Goal: Task Accomplishment & Management: Manage account settings

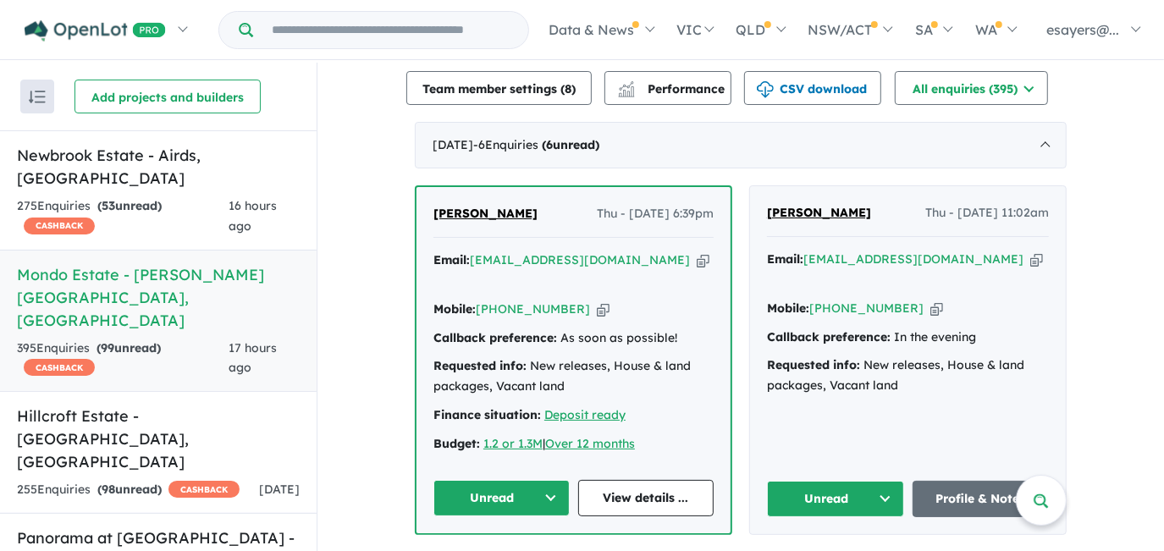
scroll to position [770, 0]
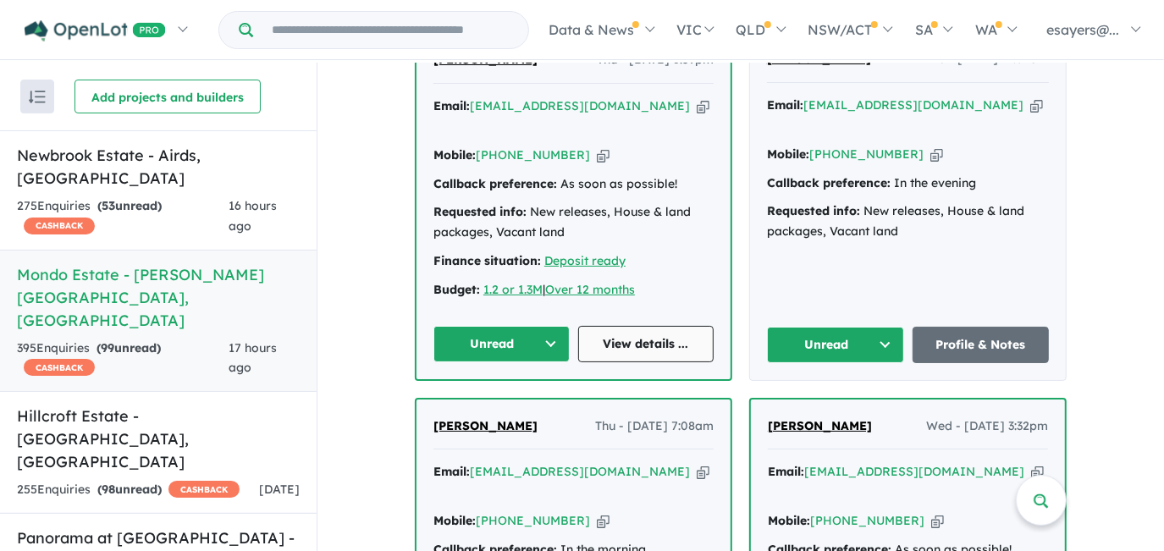
click at [631, 329] on link "View details ..." at bounding box center [646, 344] width 136 height 36
click at [495, 326] on button "Unread" at bounding box center [502, 344] width 136 height 36
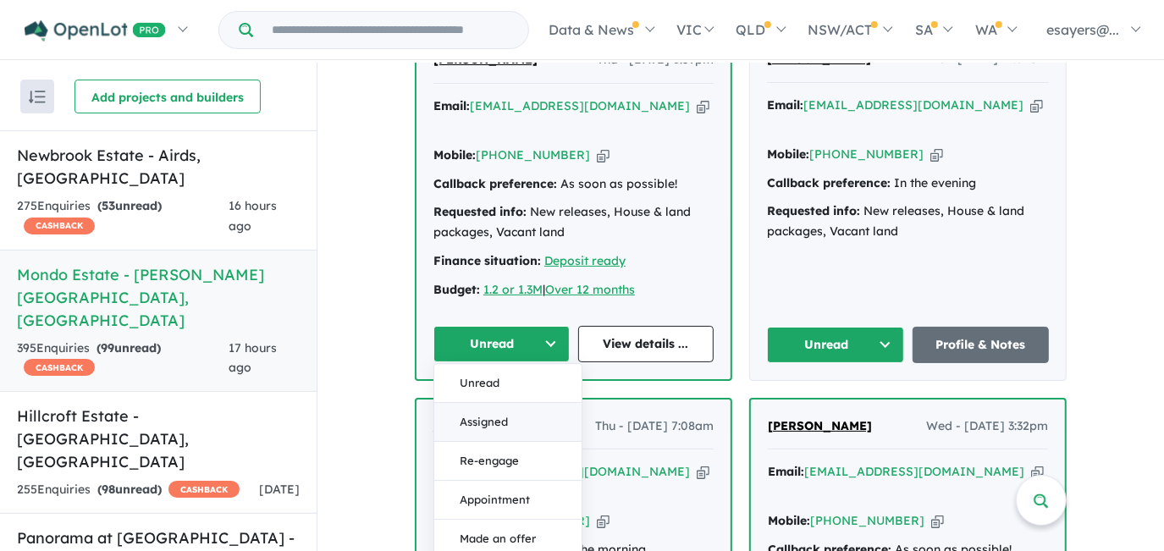
click at [498, 403] on button "Assigned" at bounding box center [507, 422] width 147 height 39
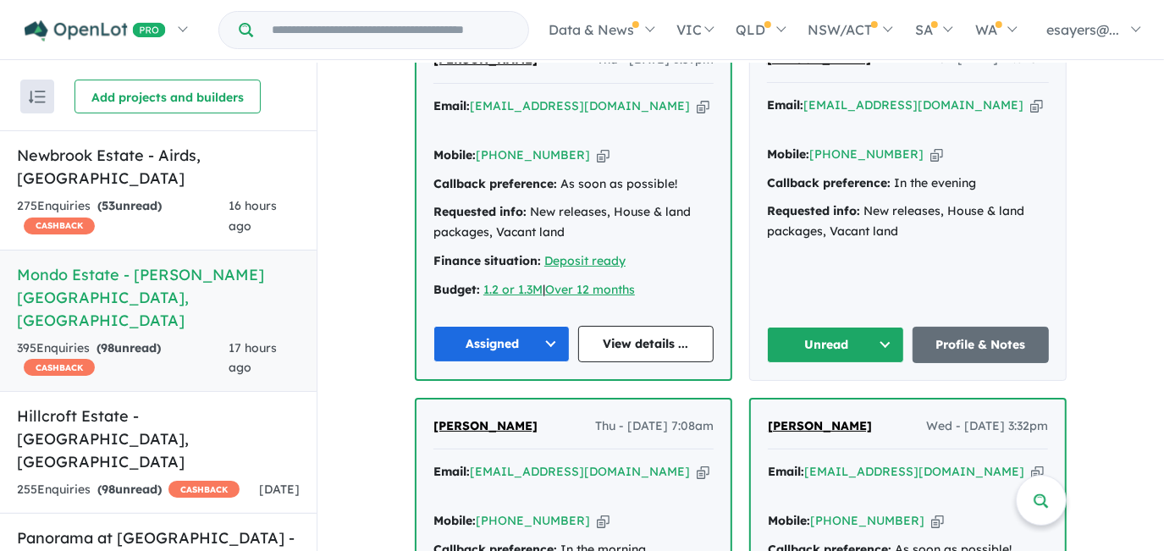
drag, startPoint x: 811, startPoint y: 326, endPoint x: 807, endPoint y: 318, distance: 8.7
click at [811, 327] on button "Unread" at bounding box center [835, 345] width 137 height 36
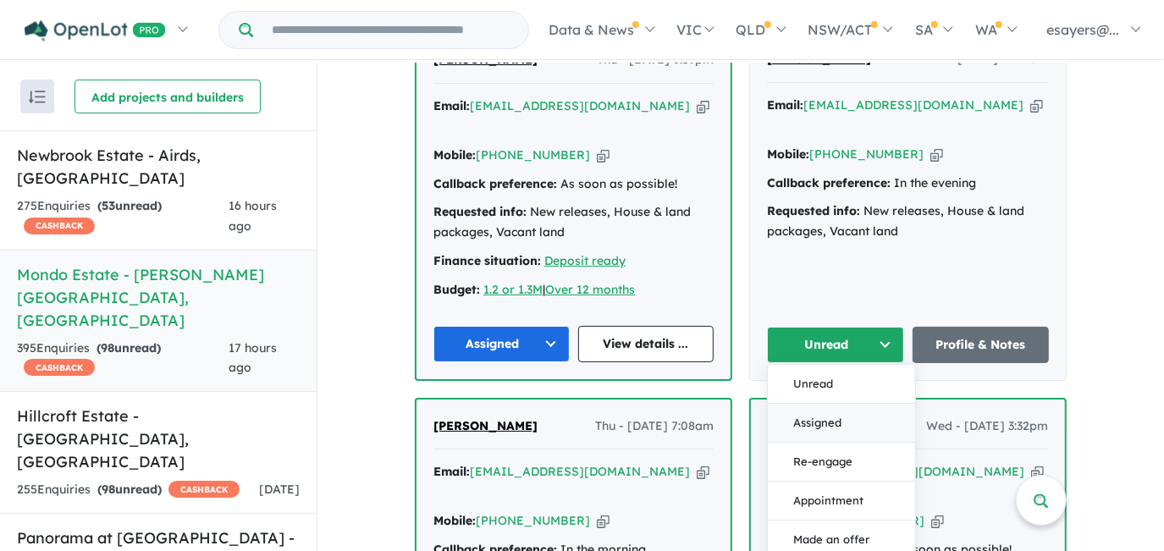
click at [820, 404] on button "Assigned" at bounding box center [841, 423] width 147 height 39
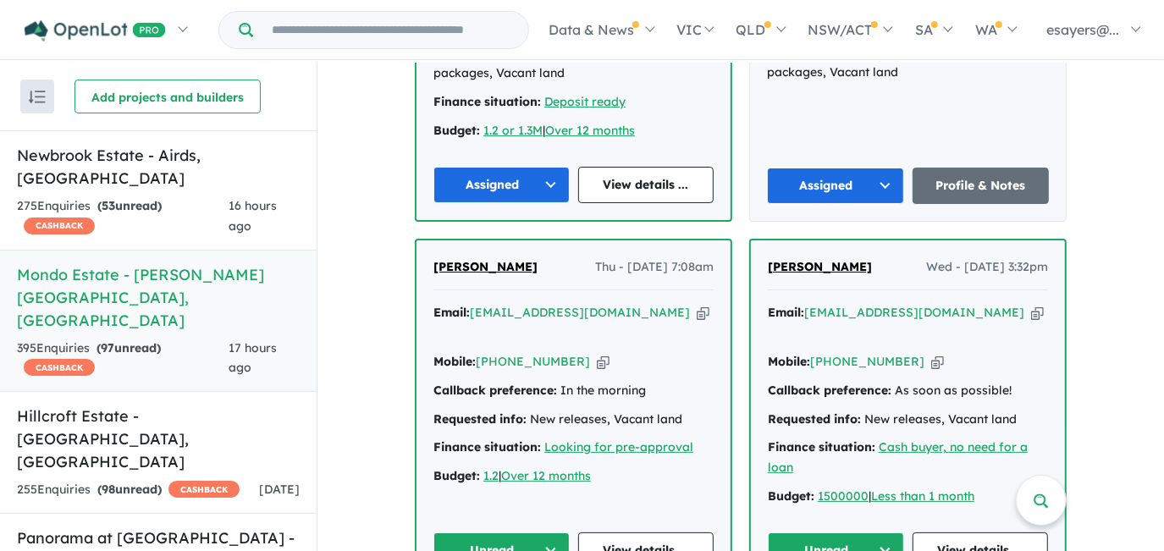
scroll to position [1077, 0]
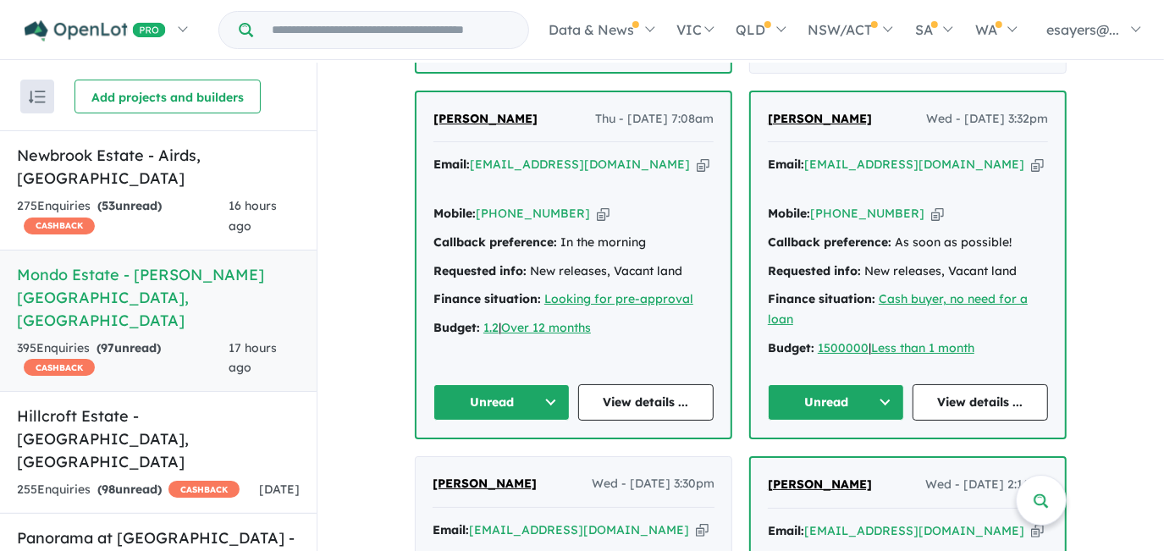
click at [474, 384] on button "Unread" at bounding box center [502, 402] width 136 height 36
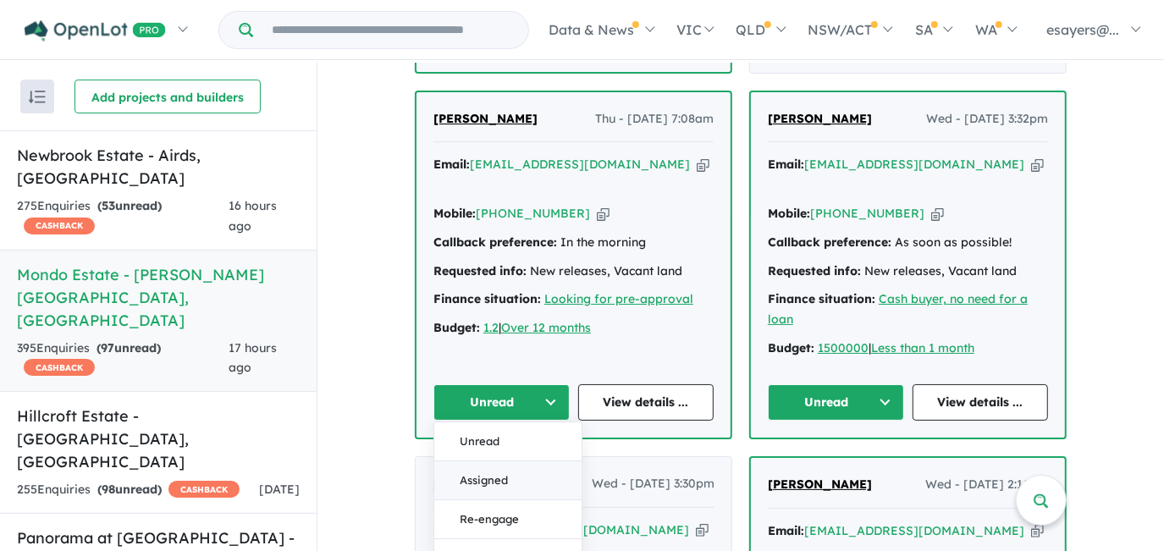
click at [506, 462] on button "Assigned" at bounding box center [507, 481] width 147 height 39
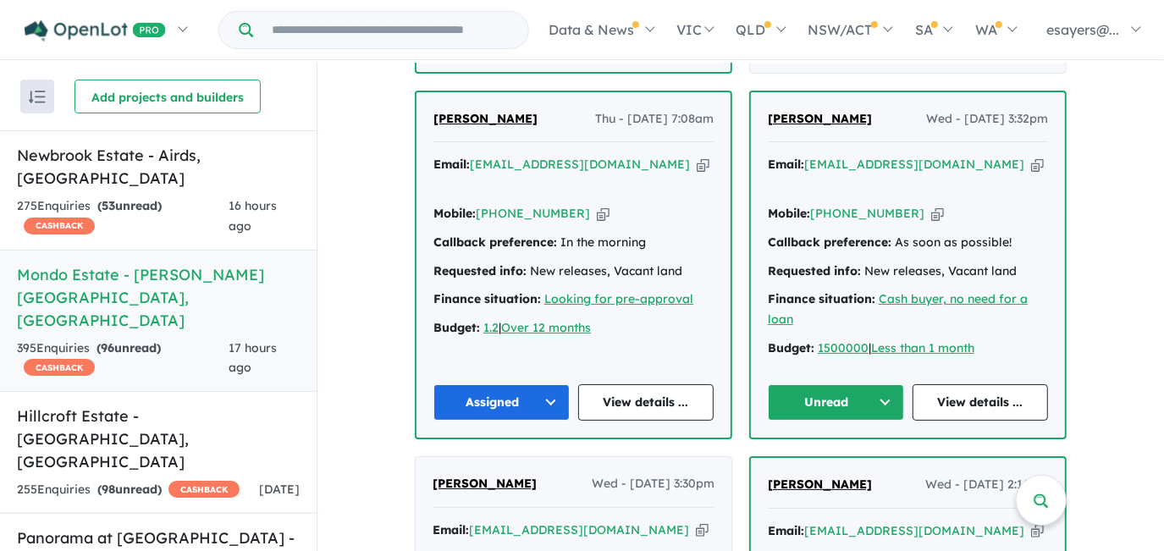
click at [854, 384] on button "Unread" at bounding box center [836, 402] width 136 height 36
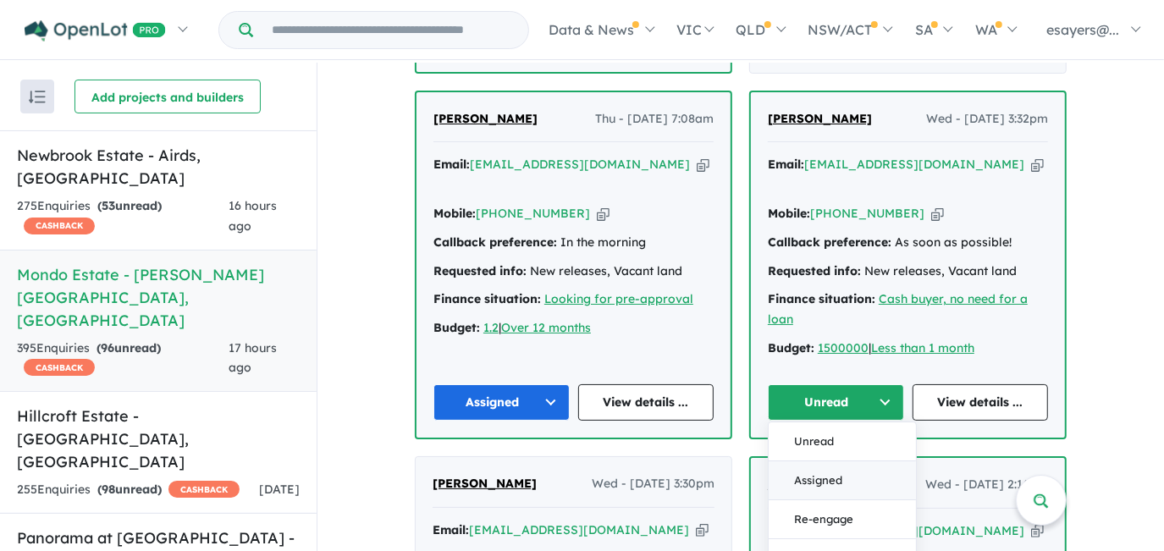
click at [827, 462] on button "Assigned" at bounding box center [842, 481] width 147 height 39
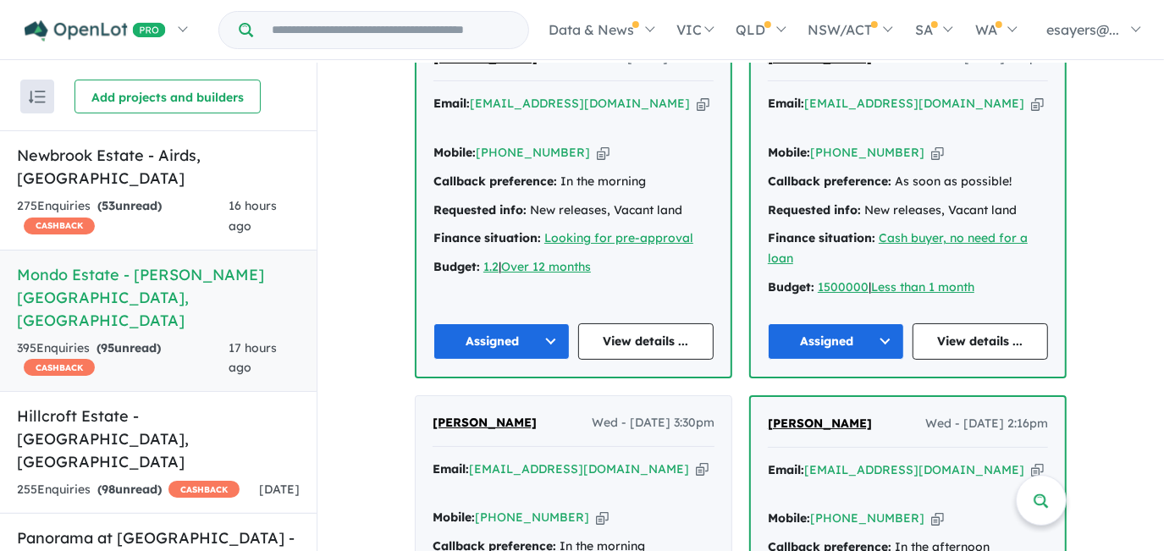
scroll to position [1462, 0]
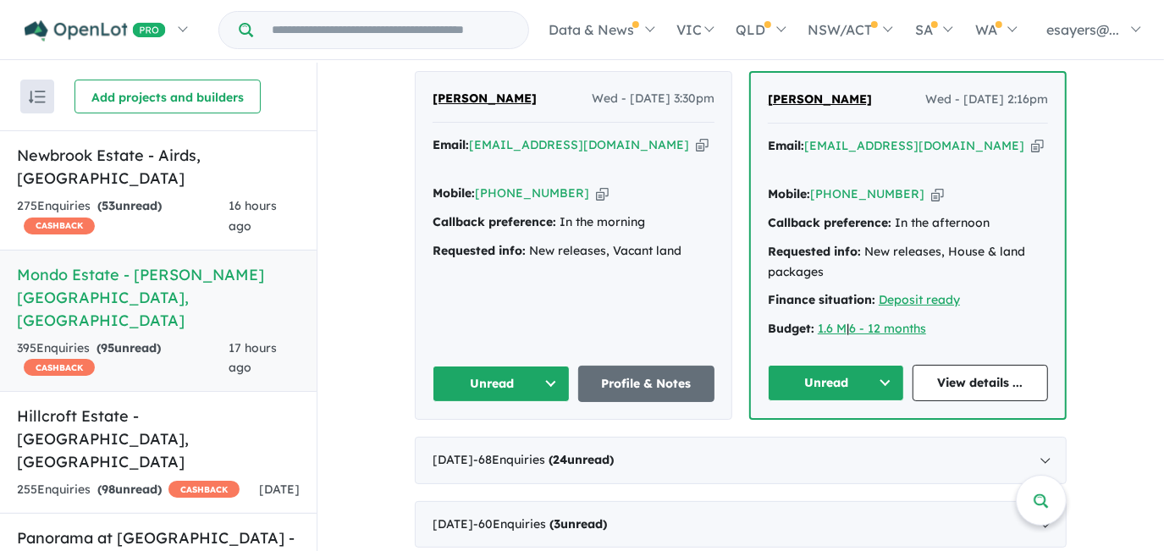
click at [474, 366] on button "Unread" at bounding box center [501, 384] width 137 height 36
click at [510, 443] on button "Assigned" at bounding box center [507, 462] width 147 height 39
click at [817, 365] on button "Unread" at bounding box center [836, 383] width 136 height 36
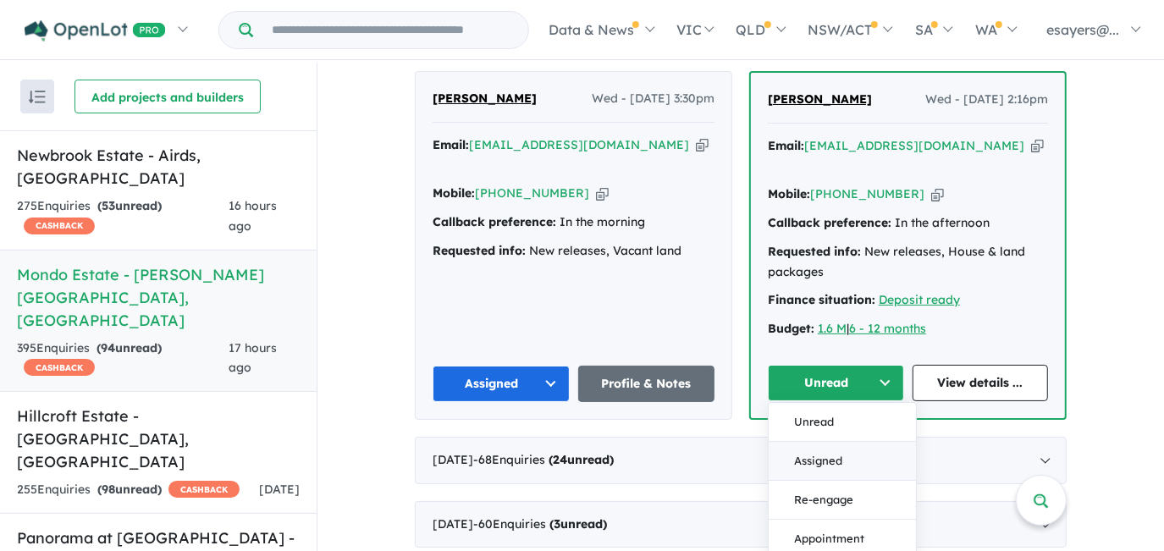
click at [837, 442] on button "Assigned" at bounding box center [842, 461] width 147 height 39
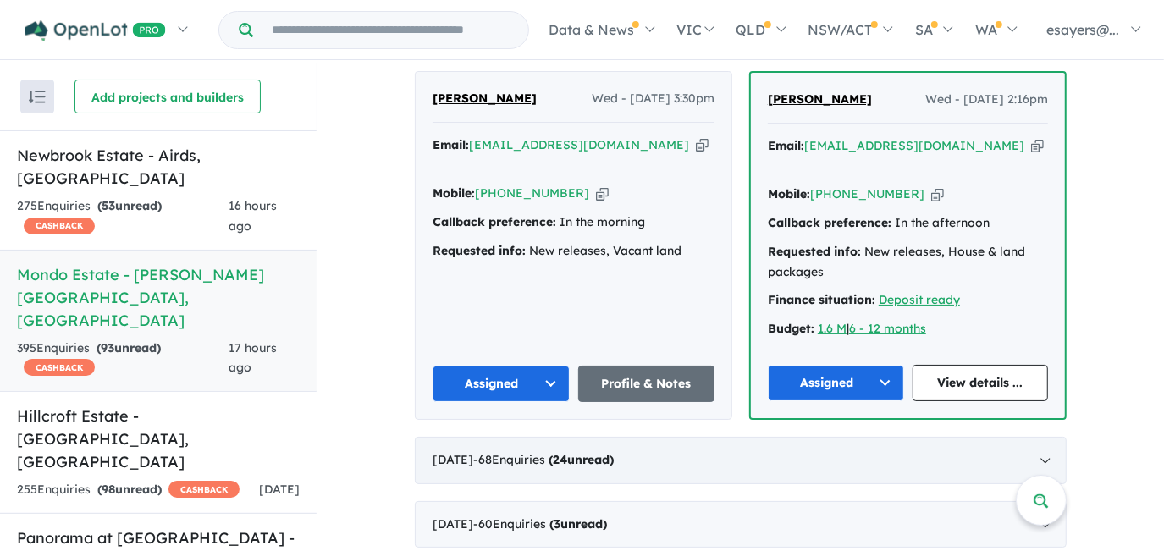
click at [1033, 437] on div "September 2025 - 68 Enquir ies ( 24 unread)" at bounding box center [741, 460] width 652 height 47
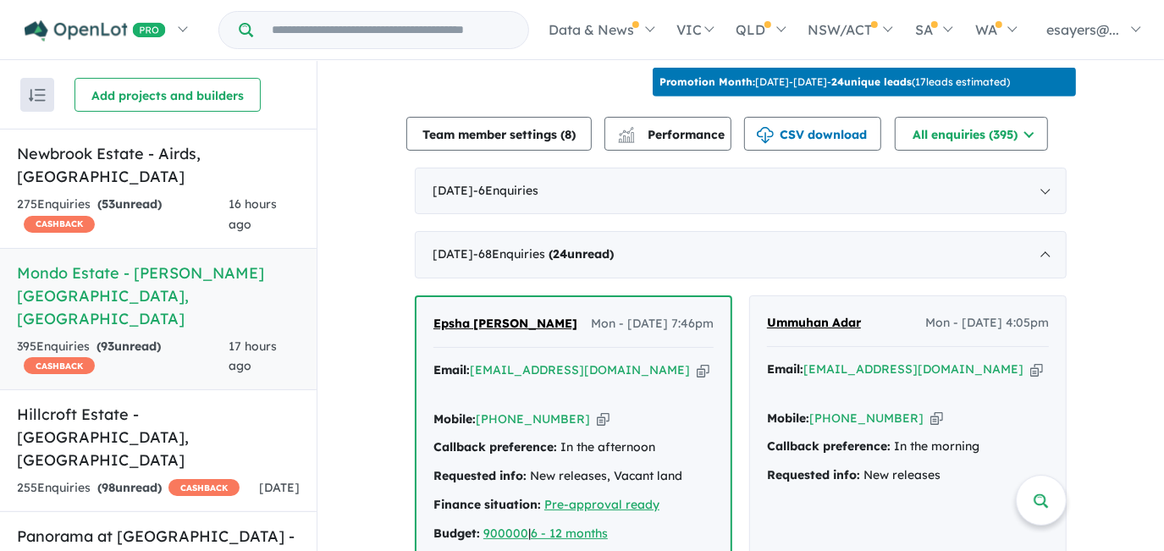
scroll to position [645, 0]
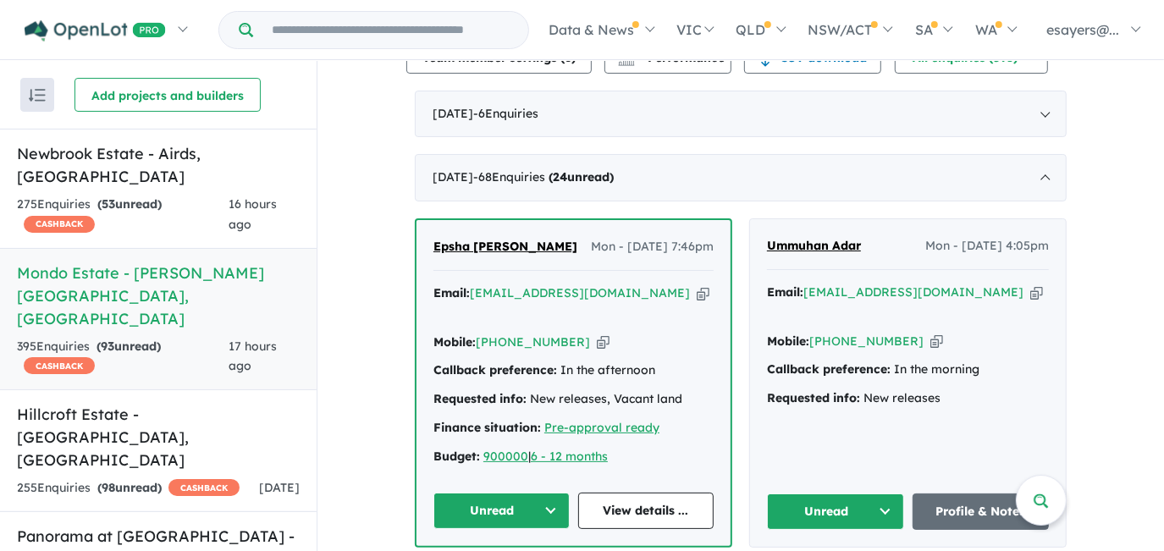
click at [505, 493] on button "Unread" at bounding box center [502, 511] width 136 height 36
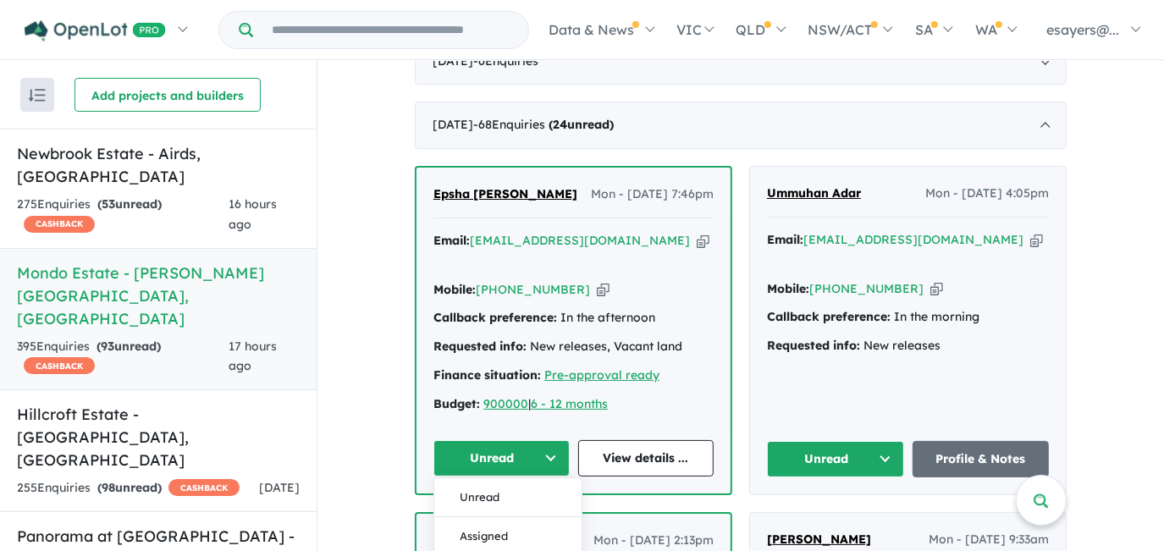
scroll to position [722, 0]
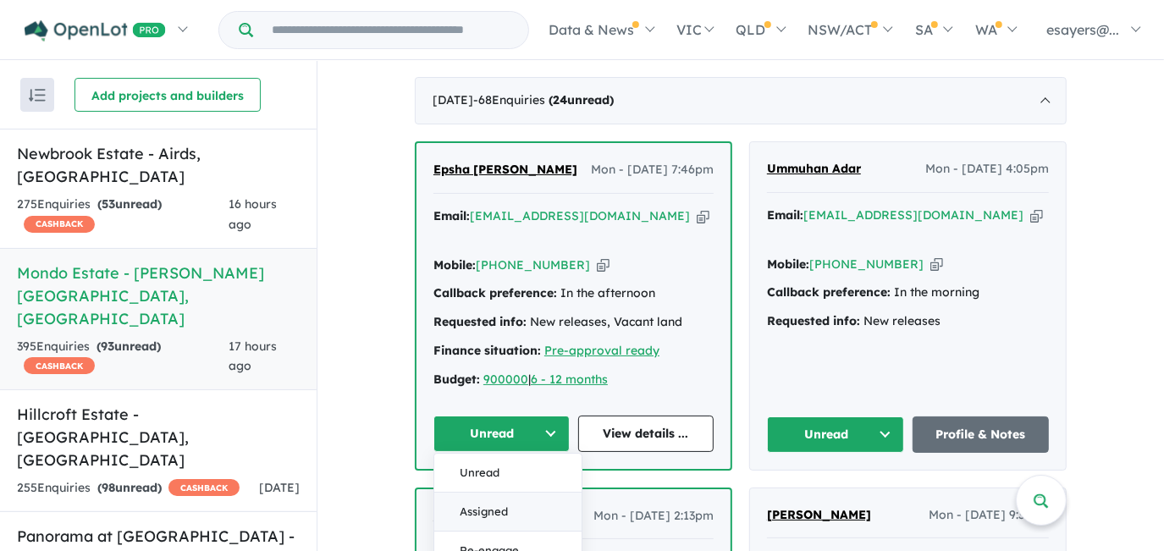
click at [493, 493] on button "Assigned" at bounding box center [507, 512] width 147 height 39
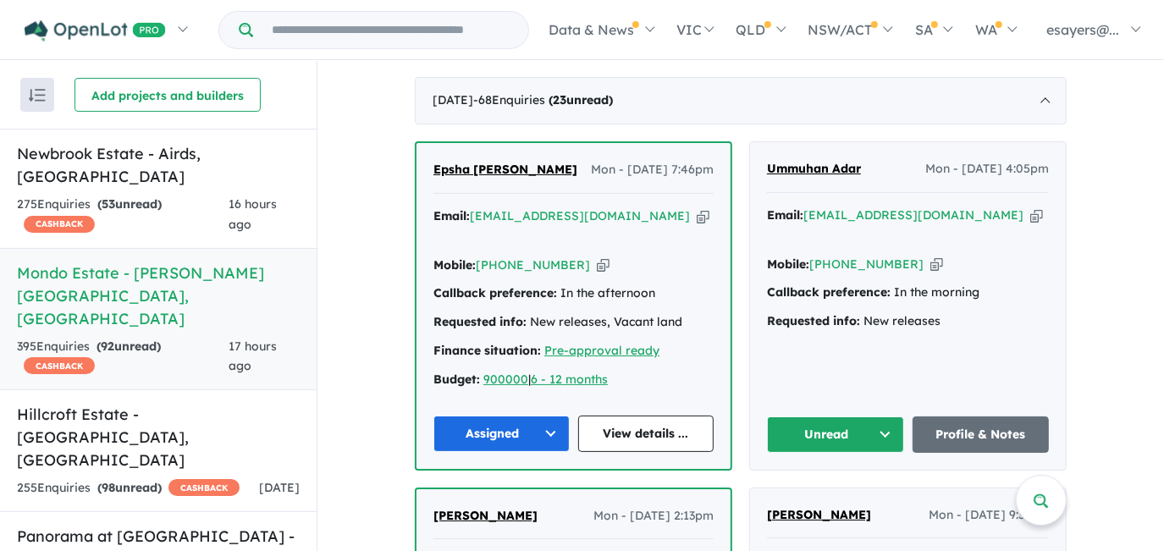
click at [848, 417] on button "Unread" at bounding box center [835, 435] width 137 height 36
click at [837, 494] on button "Assigned" at bounding box center [841, 513] width 147 height 39
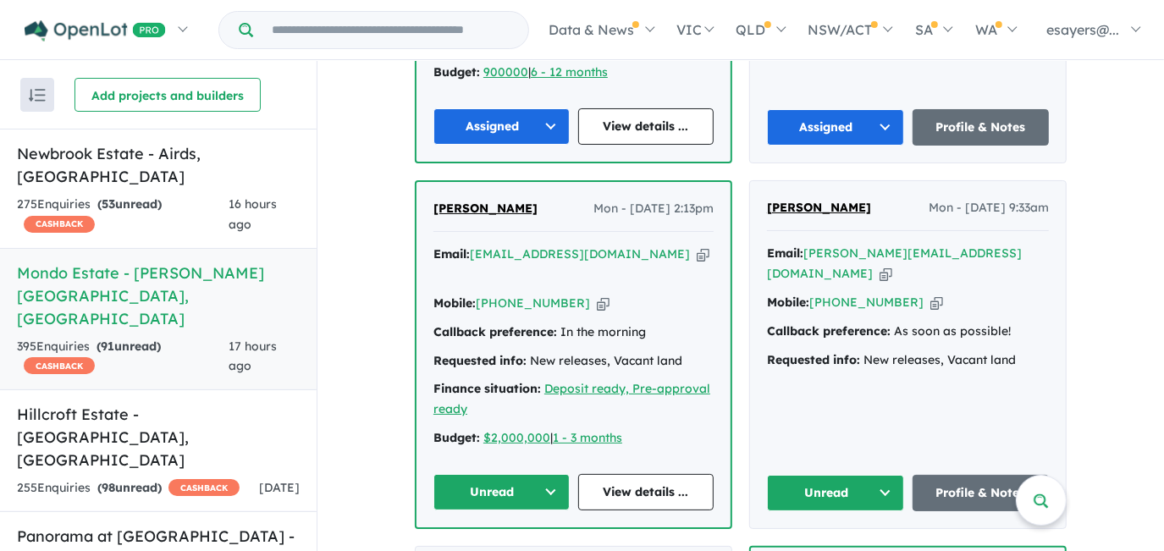
click at [519, 474] on button "Unread" at bounding box center [502, 492] width 136 height 36
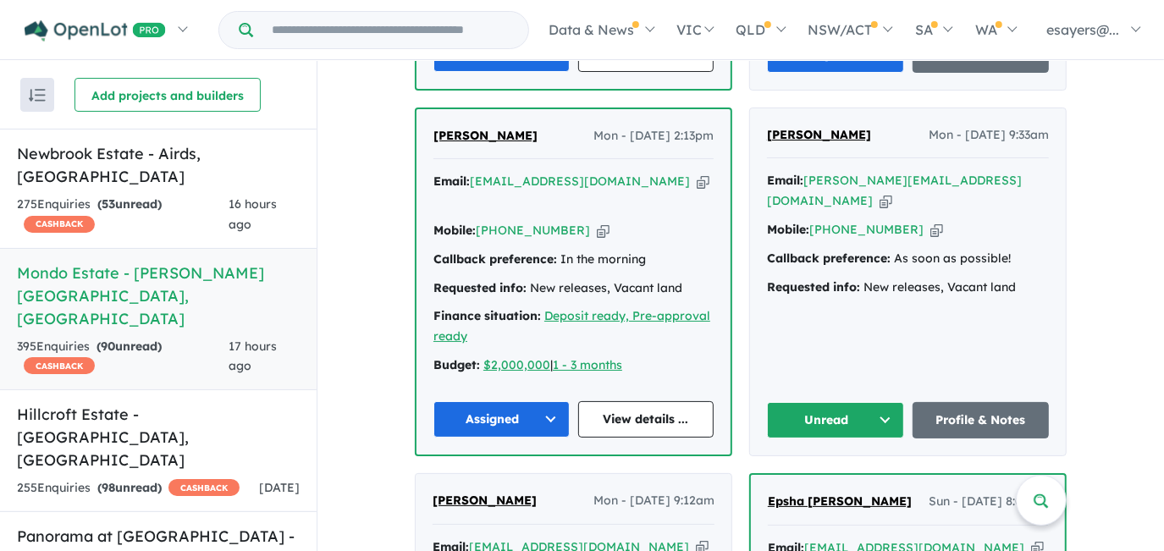
scroll to position [1184, 0]
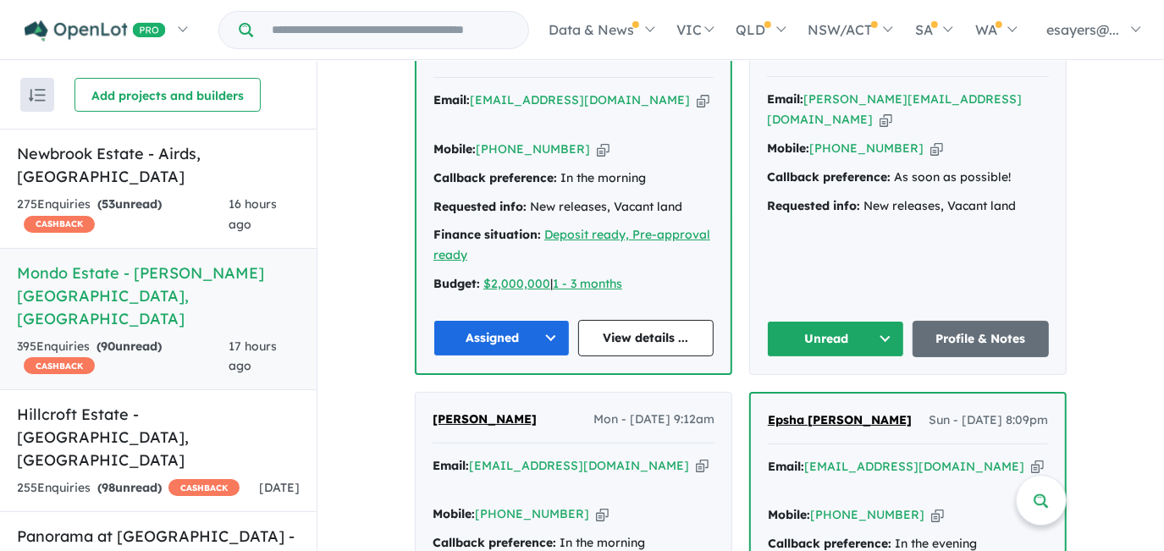
click at [826, 321] on button "Unread" at bounding box center [835, 339] width 137 height 36
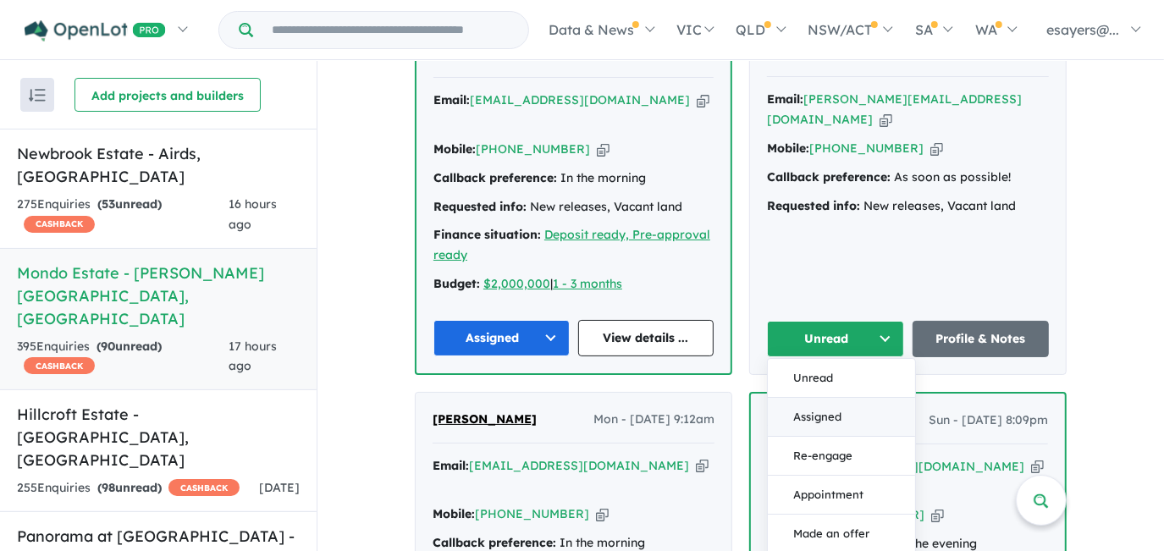
click at [810, 398] on button "Assigned" at bounding box center [841, 417] width 147 height 39
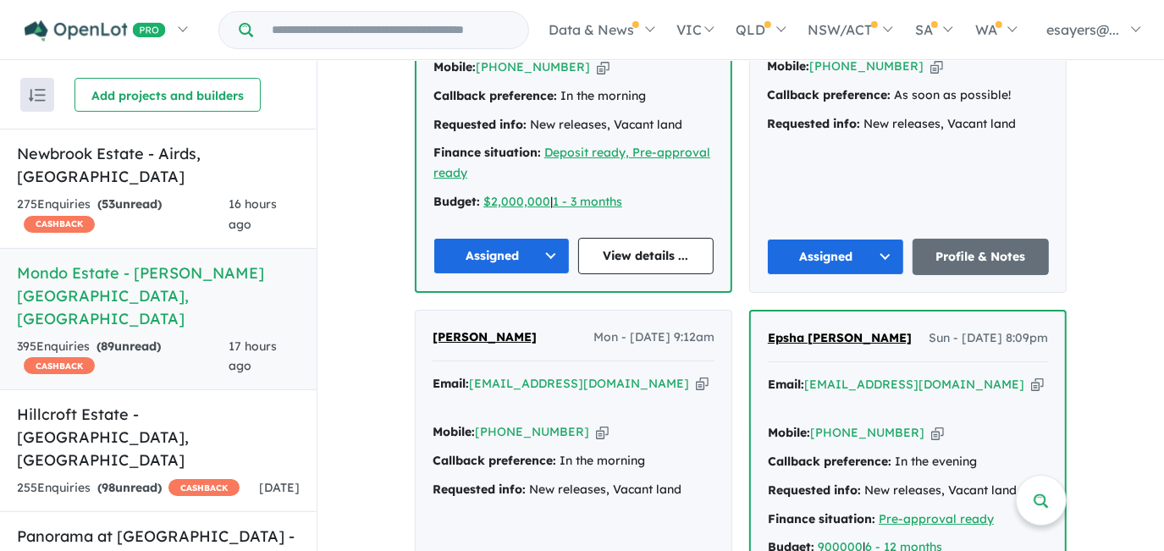
scroll to position [1338, 0]
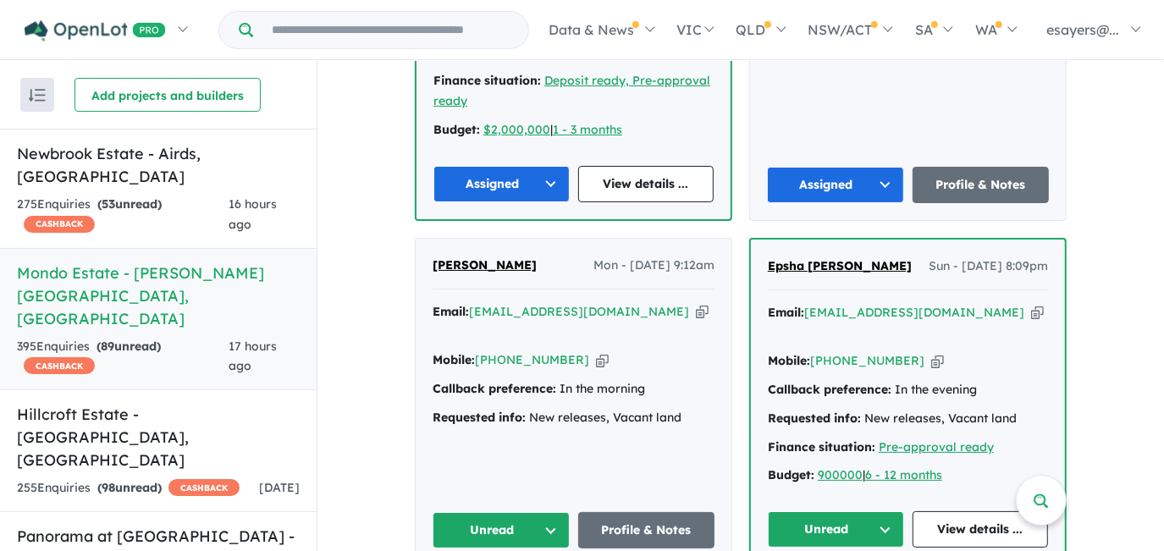
click at [475, 512] on button "Unread" at bounding box center [501, 530] width 137 height 36
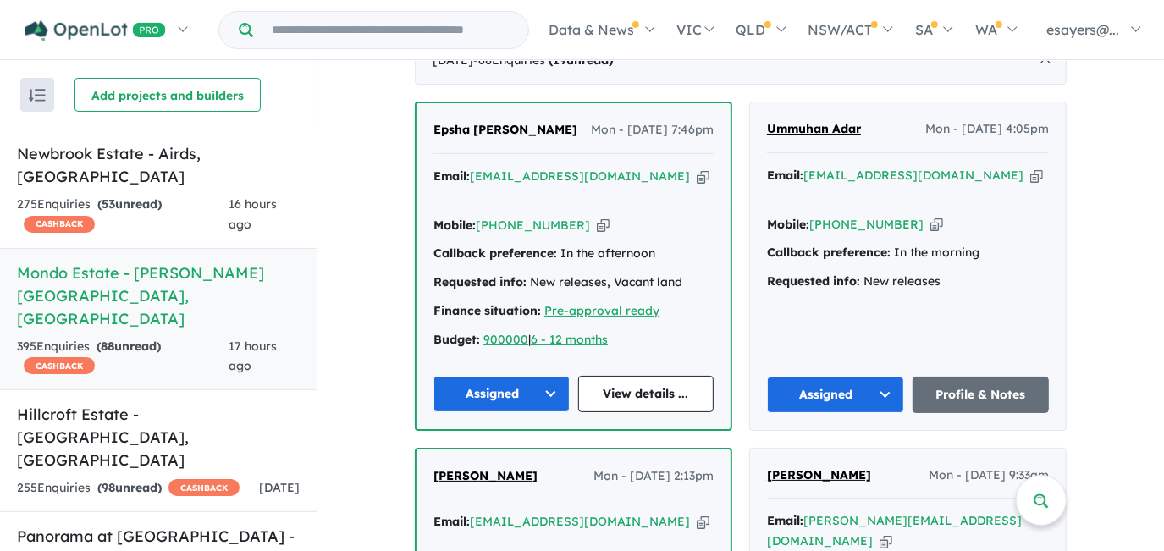
scroll to position [722, 0]
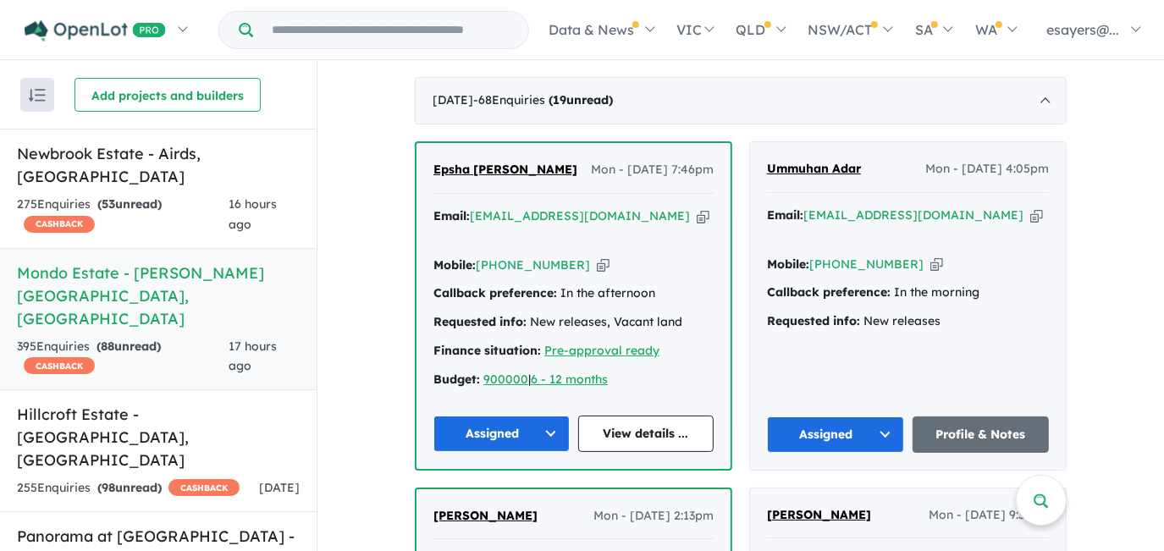
click at [492, 416] on button "Assigned" at bounding box center [502, 434] width 136 height 36
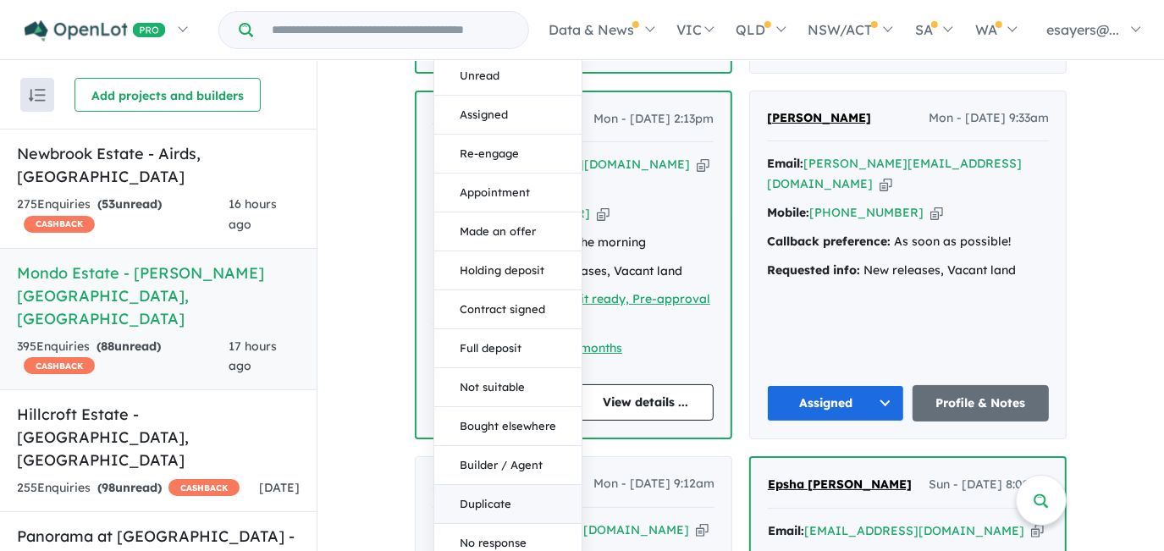
scroll to position [1184, 0]
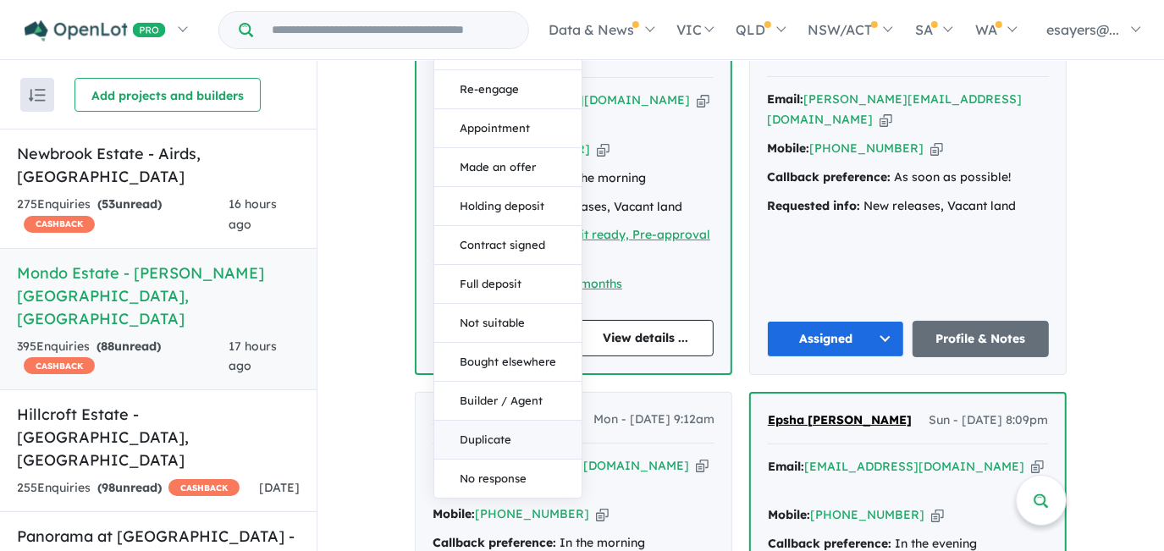
click at [483, 421] on button "Duplicate" at bounding box center [507, 440] width 147 height 39
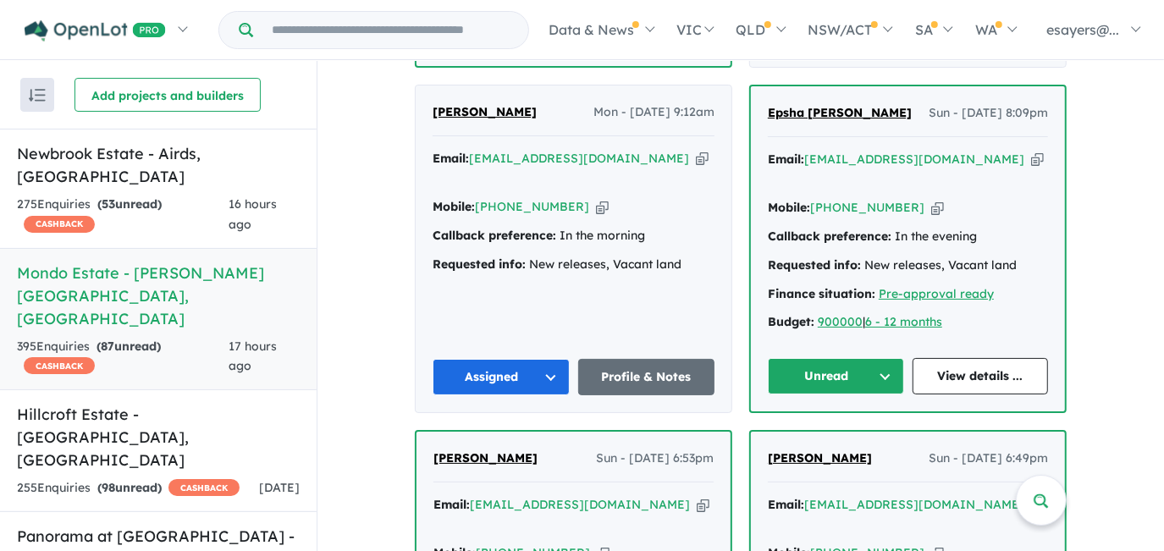
scroll to position [1492, 0]
click at [814, 357] on button "Unread" at bounding box center [836, 375] width 136 height 36
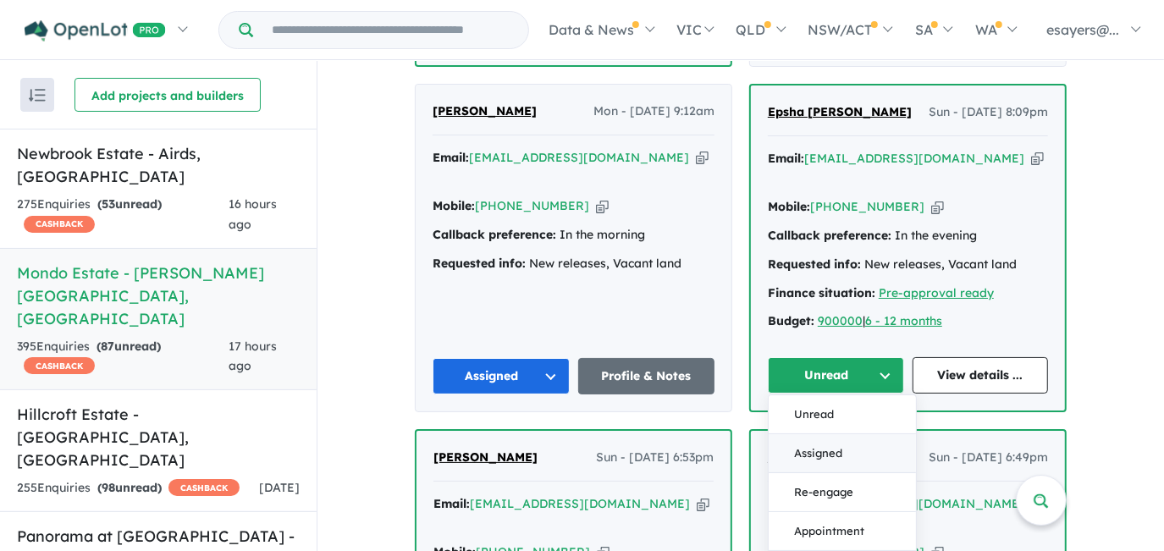
click at [818, 434] on button "Assigned" at bounding box center [842, 453] width 147 height 39
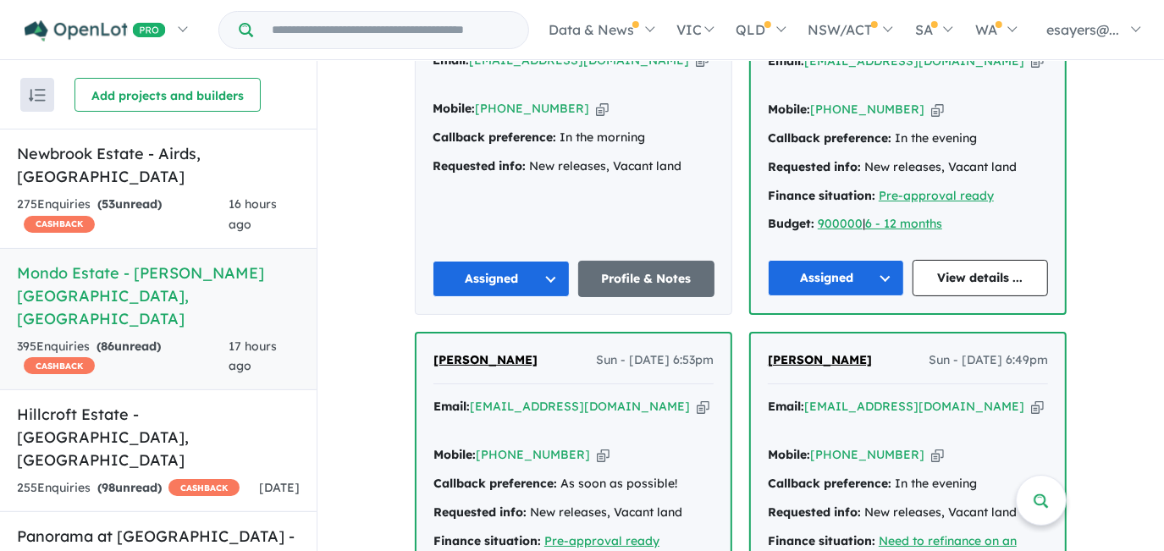
scroll to position [1799, 0]
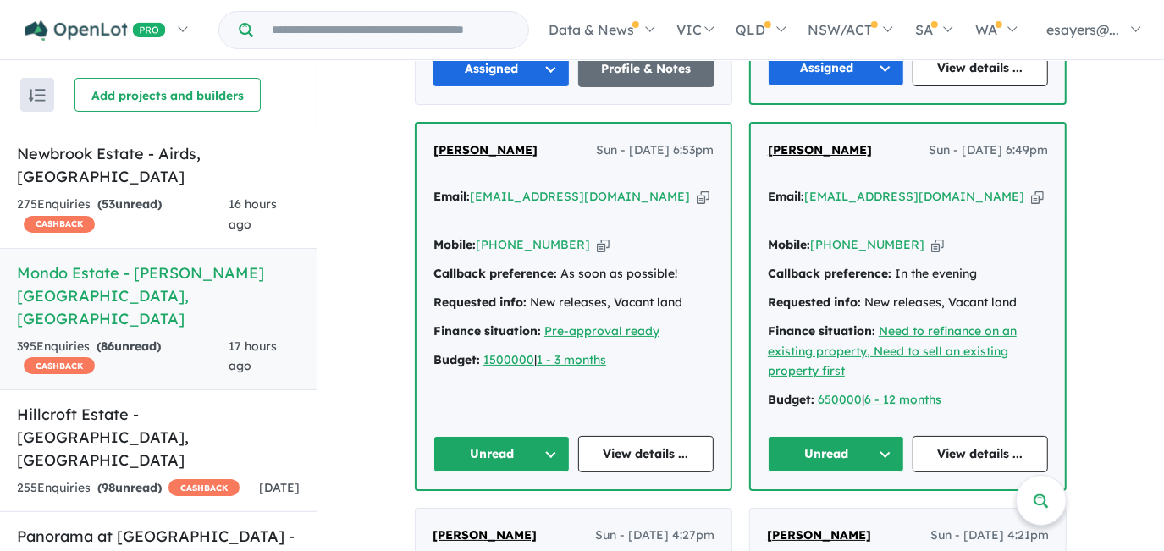
click at [482, 436] on button "Unread" at bounding box center [502, 454] width 136 height 36
click at [492, 513] on button "Assigned" at bounding box center [507, 532] width 147 height 39
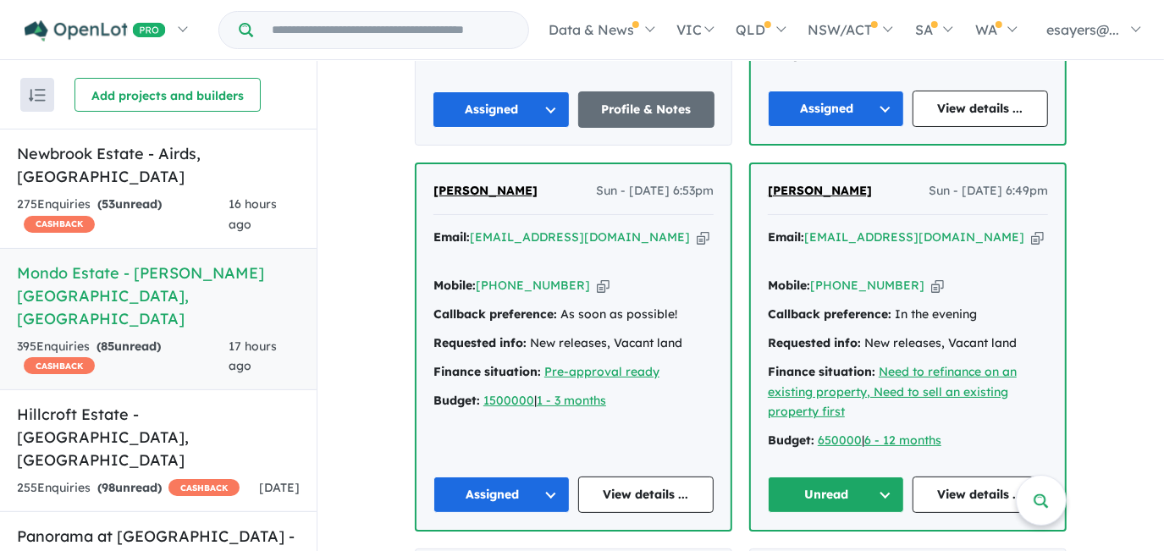
scroll to position [1722, 0]
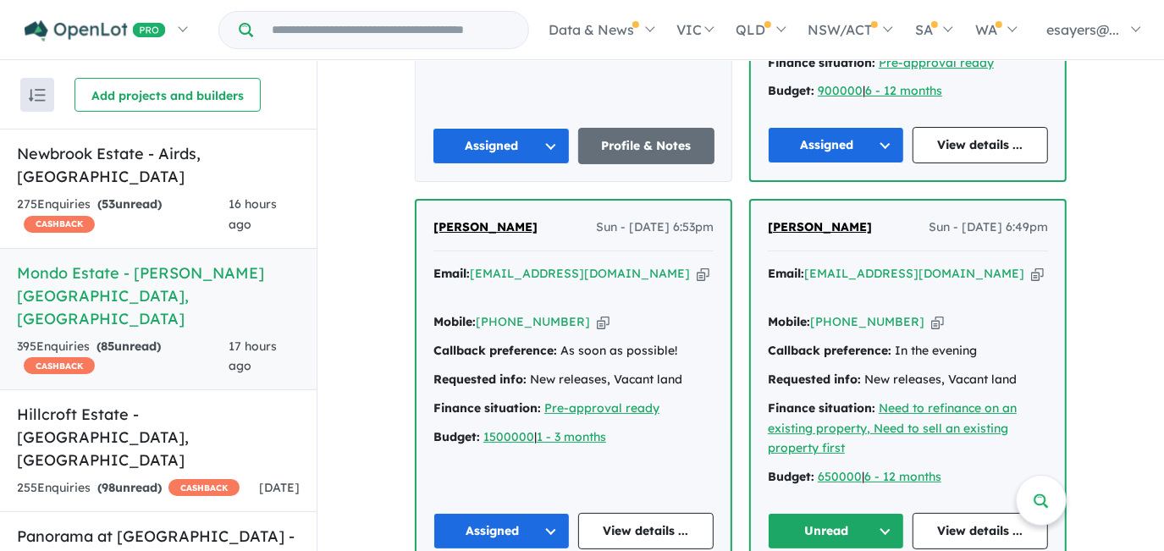
click at [816, 513] on button "Unread" at bounding box center [836, 531] width 136 height 36
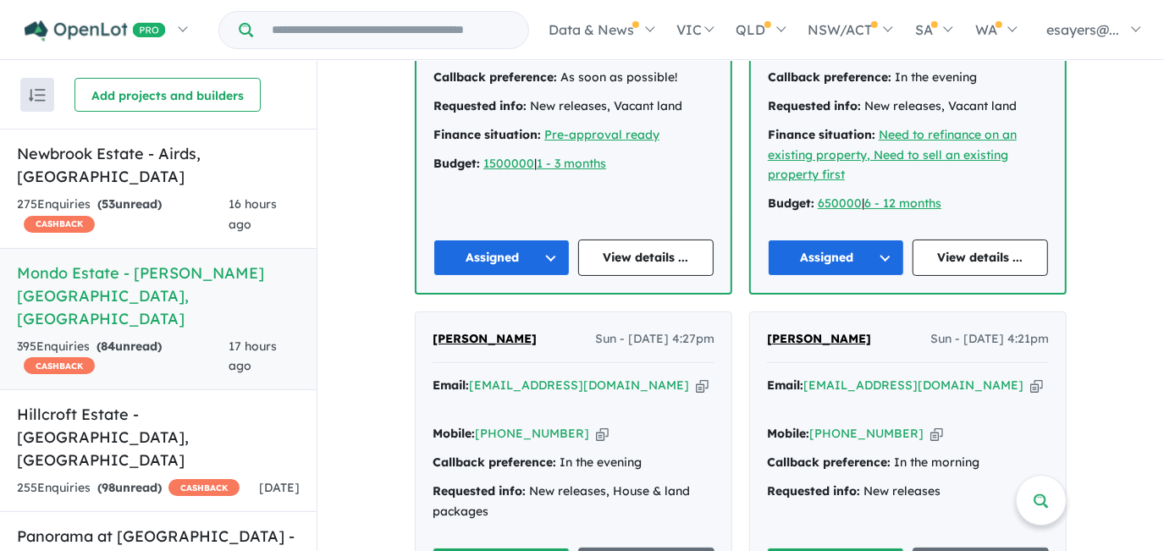
scroll to position [2031, 0]
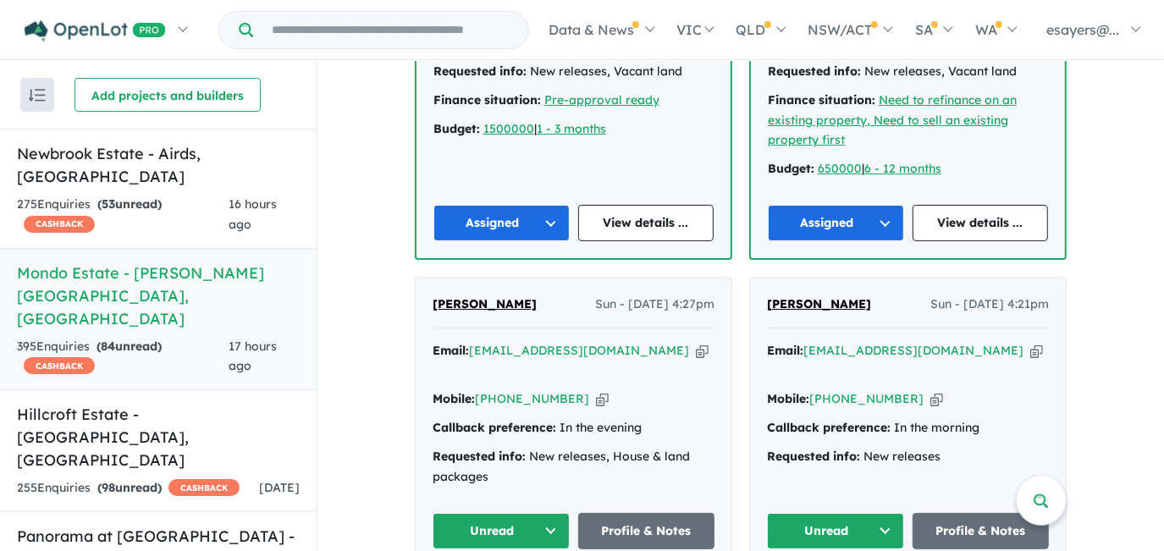
click at [492, 513] on button "Unread" at bounding box center [501, 531] width 137 height 36
click at [840, 513] on button "Unread" at bounding box center [835, 531] width 137 height 36
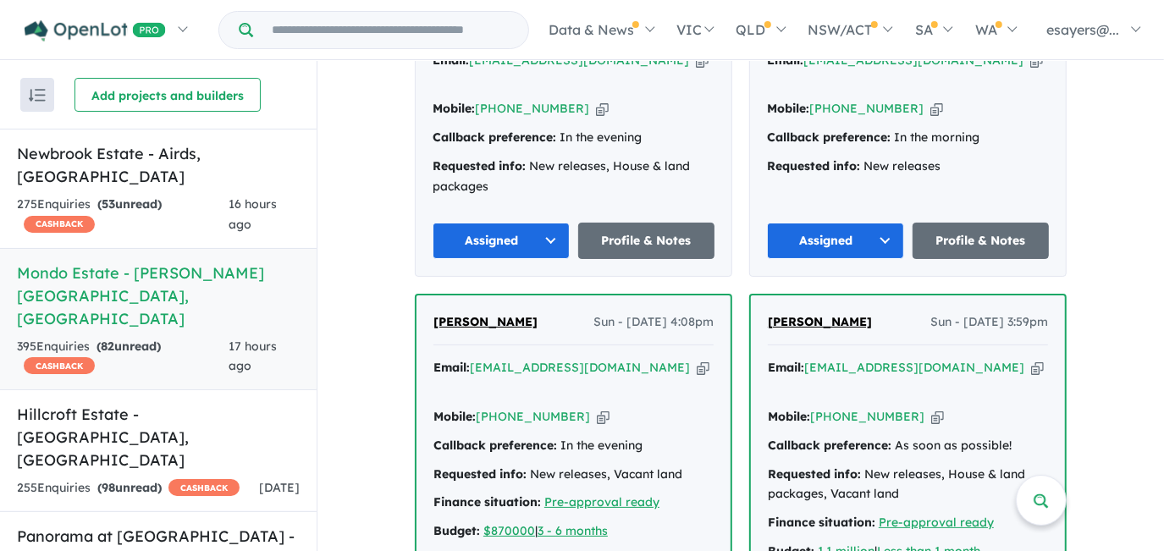
scroll to position [2339, 0]
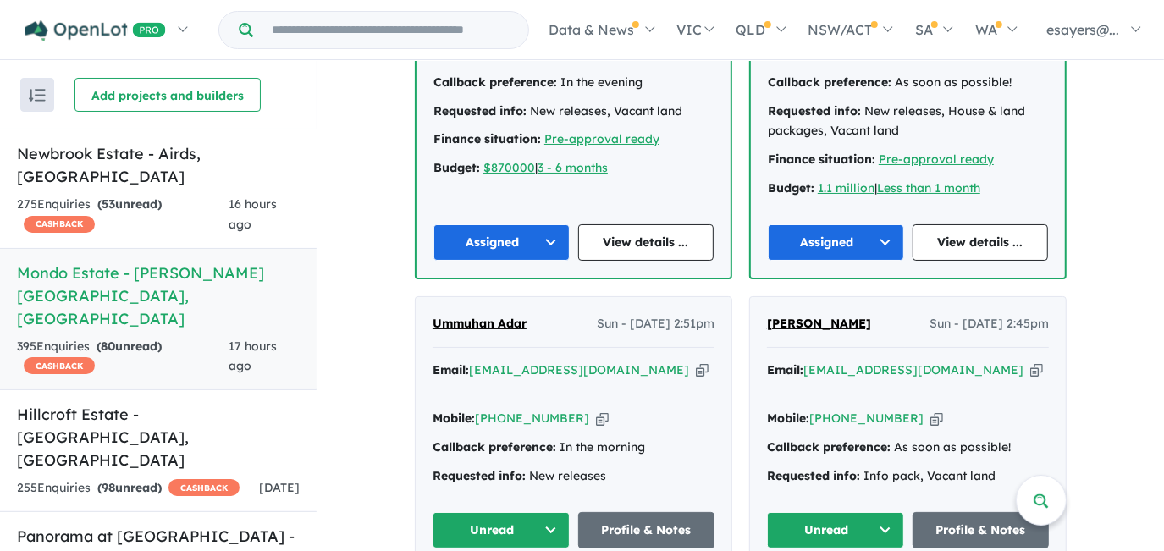
scroll to position [2646, 0]
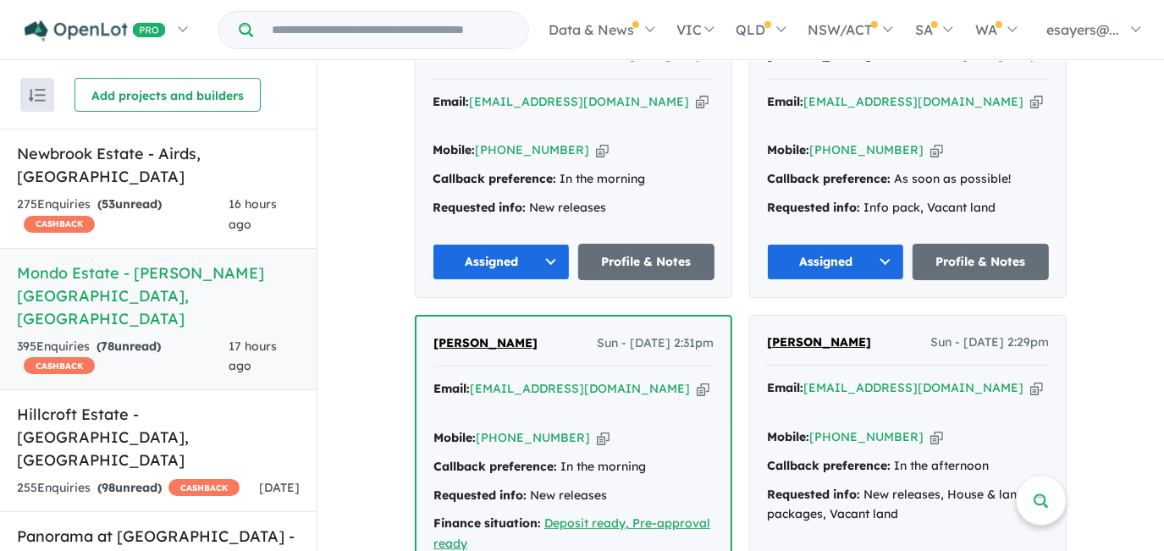
scroll to position [2954, 0]
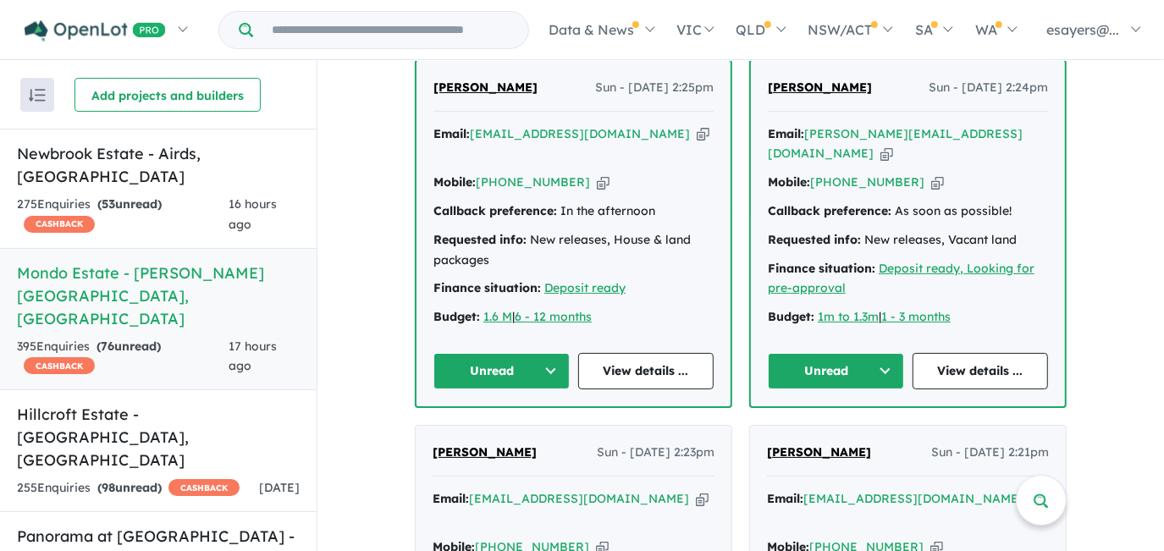
scroll to position [3570, 0]
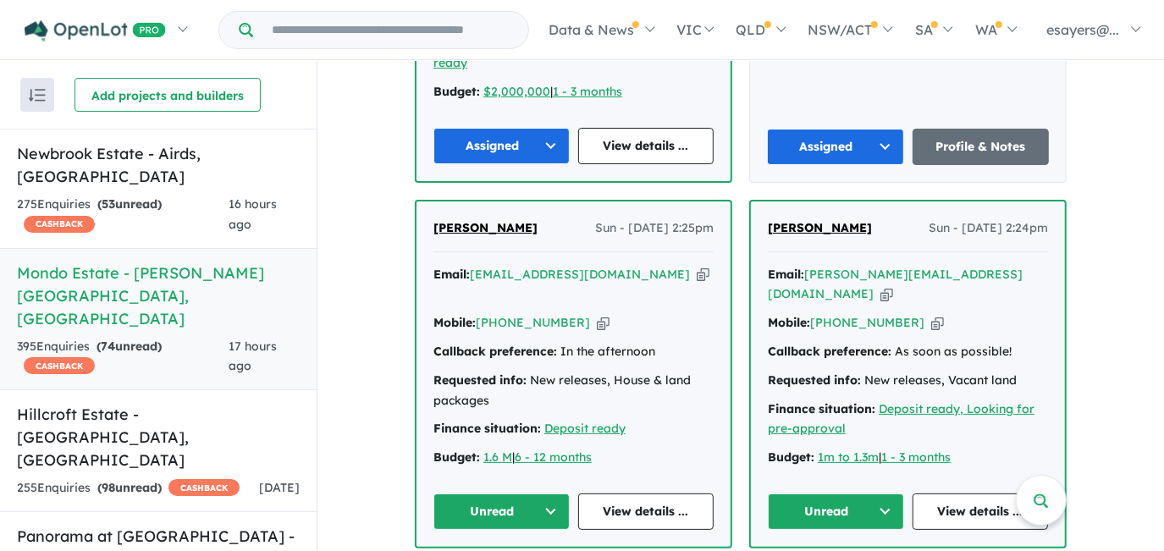
scroll to position [3416, 0]
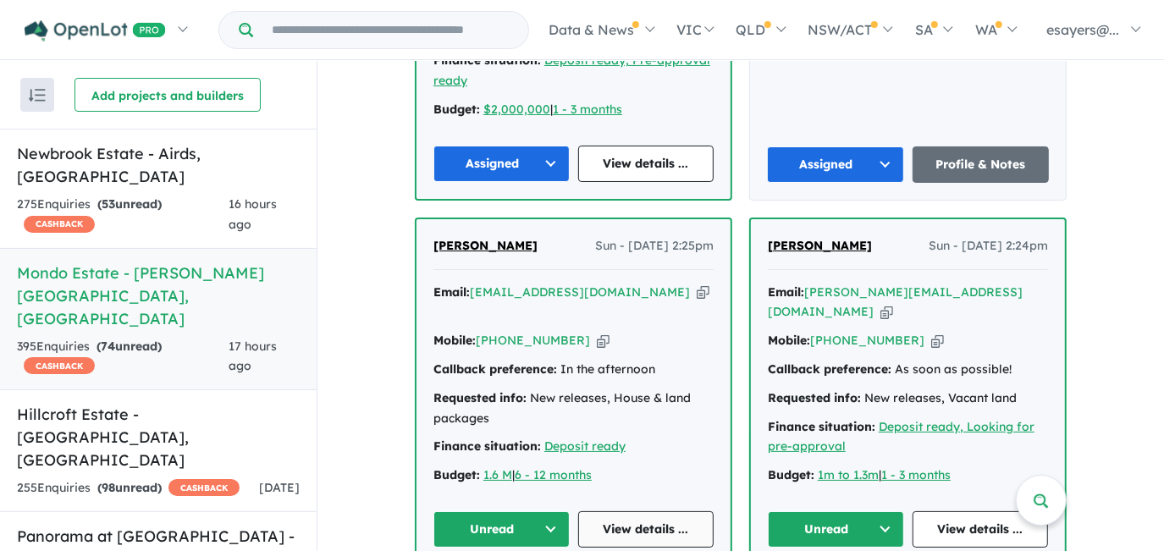
click at [644, 511] on link "View details ..." at bounding box center [646, 529] width 136 height 36
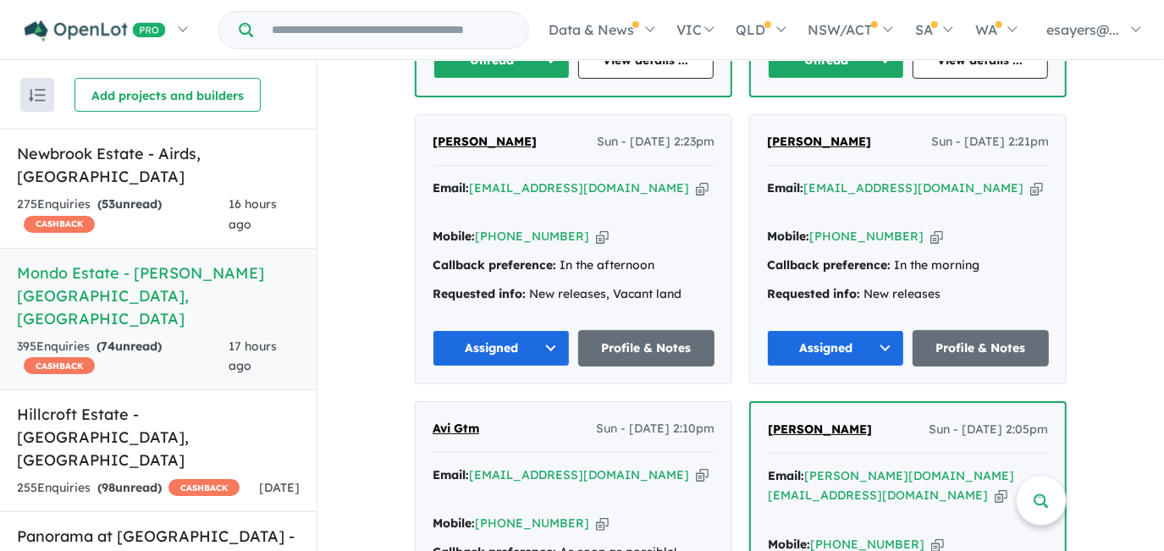
scroll to position [3878, 0]
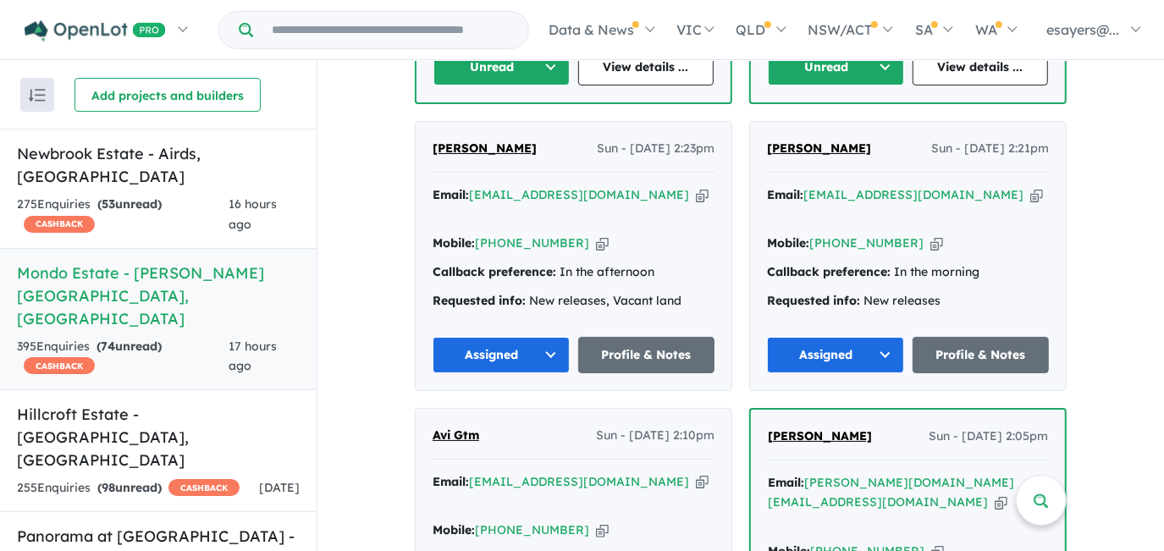
drag, startPoint x: 506, startPoint y: 491, endPoint x: 510, endPoint y: 478, distance: 13.4
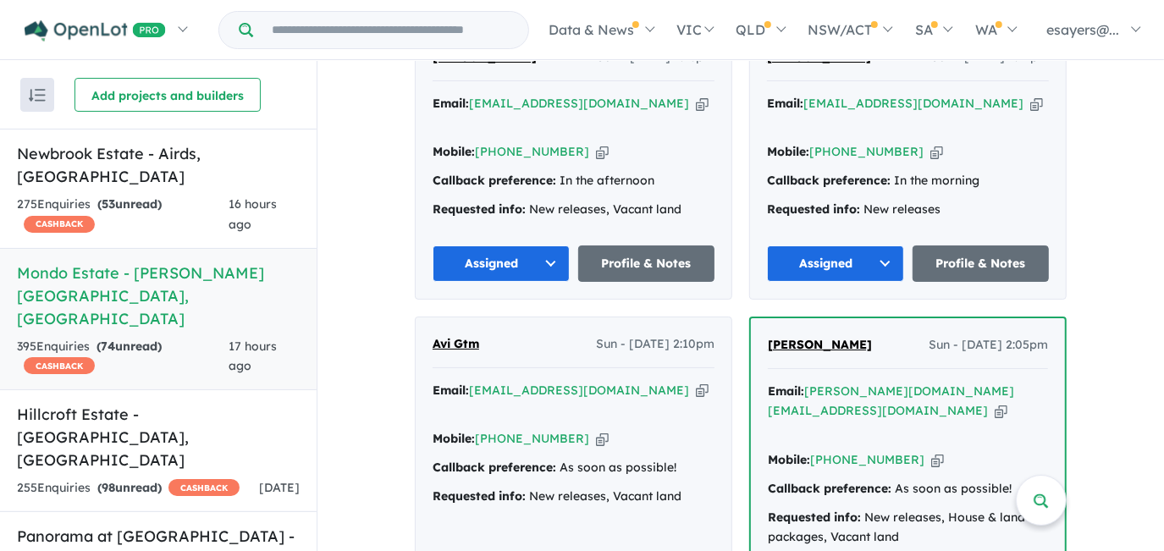
scroll to position [4109, 0]
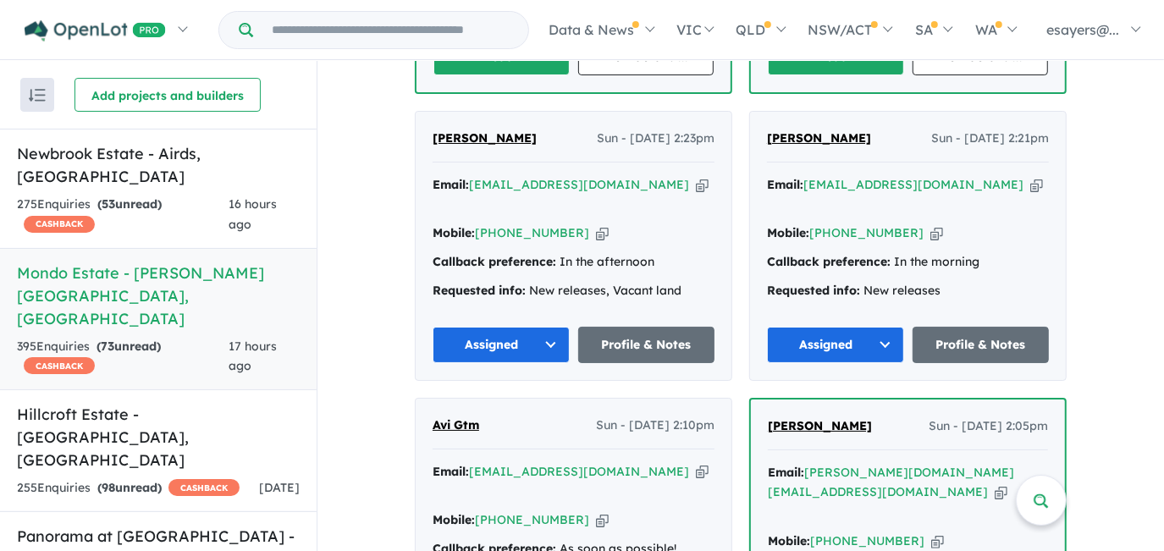
scroll to position [3878, 0]
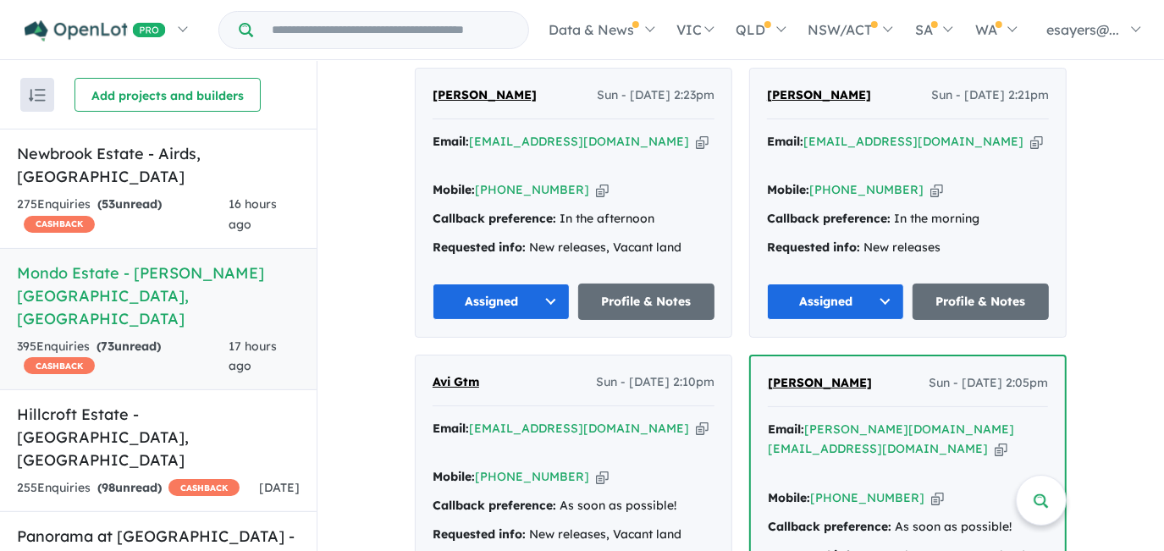
scroll to position [3955, 0]
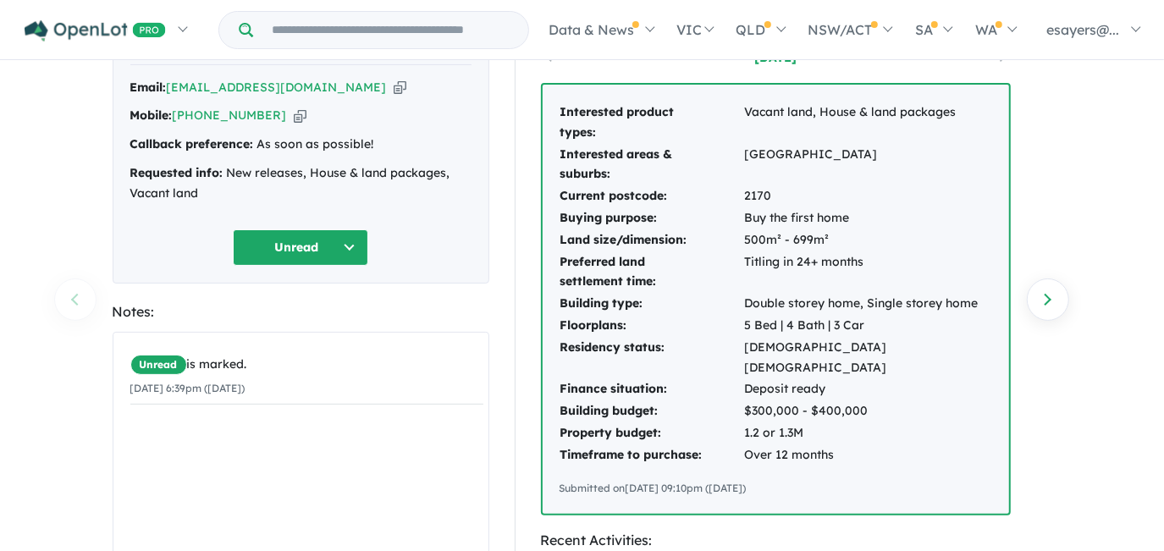
scroll to position [76, 0]
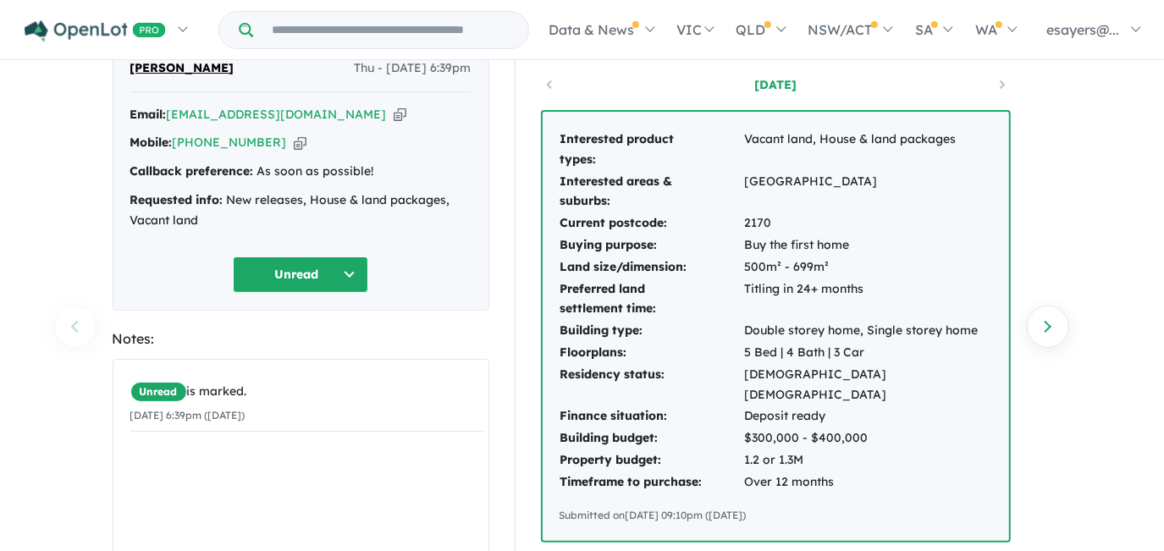
click at [394, 113] on icon "button" at bounding box center [400, 115] width 13 height 18
click at [394, 108] on icon "button" at bounding box center [400, 115] width 13 height 18
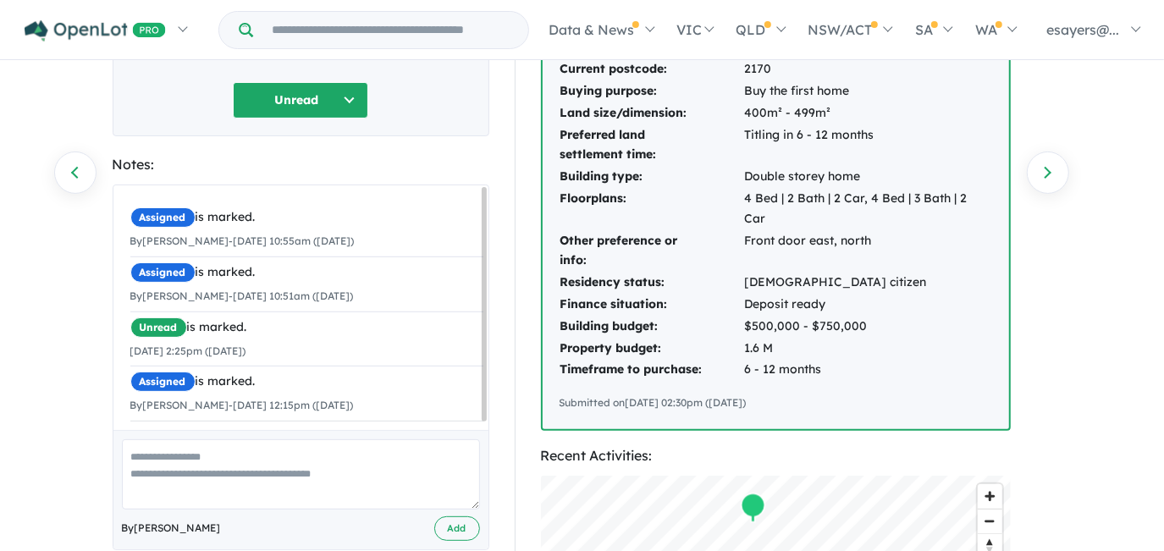
scroll to position [7, 0]
drag, startPoint x: 484, startPoint y: 345, endPoint x: 480, endPoint y: 400, distance: 54.3
click at [480, 400] on div "Assigned is marked. By Evina Sayers - 19/09/2025 10:55am (Friday) × Assigned is…" at bounding box center [300, 307] width 375 height 245
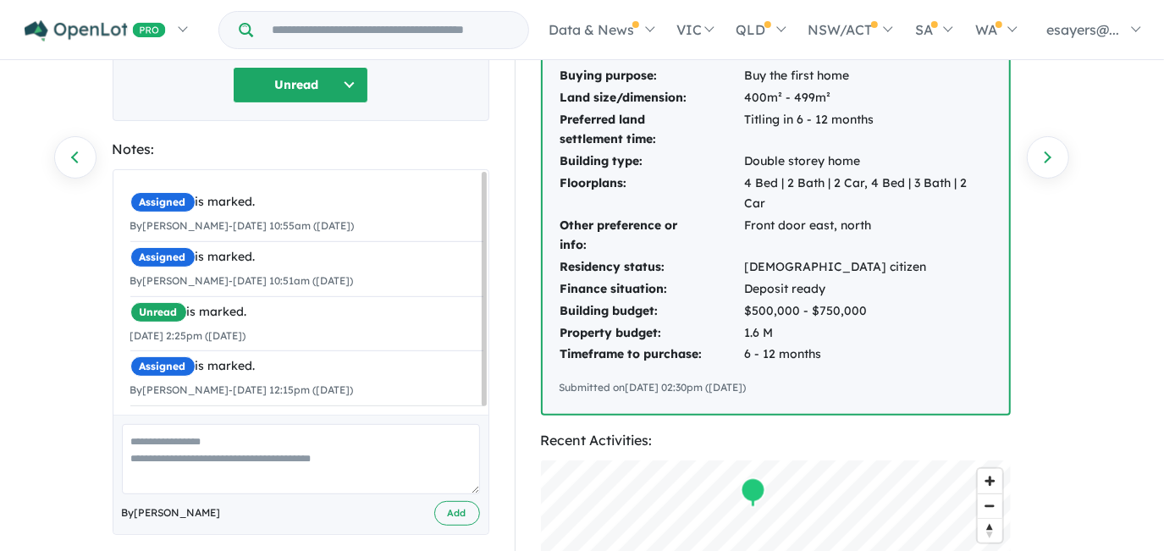
scroll to position [76, 0]
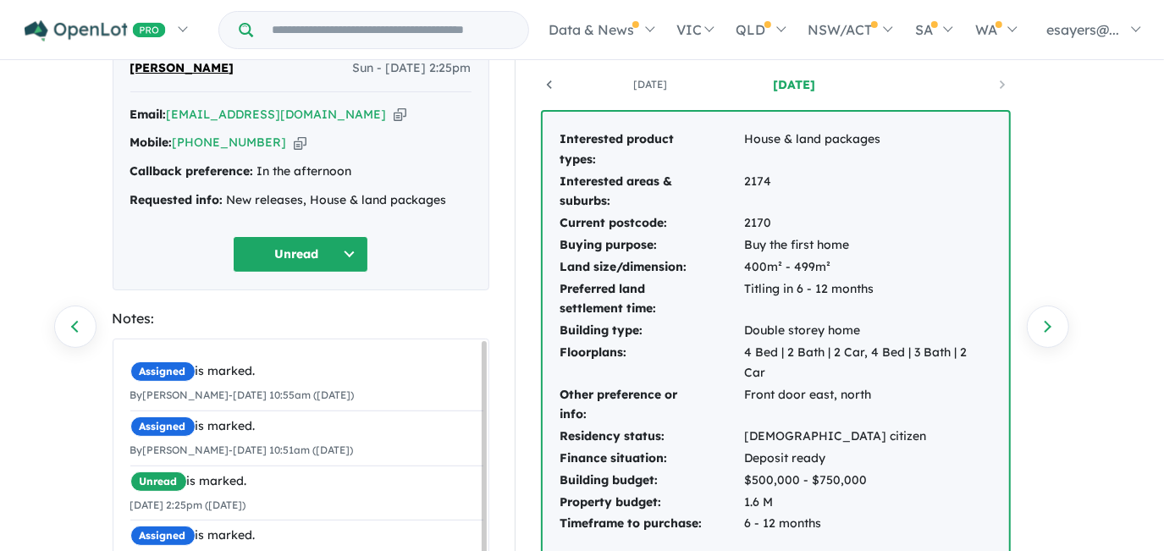
click at [394, 112] on icon "button" at bounding box center [400, 115] width 13 height 18
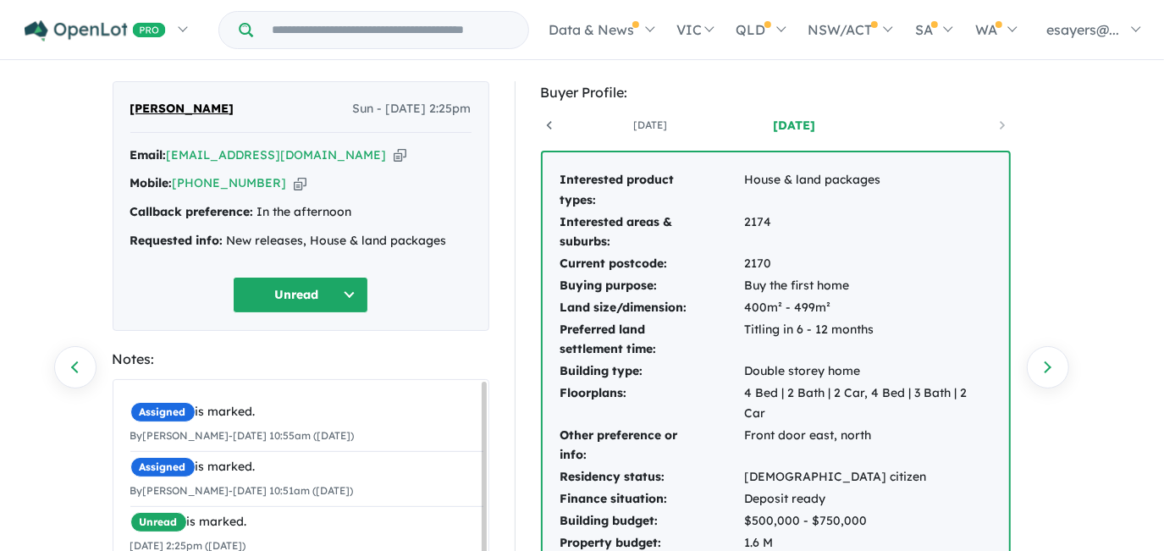
scroll to position [0, 0]
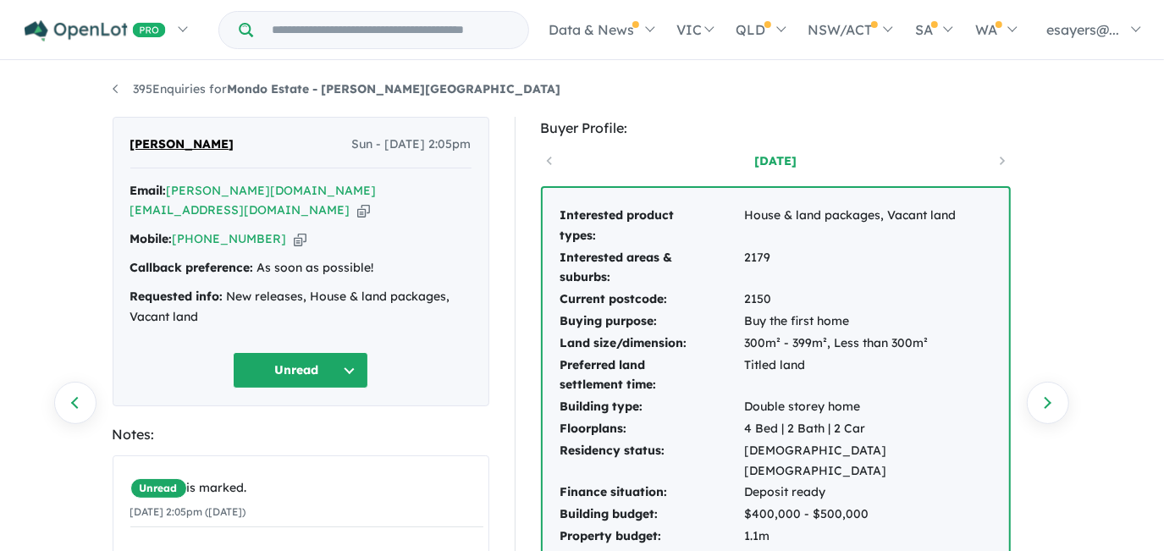
click at [357, 202] on icon "button" at bounding box center [363, 211] width 13 height 18
click at [293, 352] on button "Unread" at bounding box center [300, 370] width 135 height 36
click at [317, 432] on button "Assigned" at bounding box center [307, 449] width 147 height 39
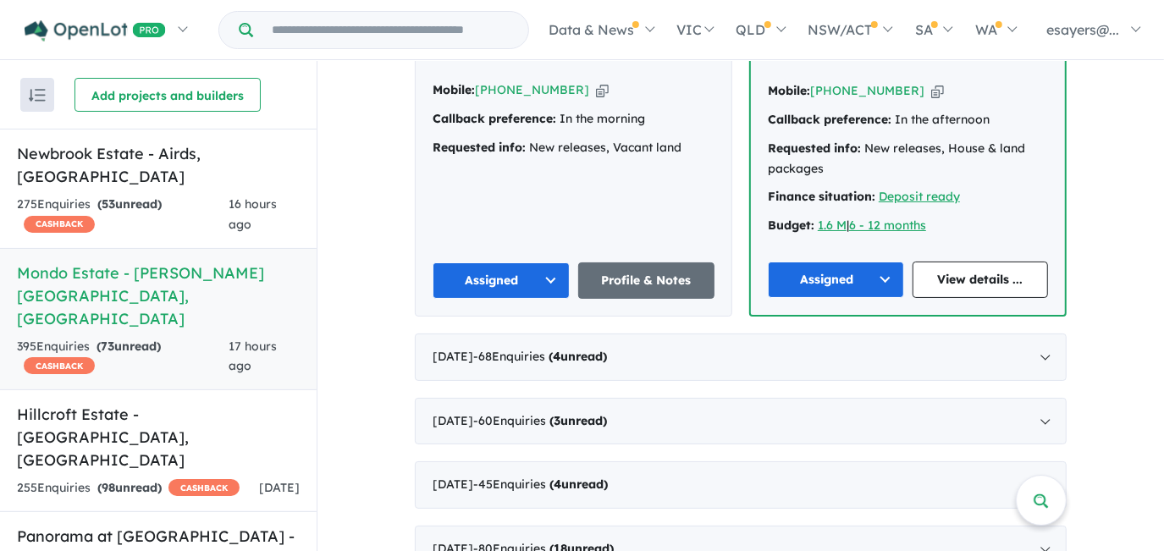
scroll to position [1654, 0]
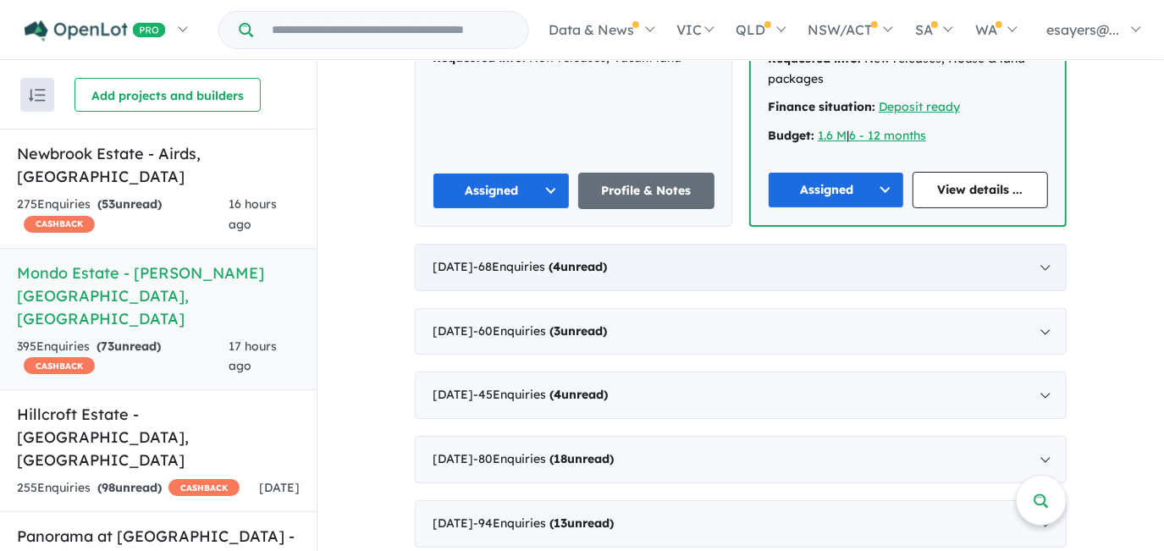
click at [1037, 244] on div "September 2025 - 68 Enquir ies ( 4 unread)" at bounding box center [741, 267] width 652 height 47
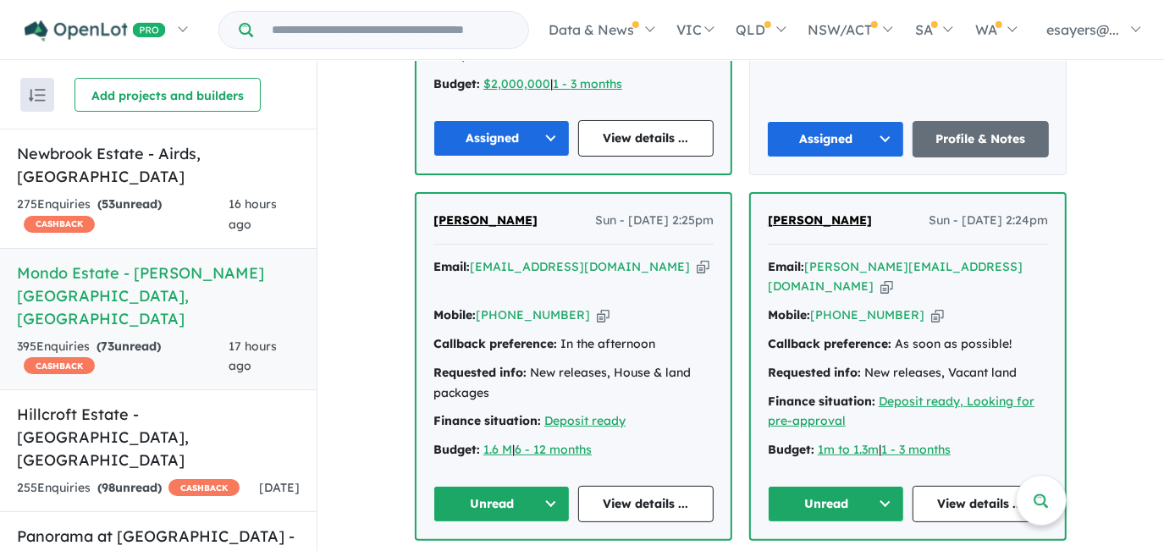
scroll to position [3416, 0]
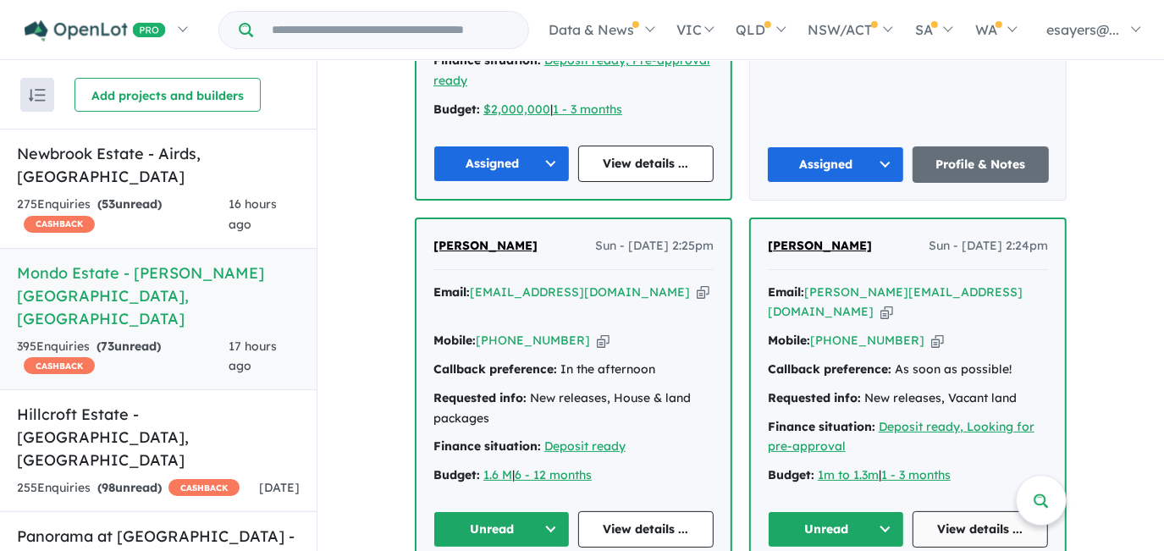
click at [966, 511] on link "View details ..." at bounding box center [981, 529] width 136 height 36
click at [893, 303] on icon "button" at bounding box center [887, 312] width 13 height 18
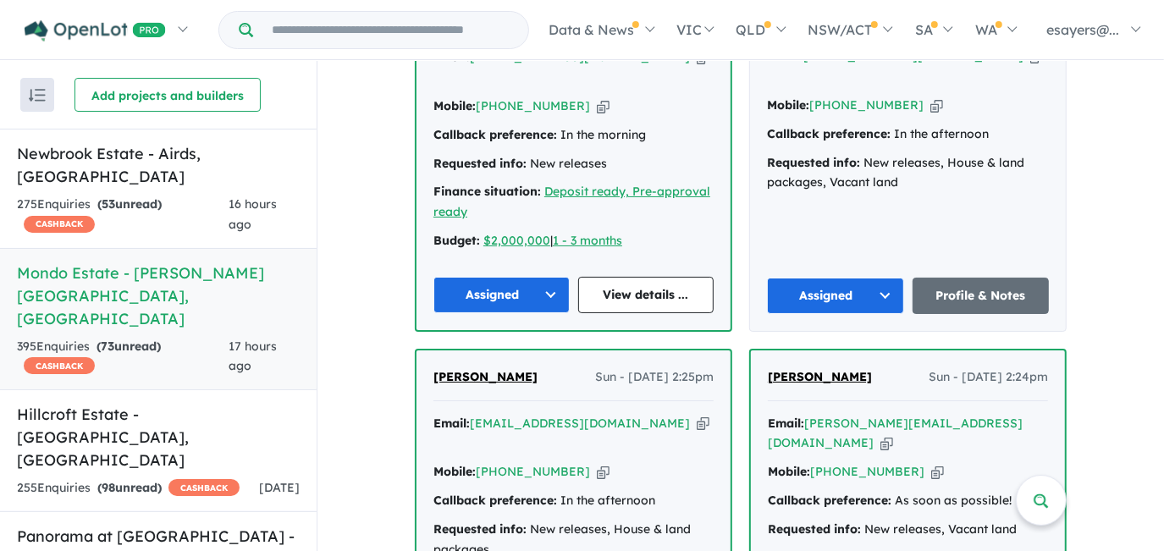
scroll to position [3340, 0]
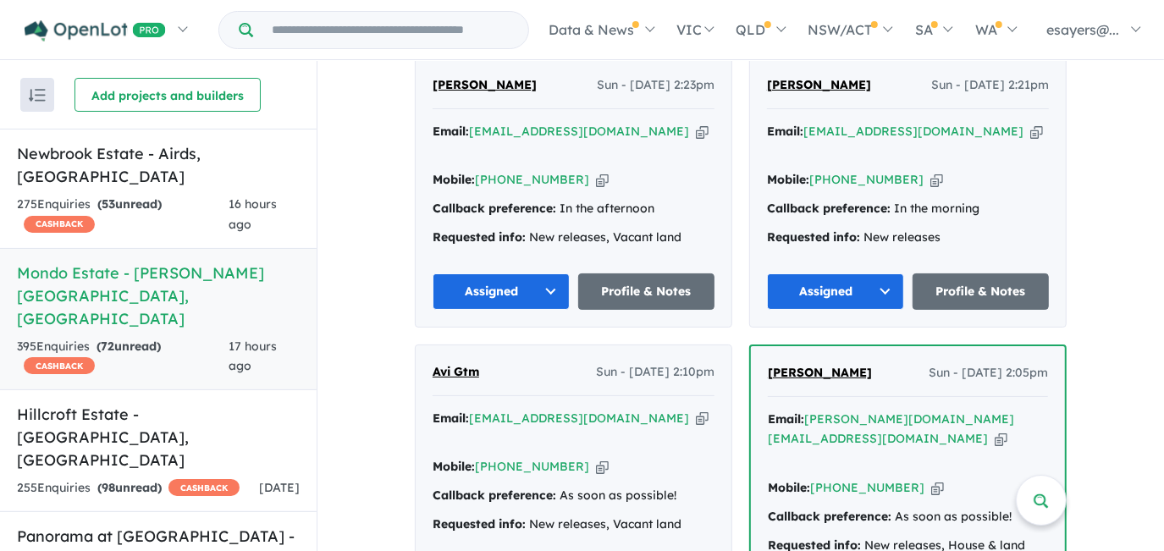
scroll to position [3801, 0]
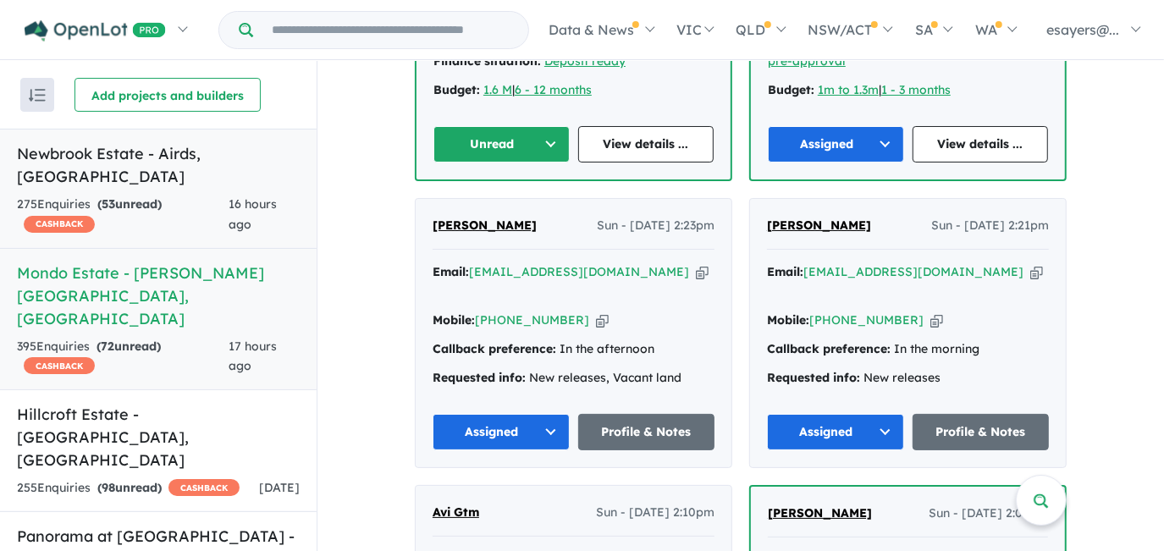
click at [134, 153] on h5 "Newbrook Estate - [GEOGRAPHIC_DATA] , [GEOGRAPHIC_DATA]" at bounding box center [158, 165] width 283 height 46
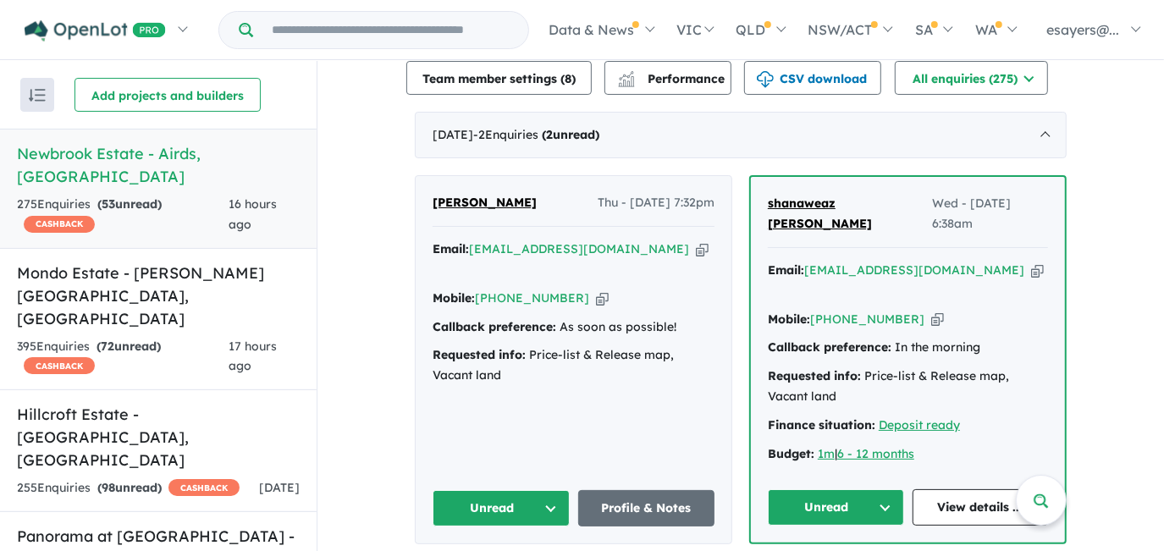
scroll to position [693, 0]
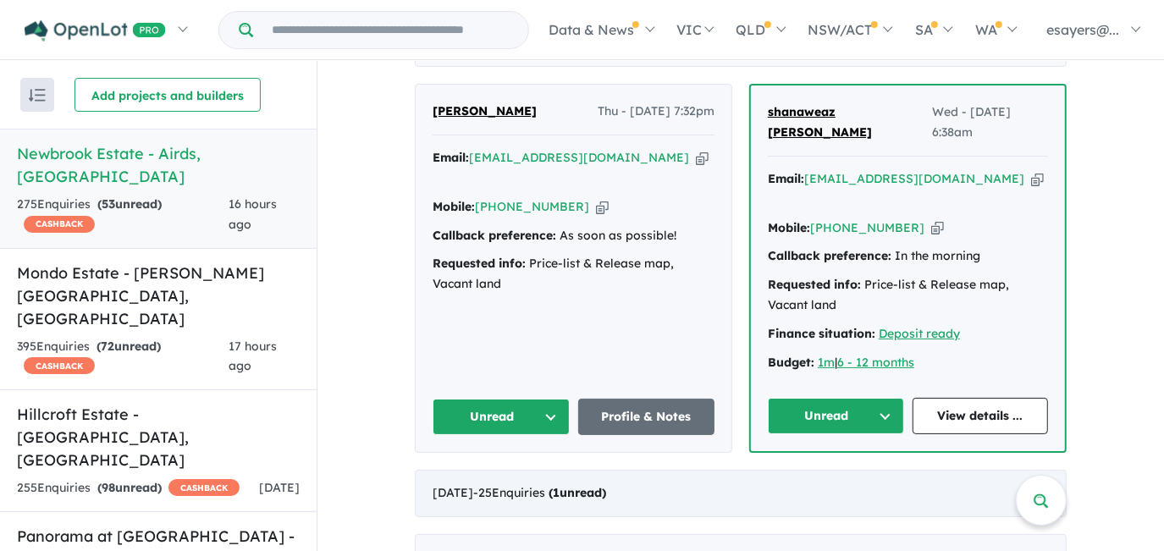
click at [454, 470] on div "September 2025 - 25 Enquir ies ( 1 unread)" at bounding box center [741, 493] width 652 height 47
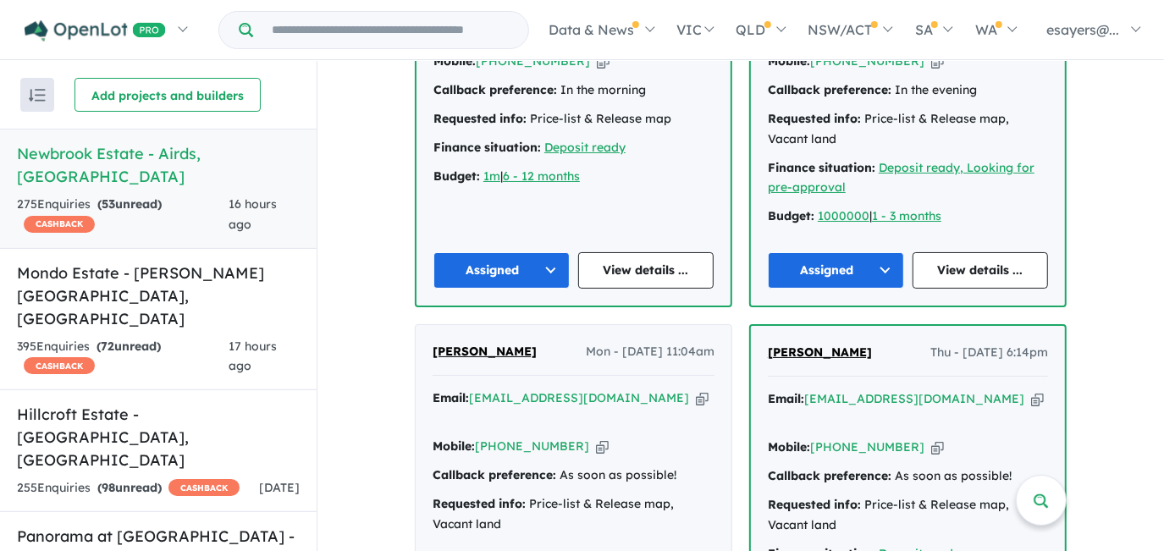
scroll to position [539, 0]
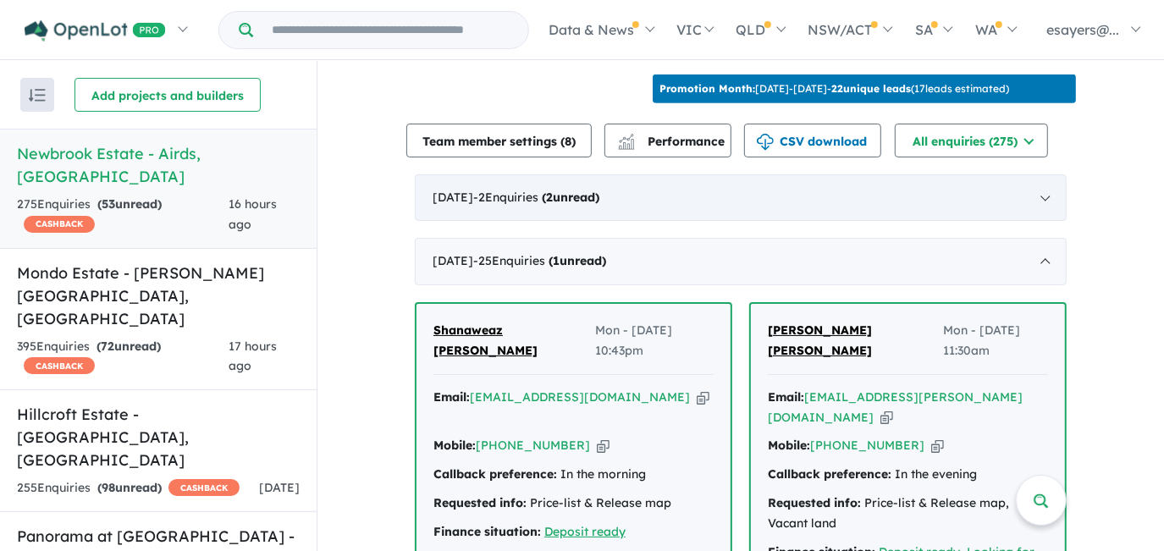
click at [600, 205] on strong "( 2 unread)" at bounding box center [571, 197] width 58 height 15
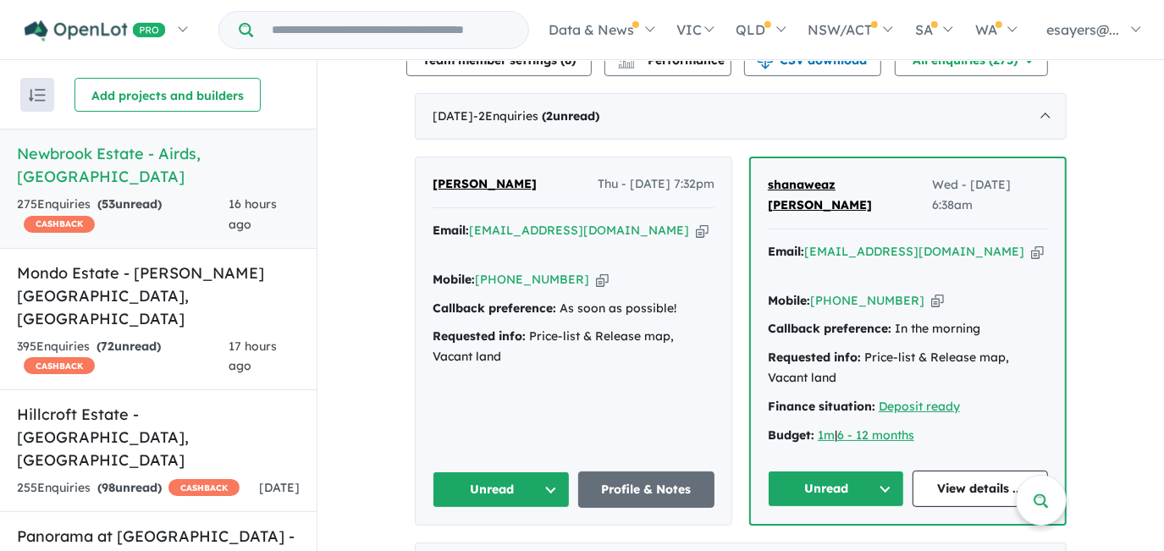
scroll to position [693, 0]
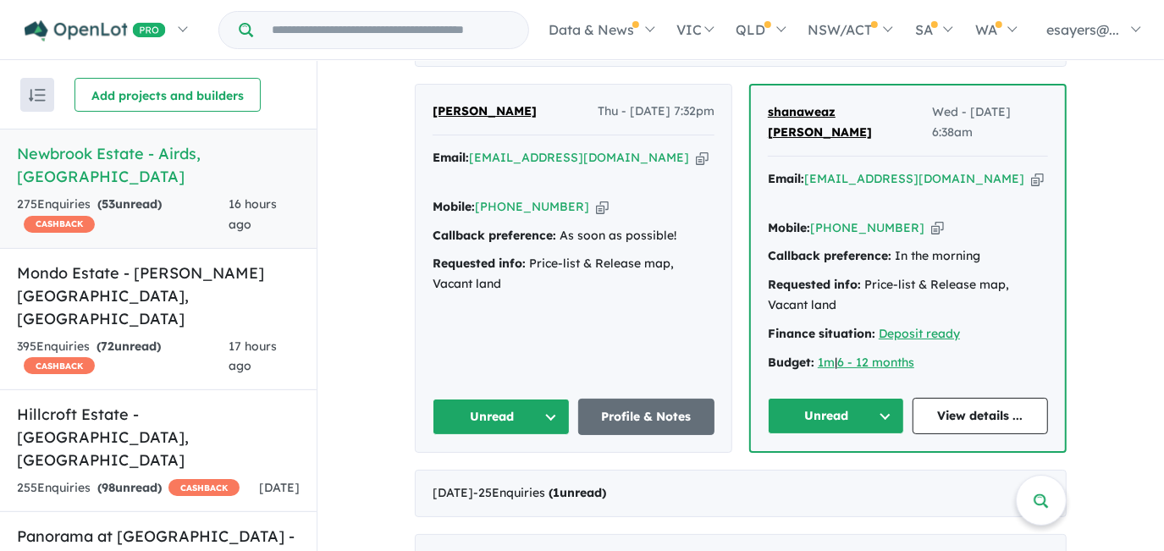
click at [696, 167] on icon "button" at bounding box center [702, 158] width 13 height 18
click at [587, 399] on link "Profile & Notes" at bounding box center [646, 417] width 137 height 36
click at [506, 399] on button "Unread" at bounding box center [501, 417] width 137 height 36
click at [506, 477] on button "Assigned" at bounding box center [507, 496] width 147 height 39
click at [937, 398] on link "View details ..." at bounding box center [981, 416] width 136 height 36
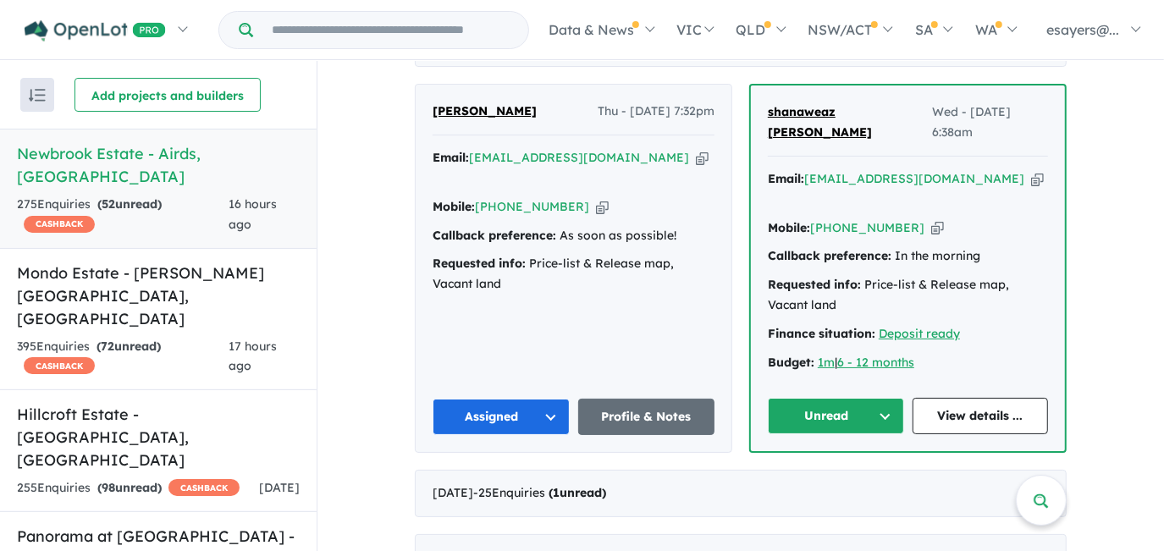
scroll to position [230, 0]
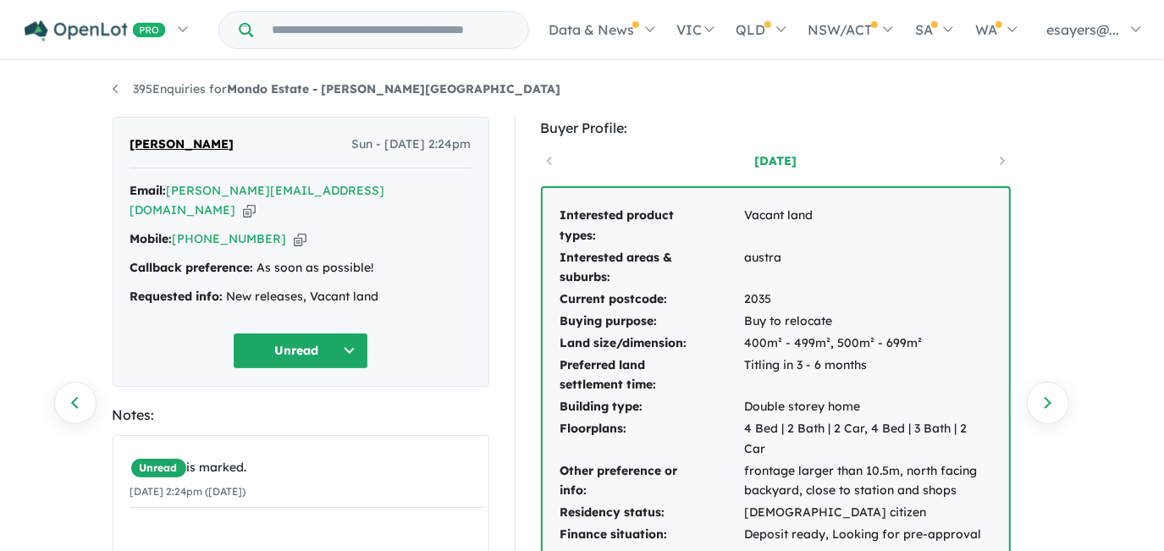
click at [256, 202] on icon "button" at bounding box center [249, 211] width 13 height 18
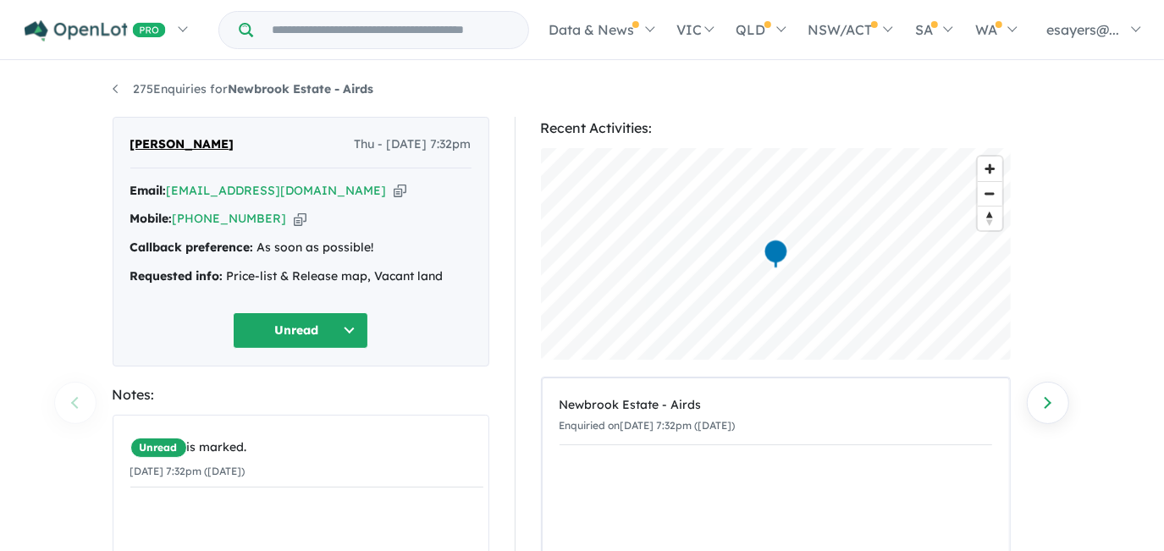
click at [394, 188] on icon "button" at bounding box center [400, 191] width 13 height 18
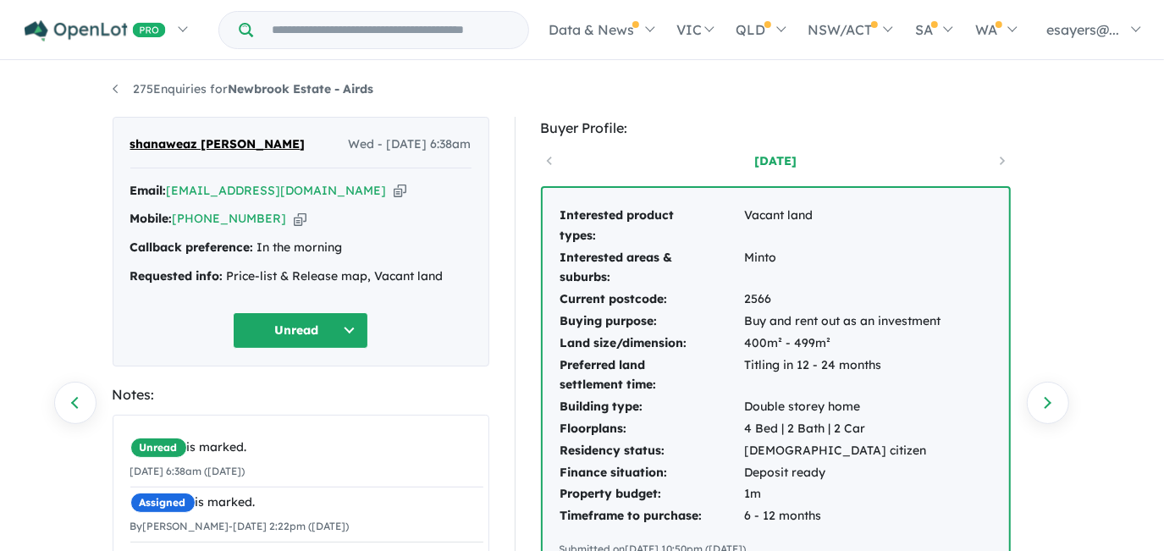
click at [322, 331] on button "Unread" at bounding box center [300, 330] width 135 height 36
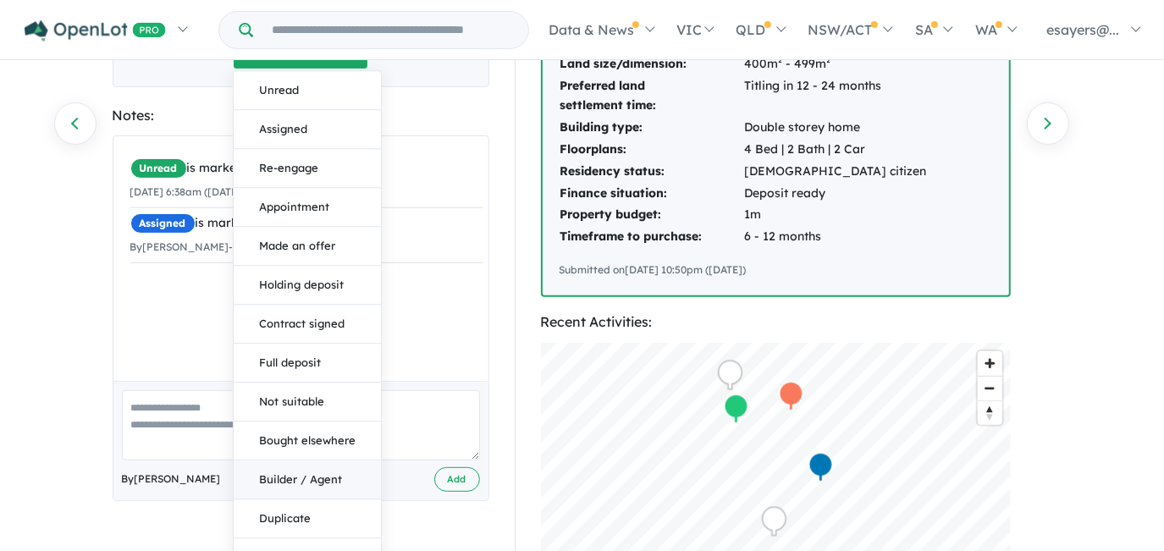
scroll to position [307, 0]
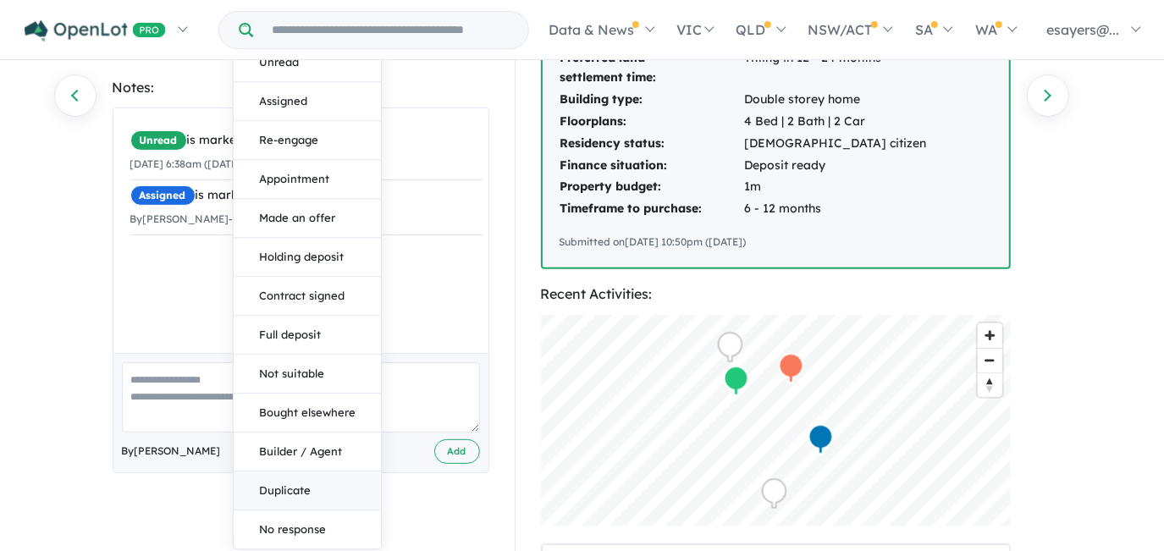
click at [286, 489] on button "Duplicate" at bounding box center [307, 491] width 147 height 39
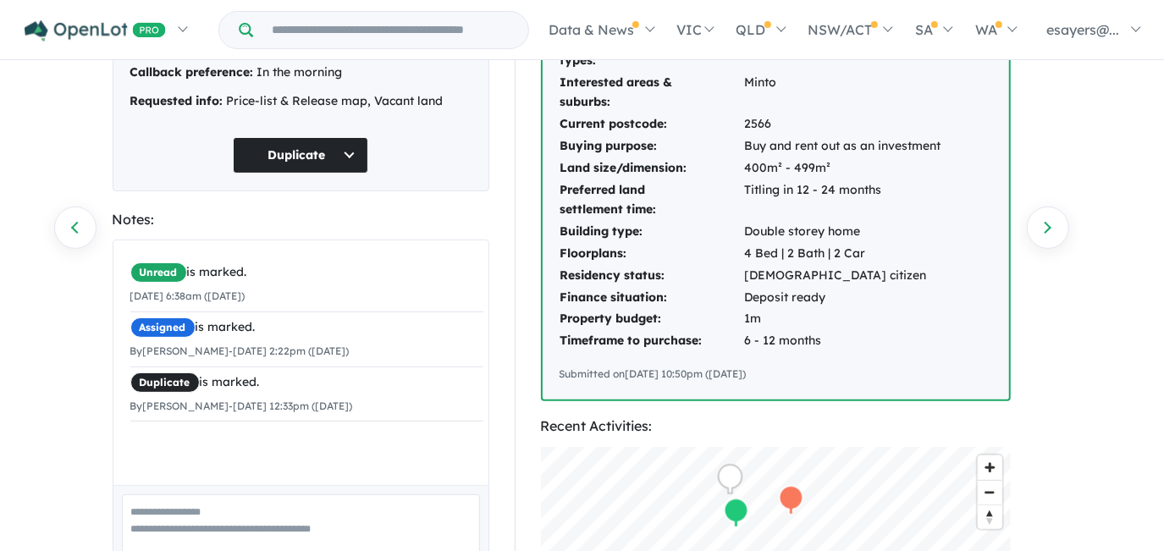
scroll to position [0, 0]
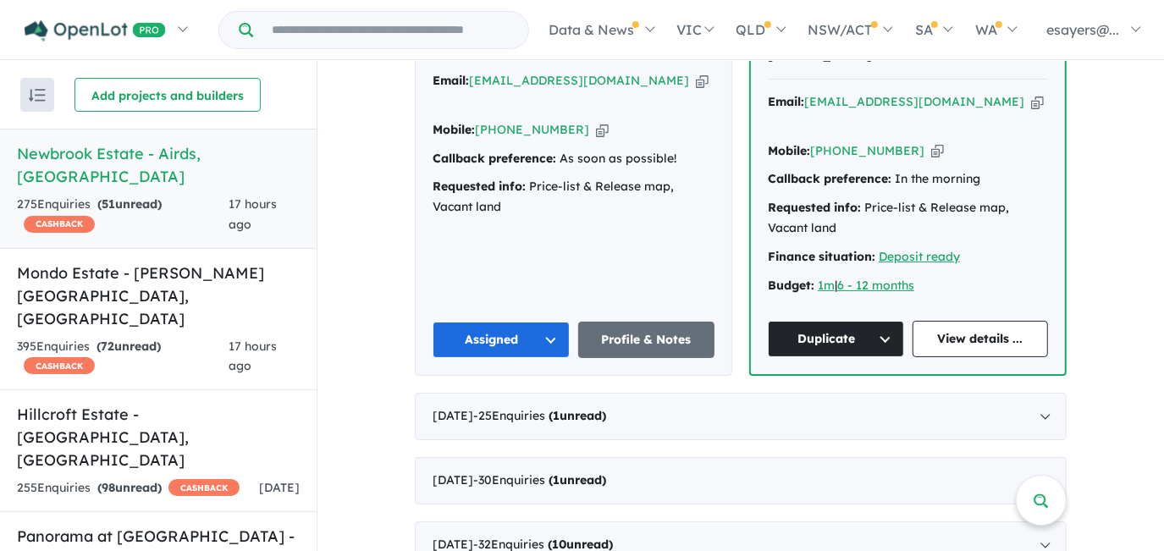
scroll to position [693, 0]
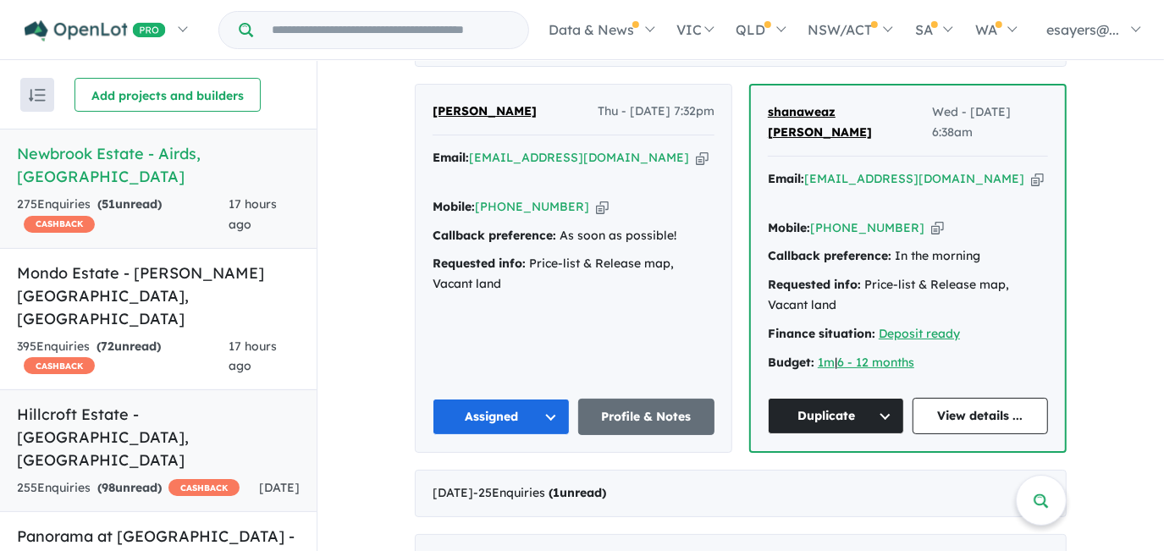
click at [187, 403] on h5 "Hillcroft Estate - [GEOGRAPHIC_DATA] , [GEOGRAPHIC_DATA]" at bounding box center [158, 437] width 283 height 69
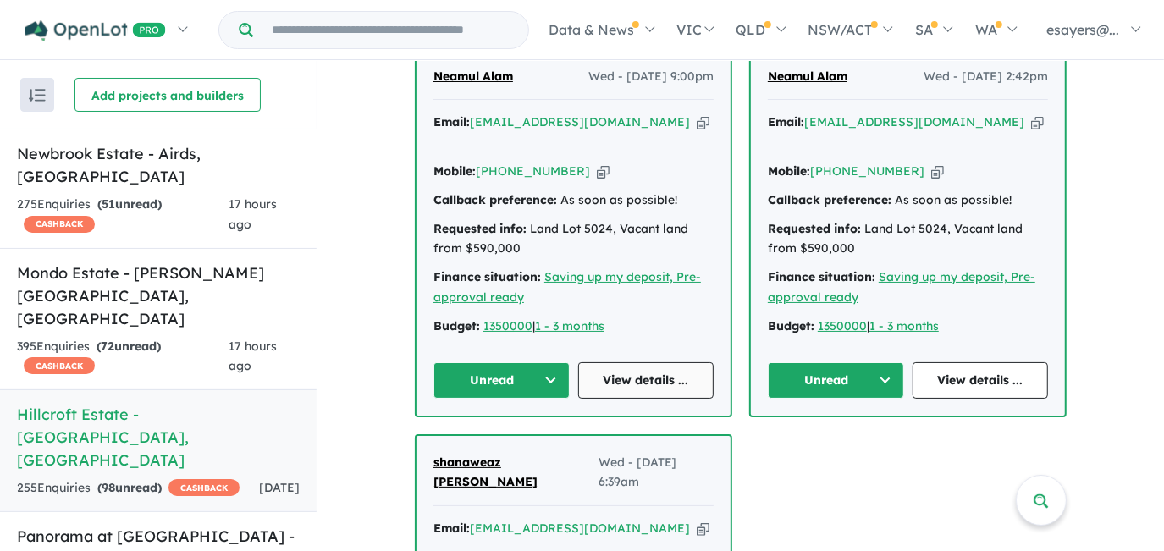
scroll to position [923, 0]
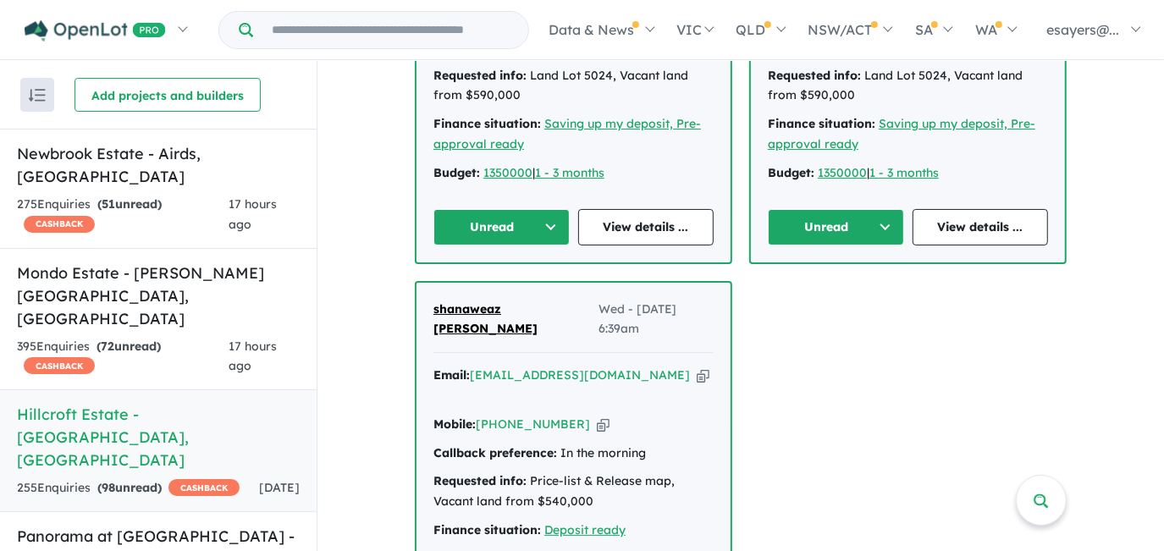
click at [697, 367] on icon "button" at bounding box center [703, 376] width 13 height 18
click at [822, 373] on div "Neamul Alam Wed - [DATE] 9:00pm Email: [EMAIL_ADDRESS][DOMAIN_NAME] Copied! Mob…" at bounding box center [741, 272] width 652 height 755
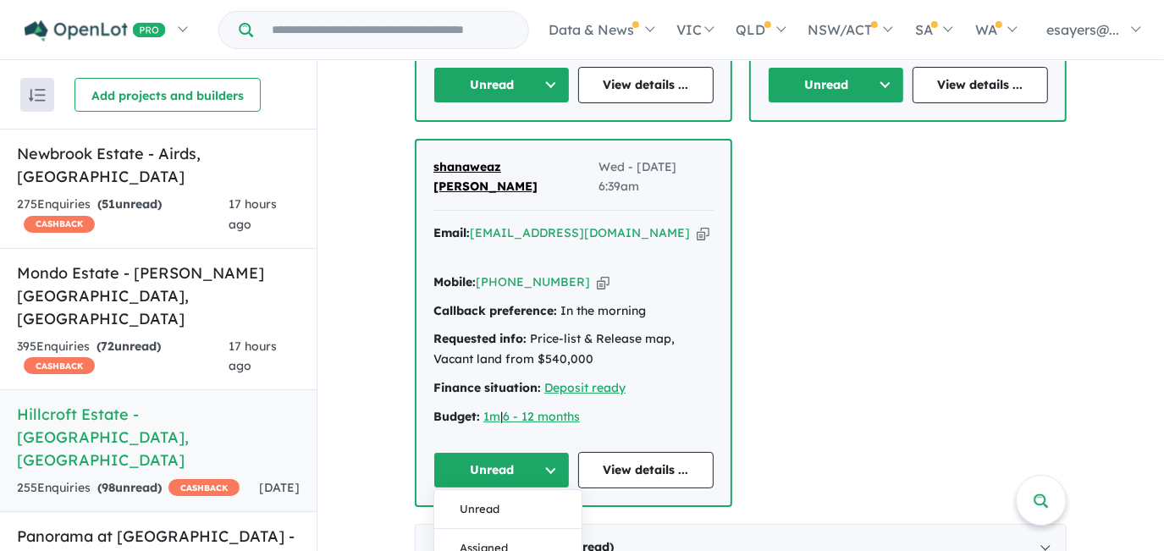
scroll to position [1077, 0]
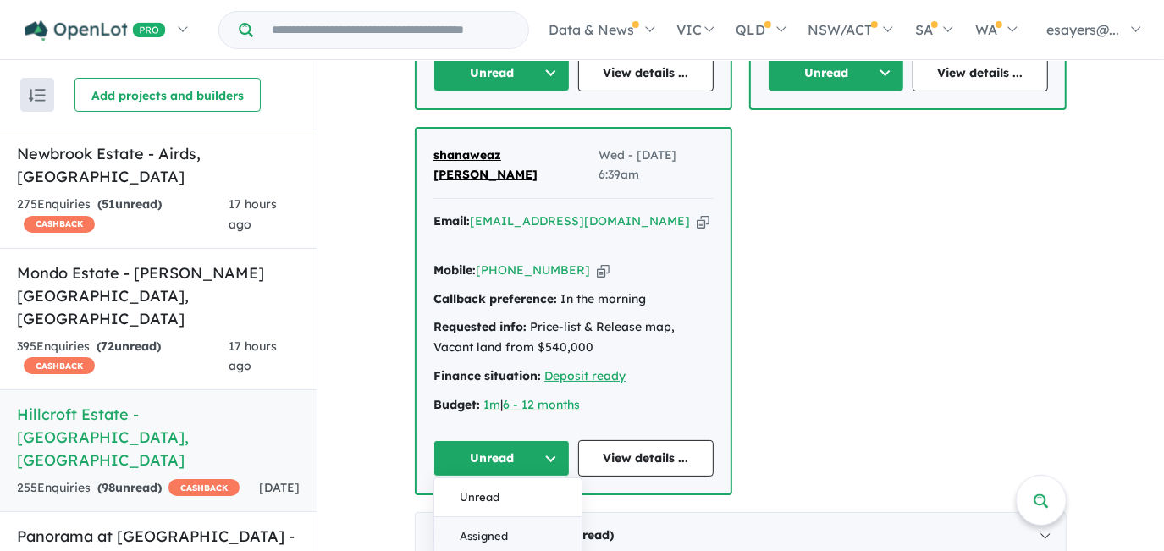
click at [480, 518] on button "Assigned" at bounding box center [507, 537] width 147 height 39
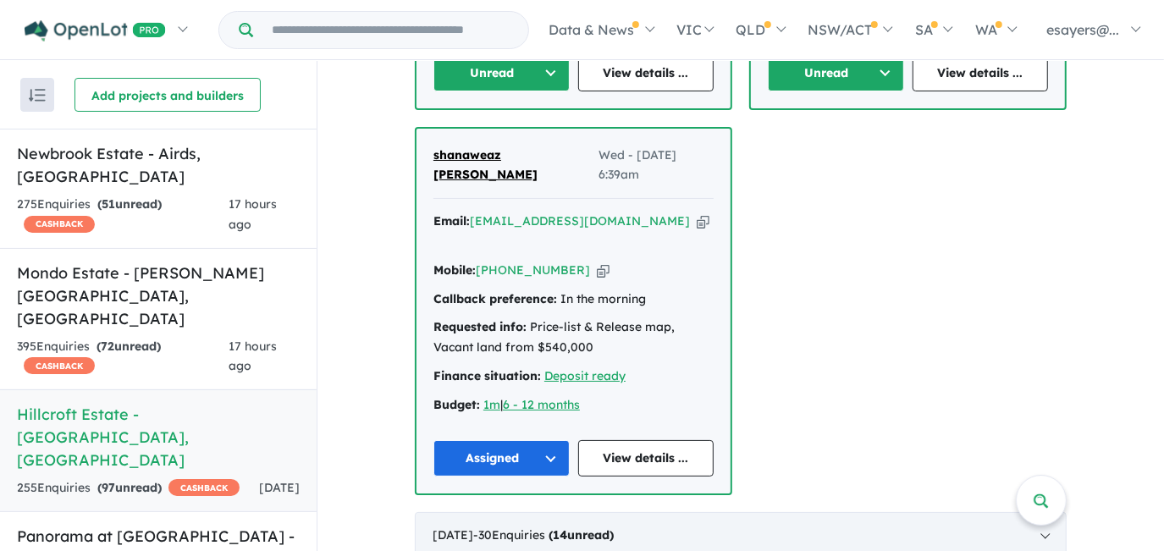
click at [1040, 512] on div "[DATE] - 30 Enquir ies ( 14 unread)" at bounding box center [741, 535] width 652 height 47
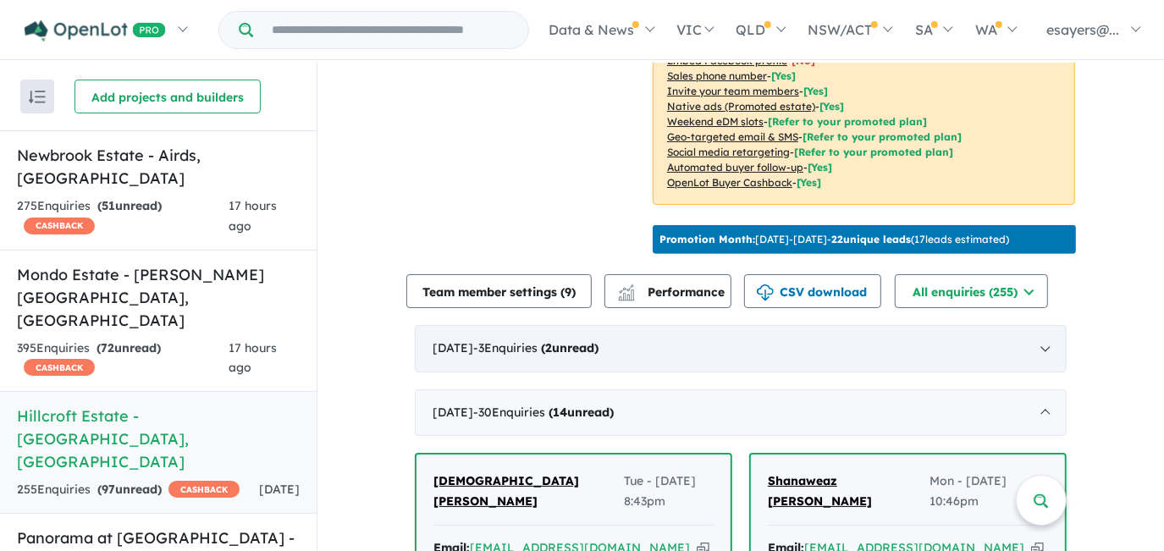
scroll to position [428, 0]
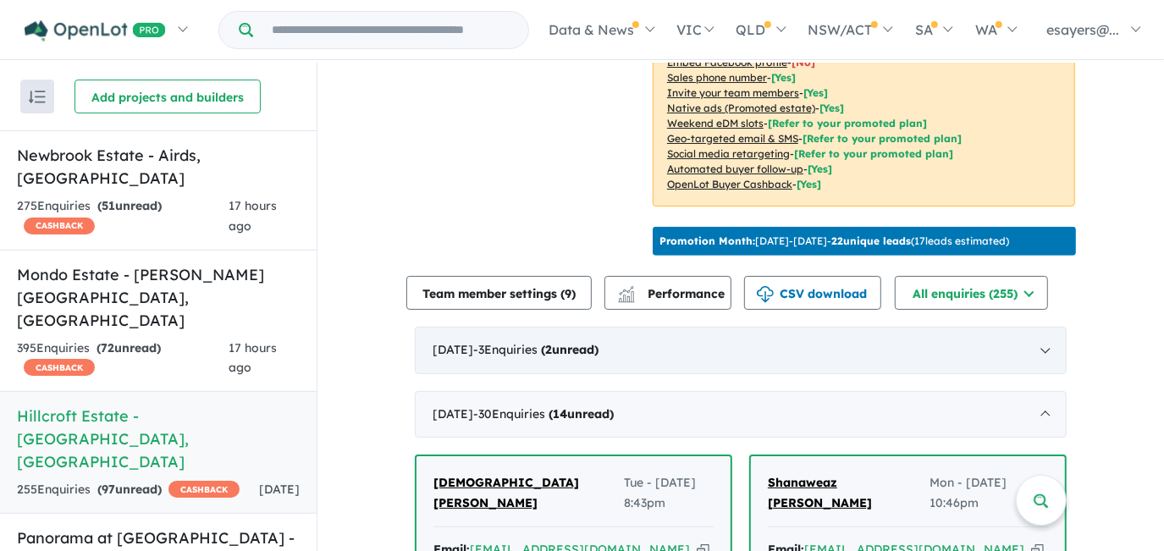
click at [586, 342] on strong "( 2 unread)" at bounding box center [570, 349] width 58 height 15
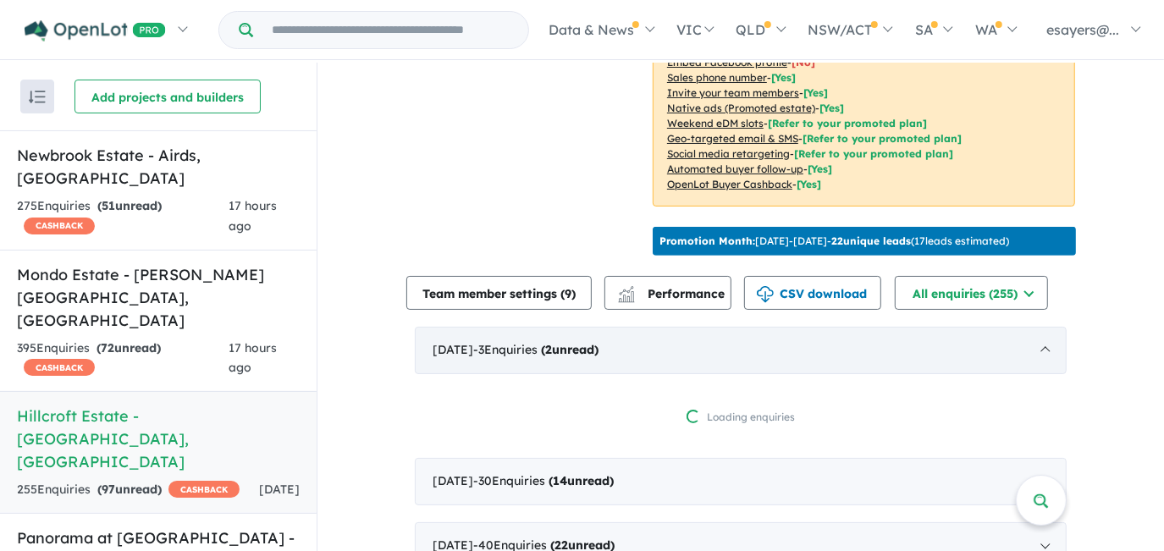
scroll to position [2, 0]
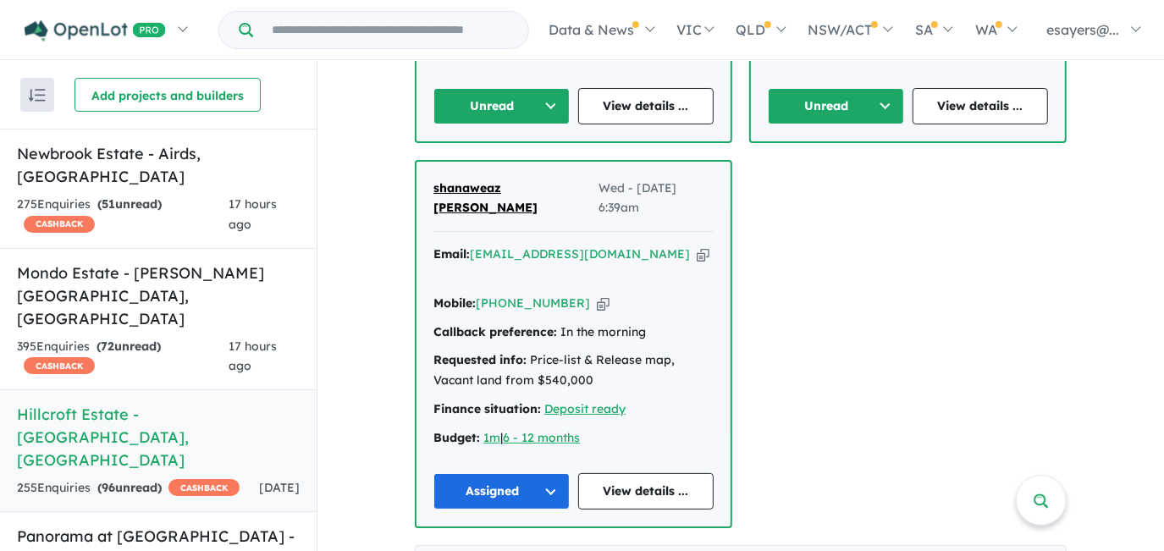
click at [515, 473] on button "Assigned" at bounding box center [502, 491] width 136 height 36
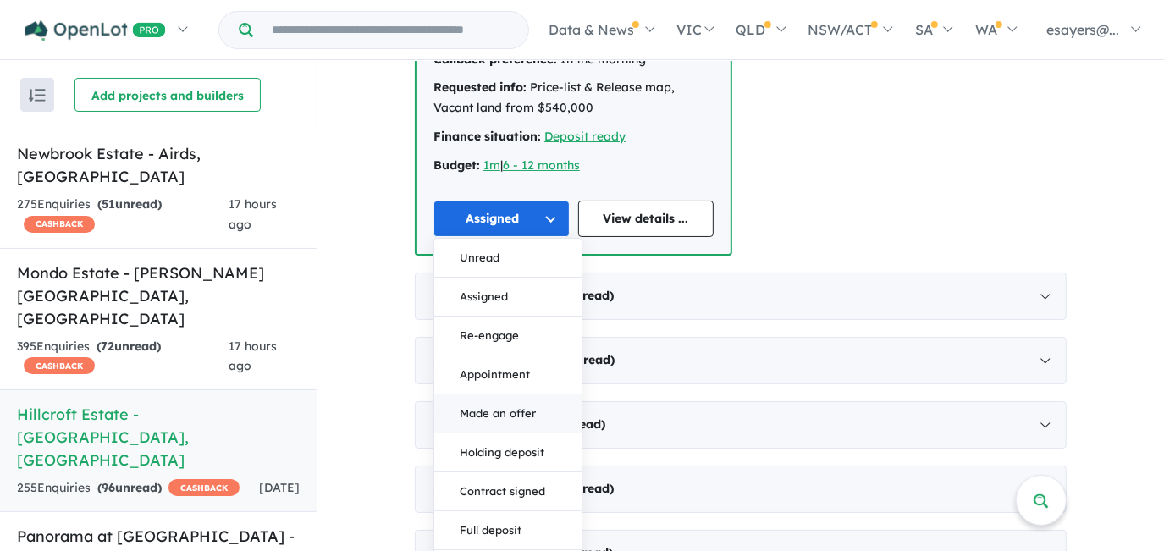
scroll to position [1429, 0]
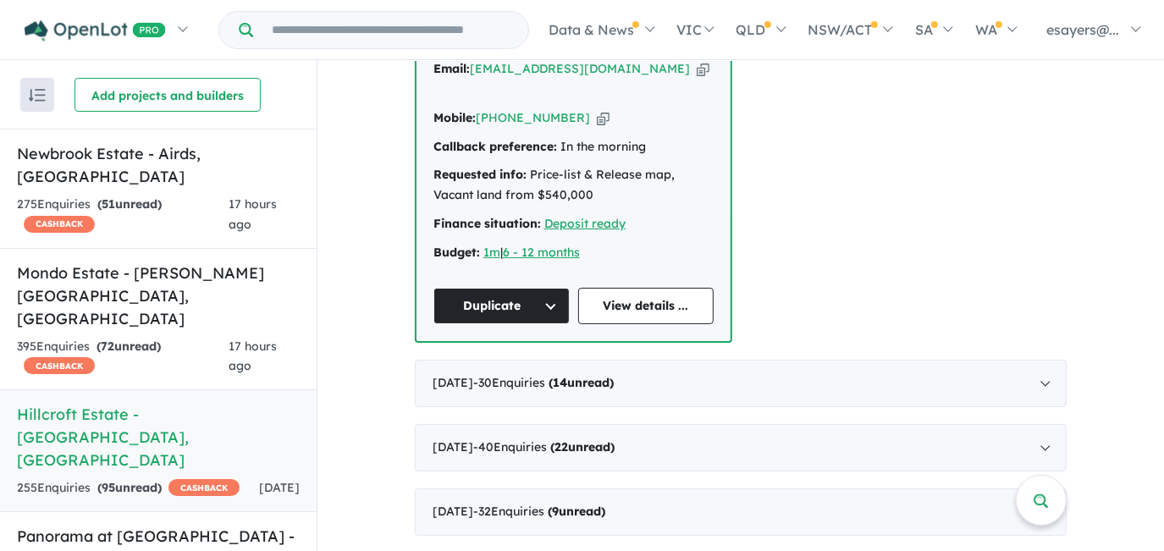
scroll to position [1198, 0]
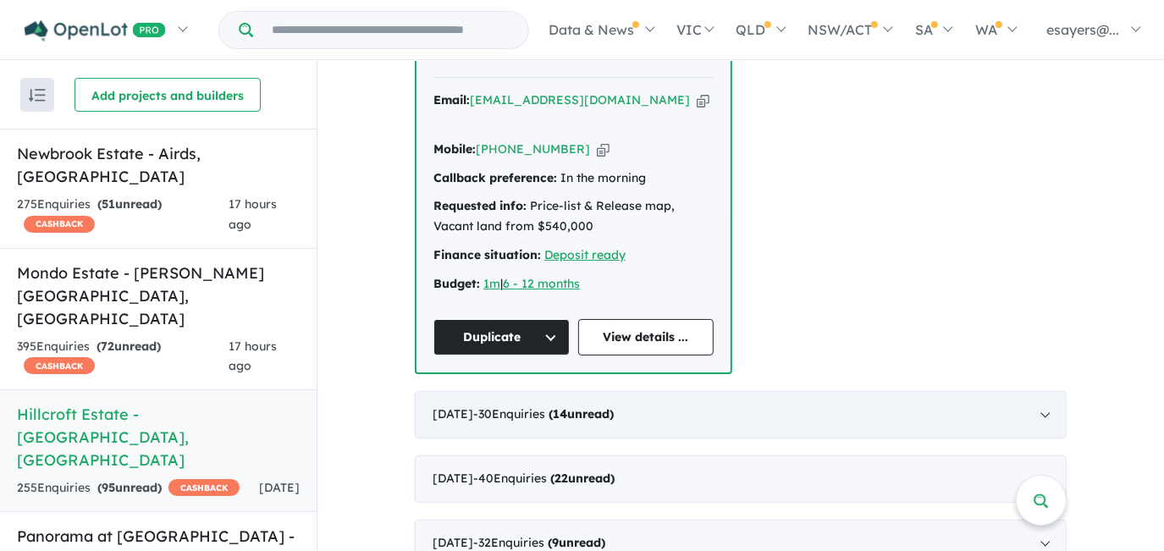
click at [531, 406] on span "- 30 Enquir ies ( 14 unread)" at bounding box center [543, 413] width 141 height 15
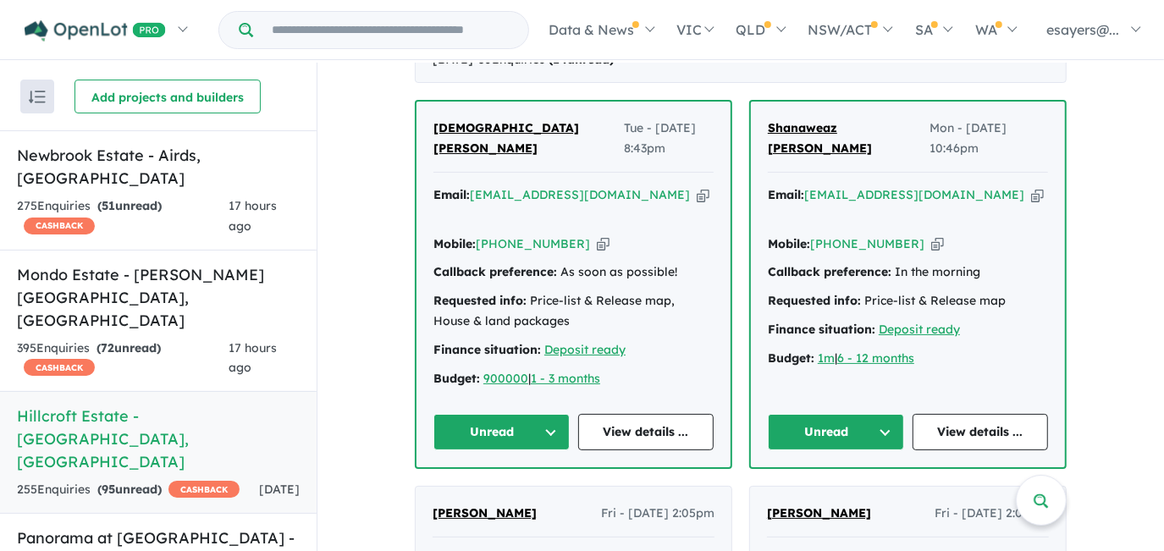
scroll to position [908, 0]
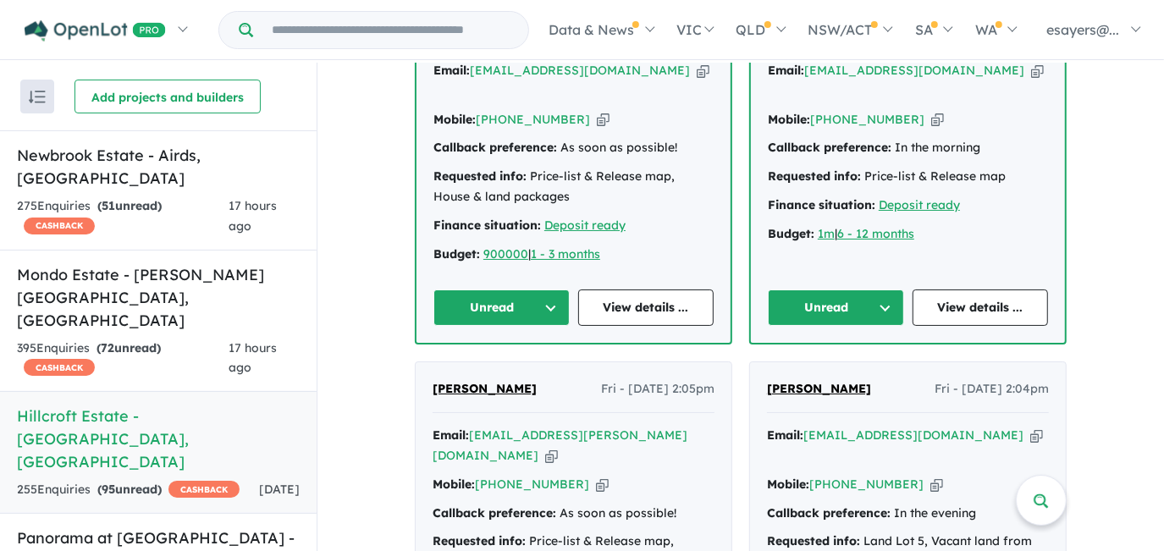
click at [810, 290] on button "Unread" at bounding box center [836, 308] width 136 height 36
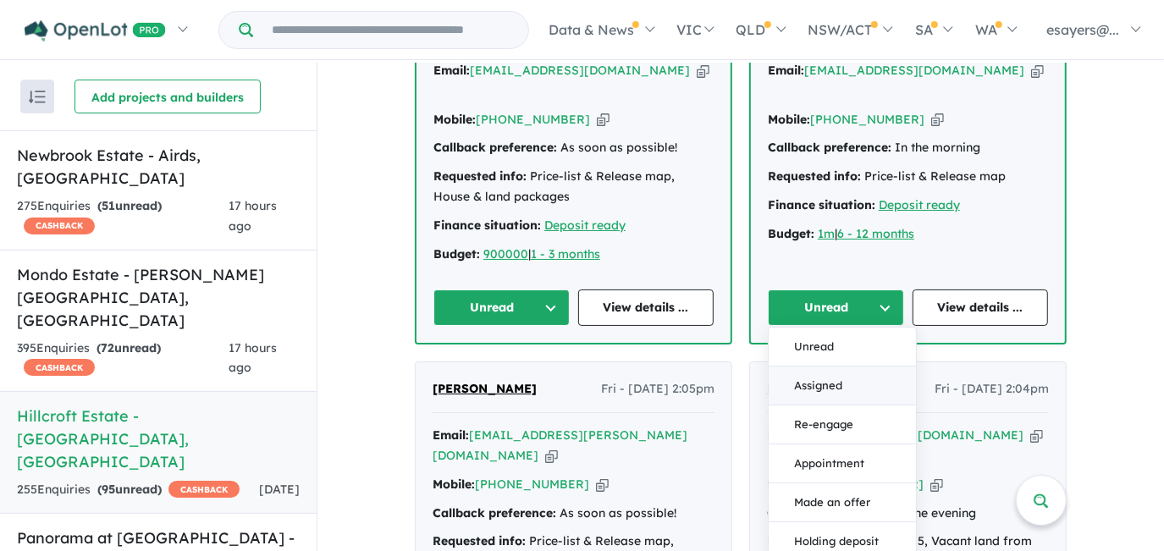
click at [827, 368] on button "Assigned" at bounding box center [842, 387] width 147 height 39
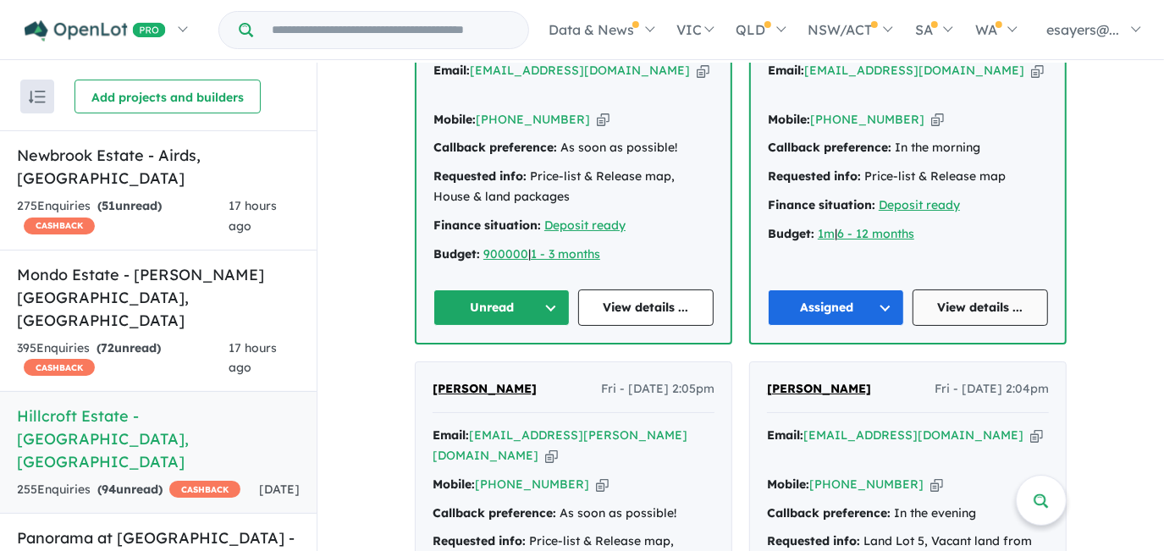
click at [964, 290] on link "View details ..." at bounding box center [981, 308] width 136 height 36
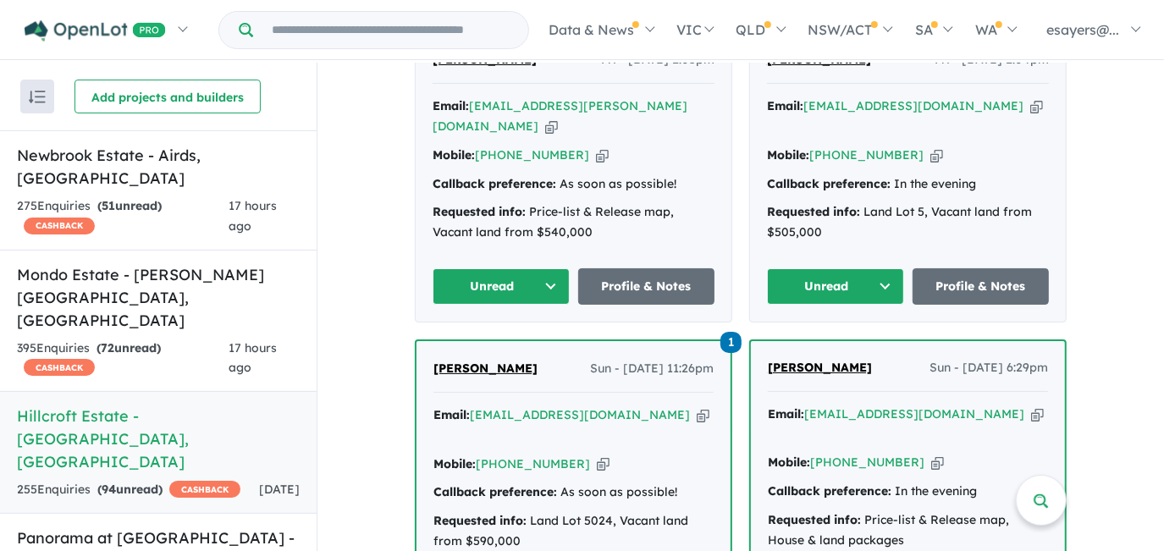
scroll to position [1370, 0]
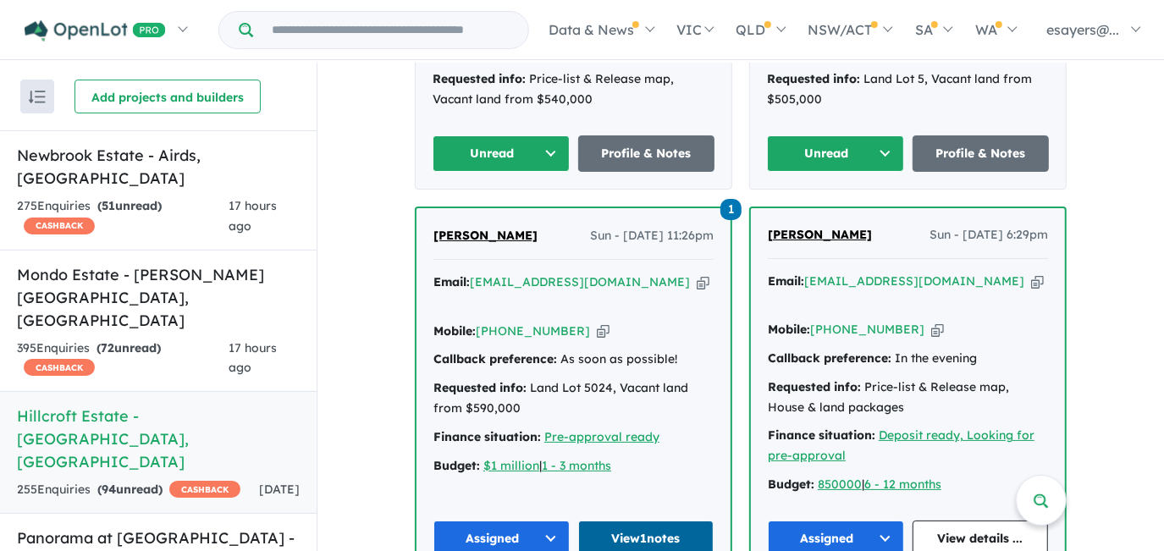
click at [659, 521] on link "View 1 notes" at bounding box center [646, 539] width 136 height 36
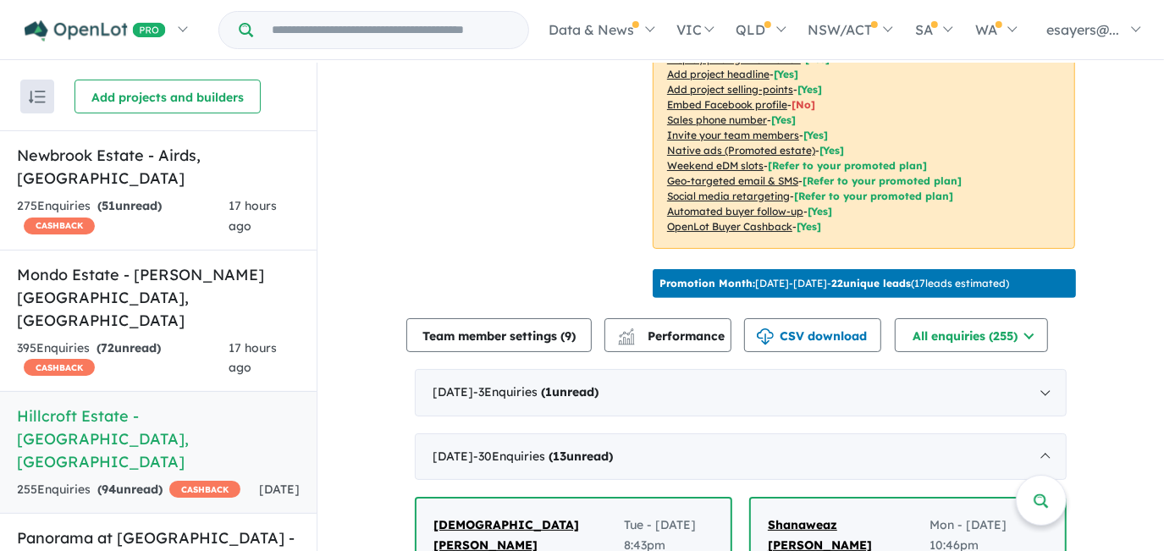
scroll to position [369, 0]
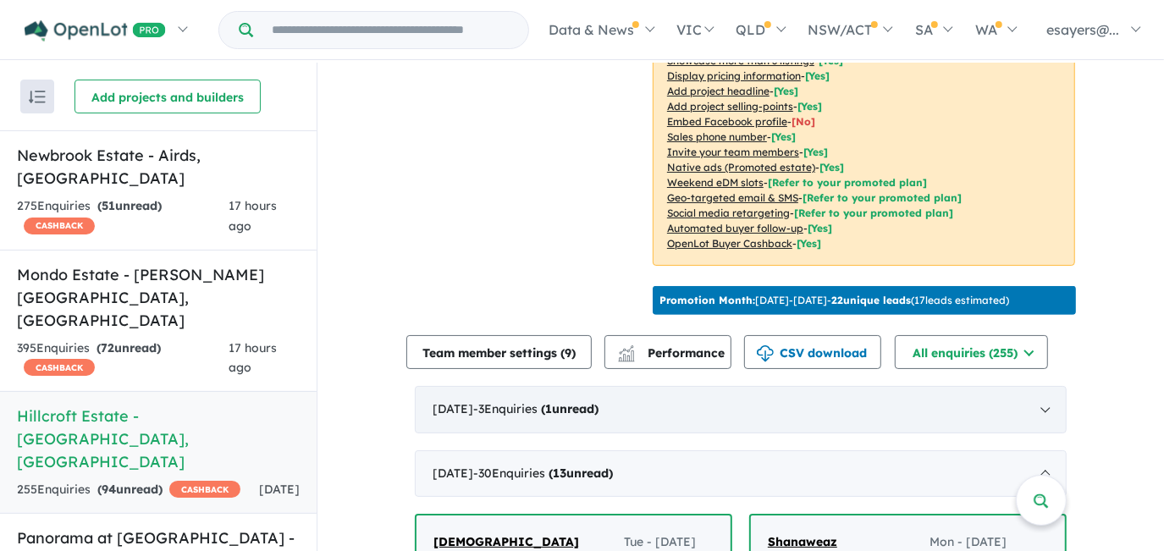
click at [564, 401] on span "- 3 Enquir ies ( 1 unread)" at bounding box center [535, 408] width 125 height 15
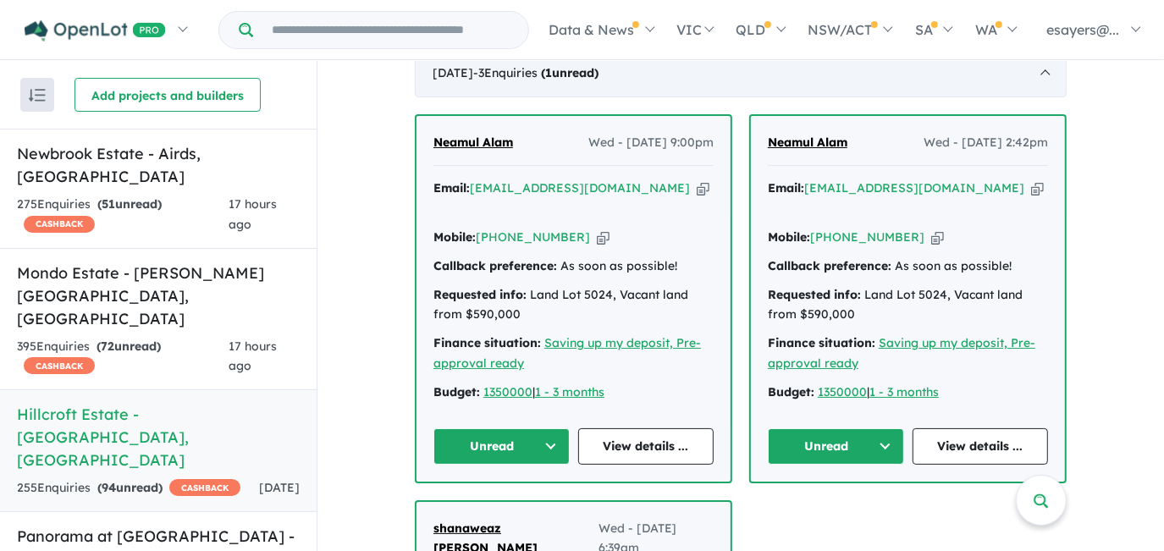
scroll to position [677, 0]
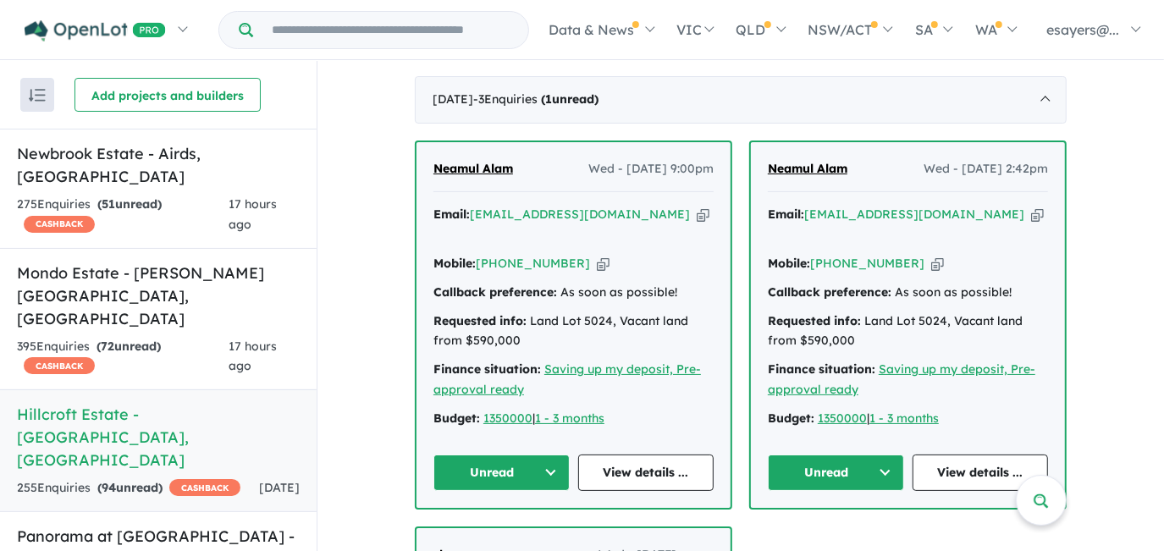
click at [793, 455] on button "Unread" at bounding box center [836, 473] width 136 height 36
click at [808, 532] on button "Assigned" at bounding box center [842, 551] width 147 height 39
click at [528, 455] on button "Unread" at bounding box center [502, 473] width 136 height 36
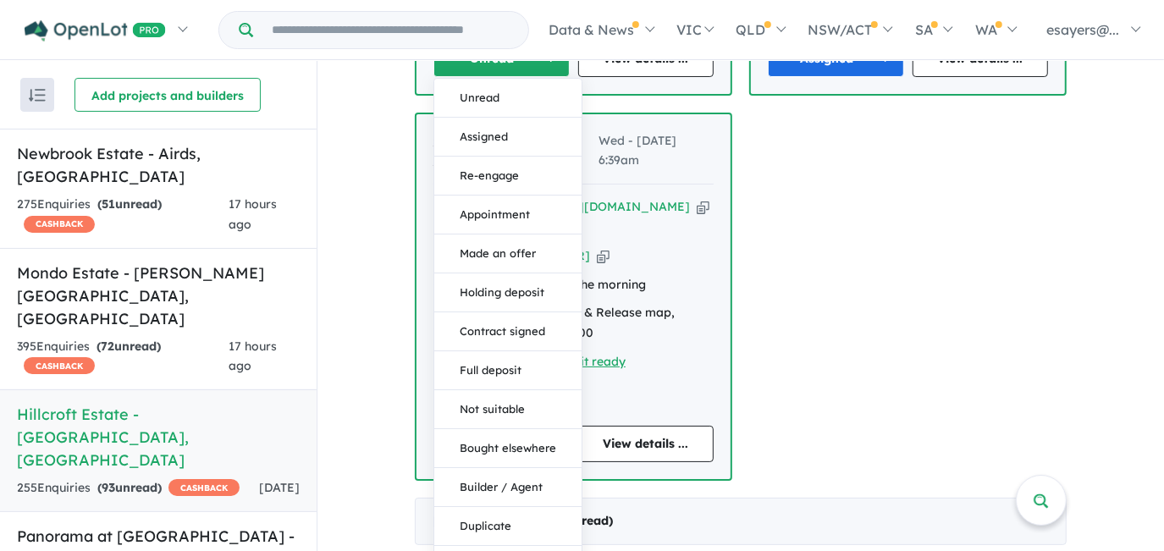
scroll to position [1216, 0]
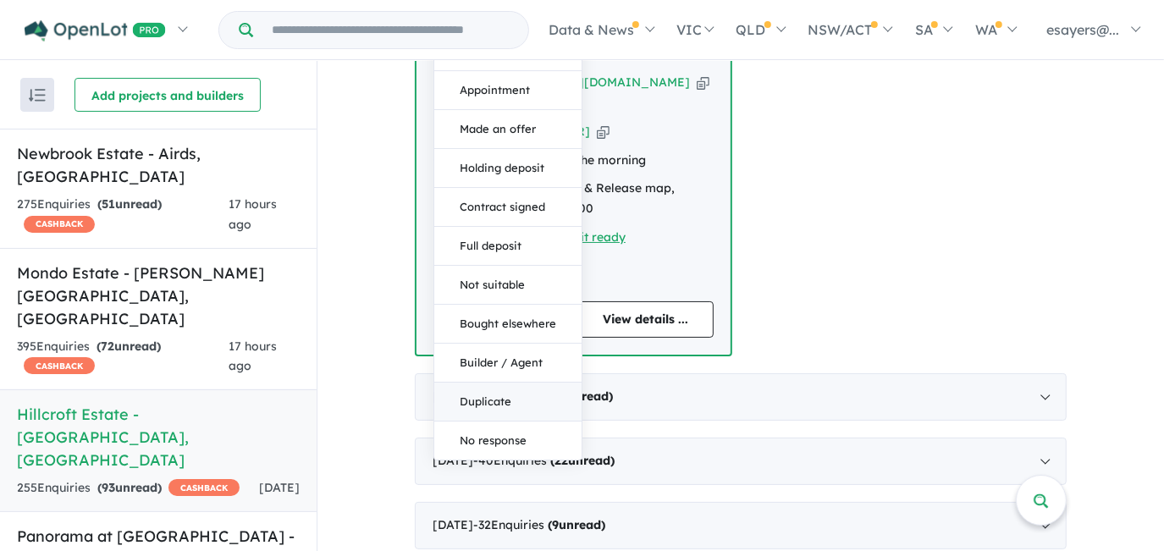
click at [495, 383] on button "Duplicate" at bounding box center [507, 402] width 147 height 39
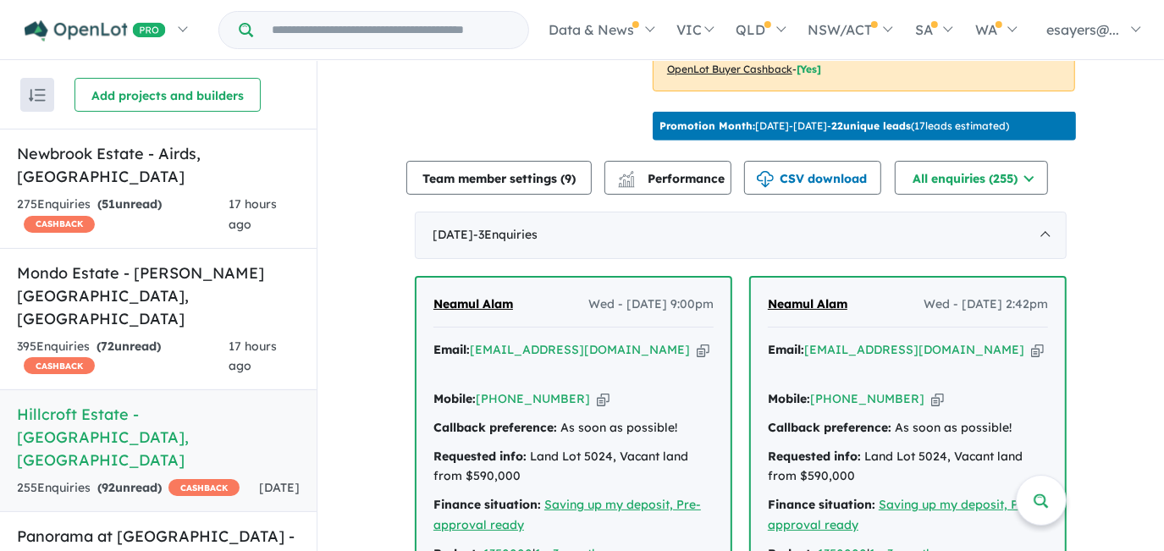
scroll to position [446, 0]
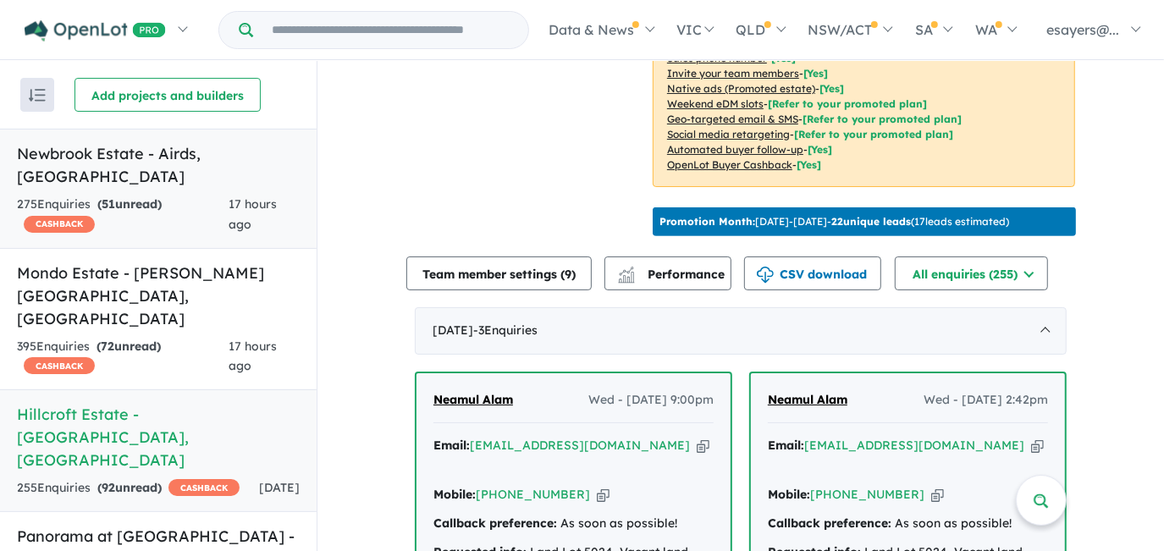
click at [79, 156] on h5 "Newbrook Estate - Airds , NSW" at bounding box center [158, 165] width 283 height 46
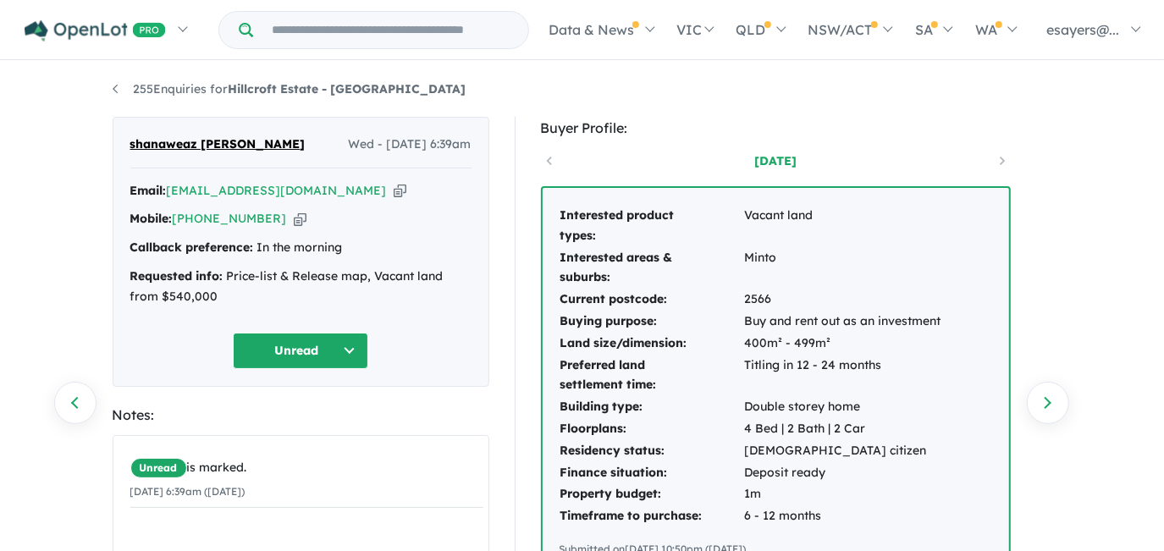
click at [394, 187] on icon "button" at bounding box center [400, 191] width 13 height 18
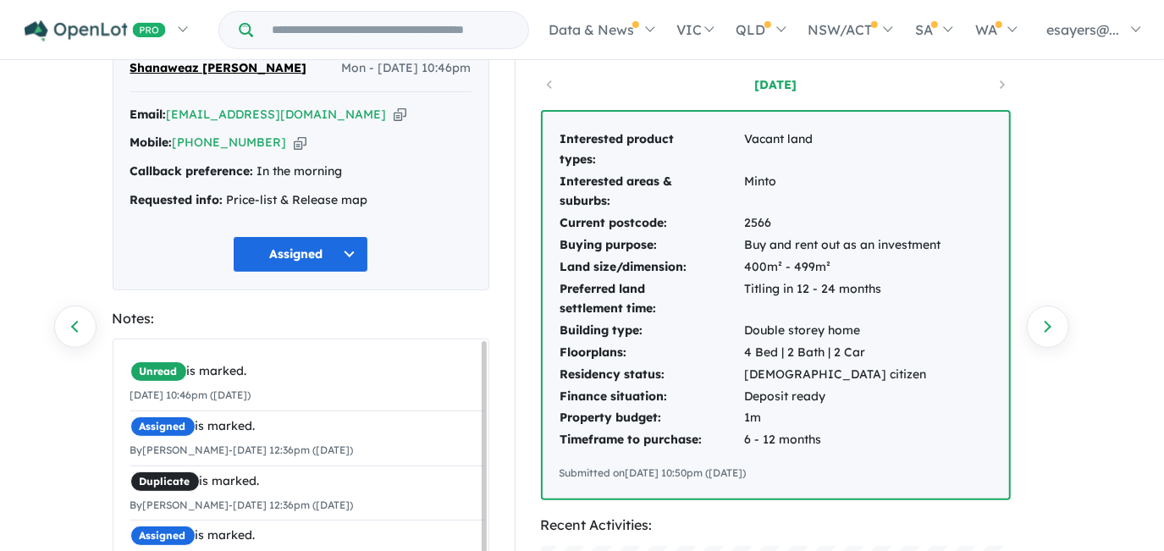
scroll to position [7, 0]
click at [466, 417] on span "×" at bounding box center [470, 427] width 9 height 31
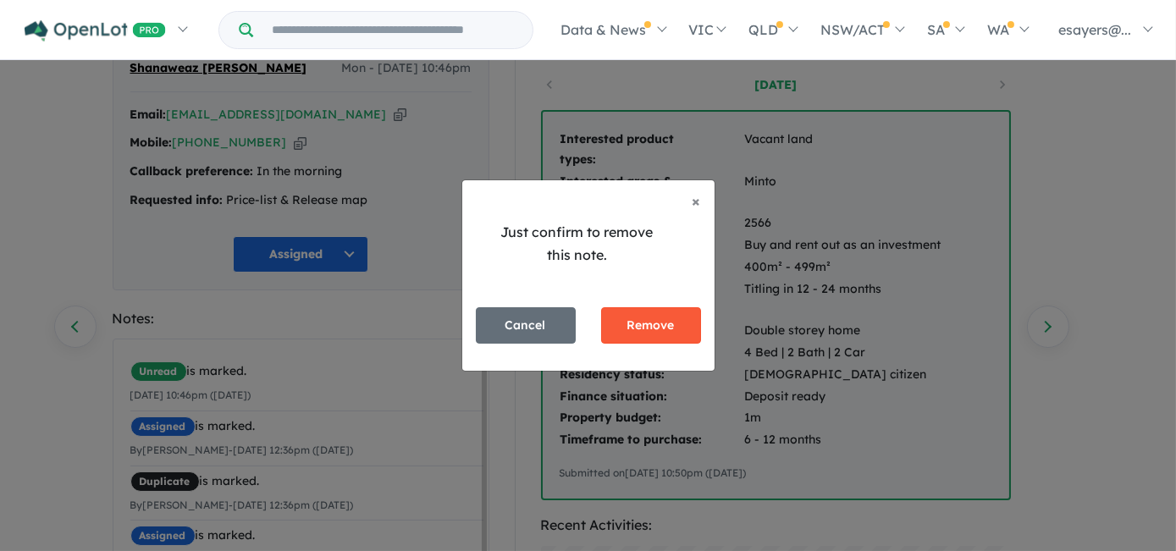
click at [653, 317] on button "Remove" at bounding box center [651, 325] width 100 height 36
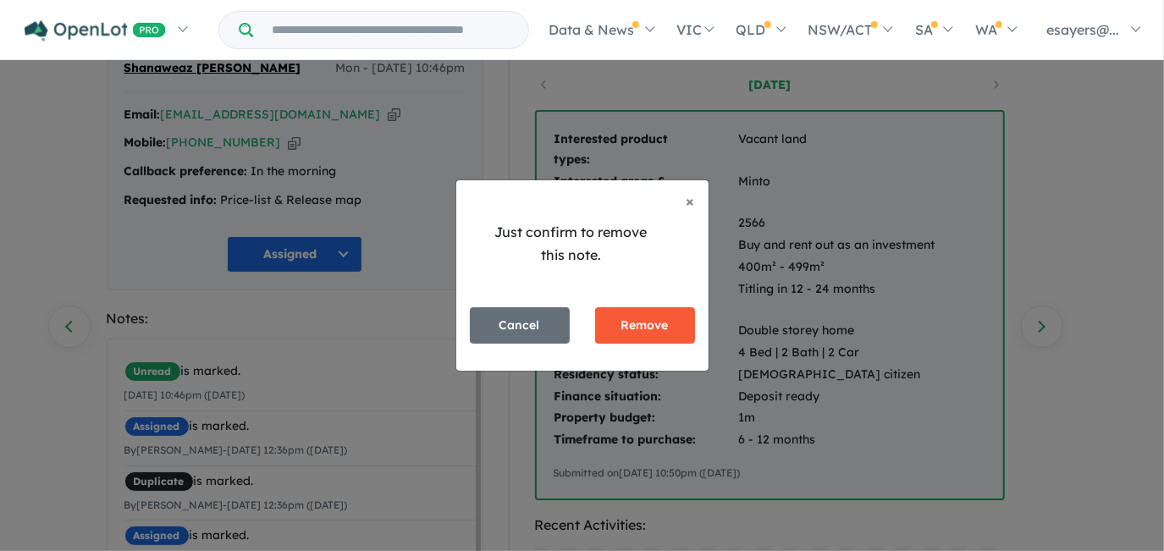
scroll to position [0, 0]
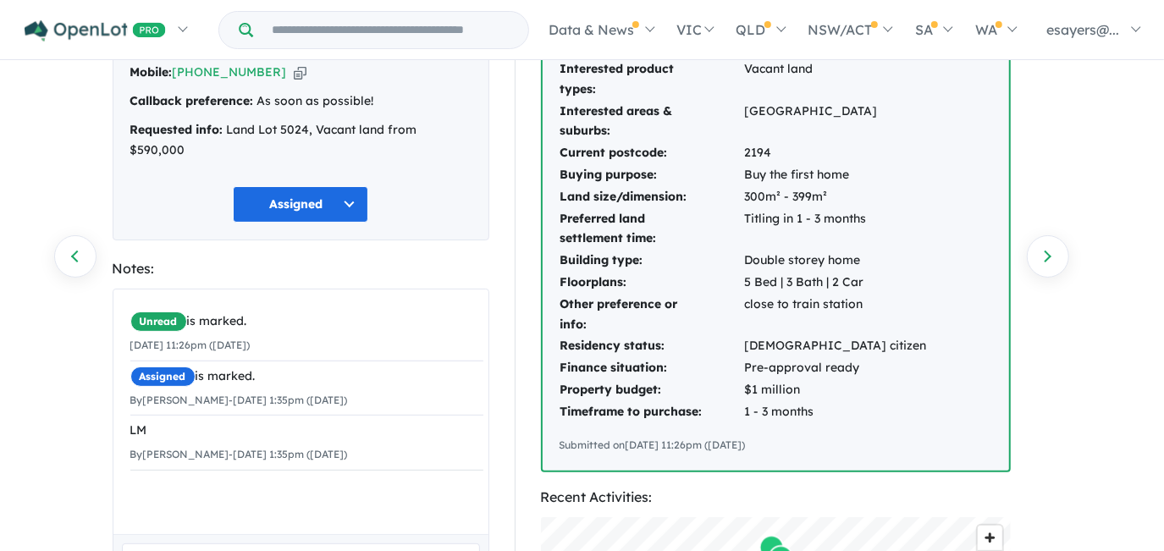
scroll to position [153, 0]
